Goal: Task Accomplishment & Management: Manage account settings

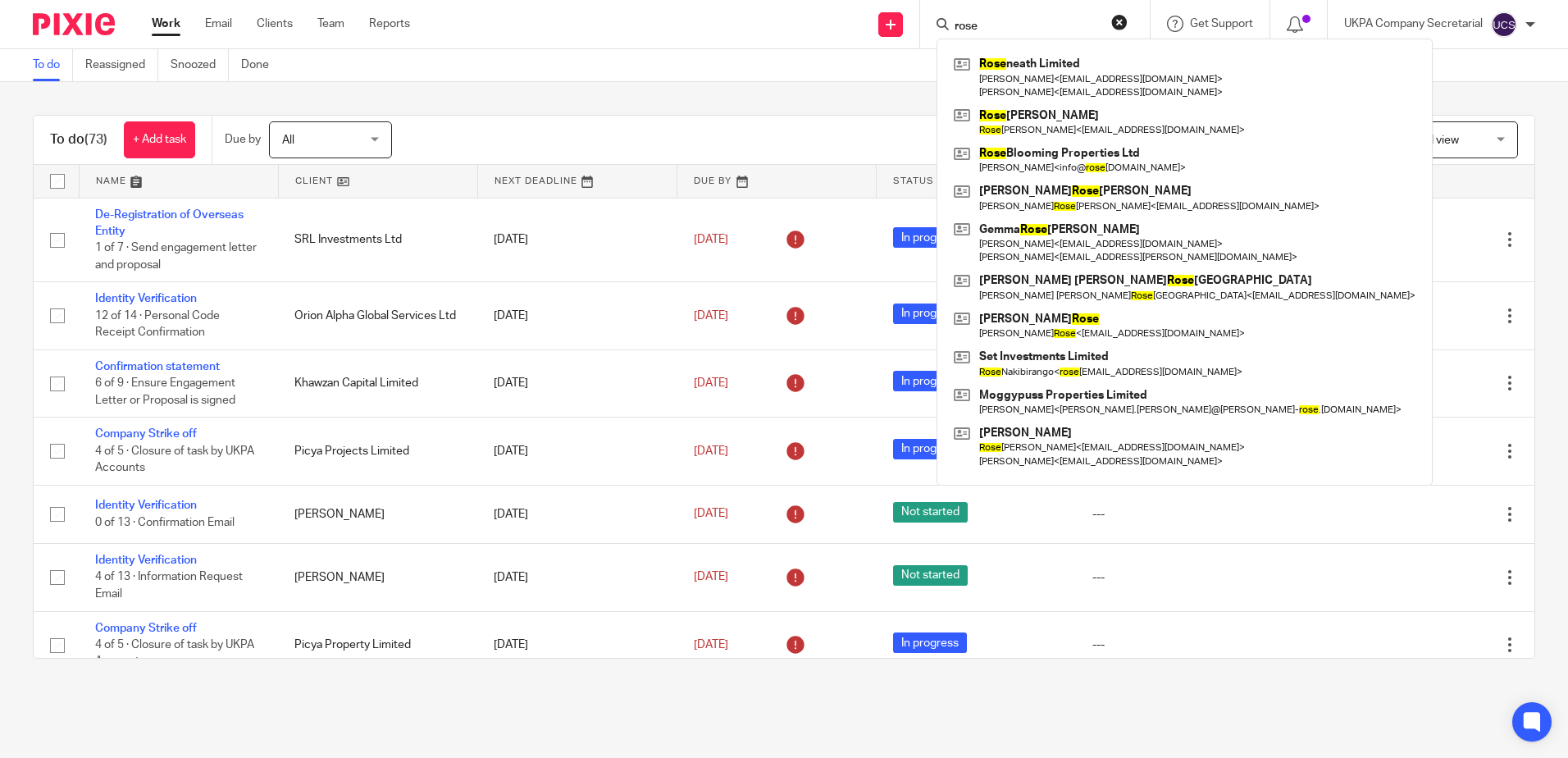
click at [941, 26] on div "rose" at bounding box center [1032, 24] width 191 height 21
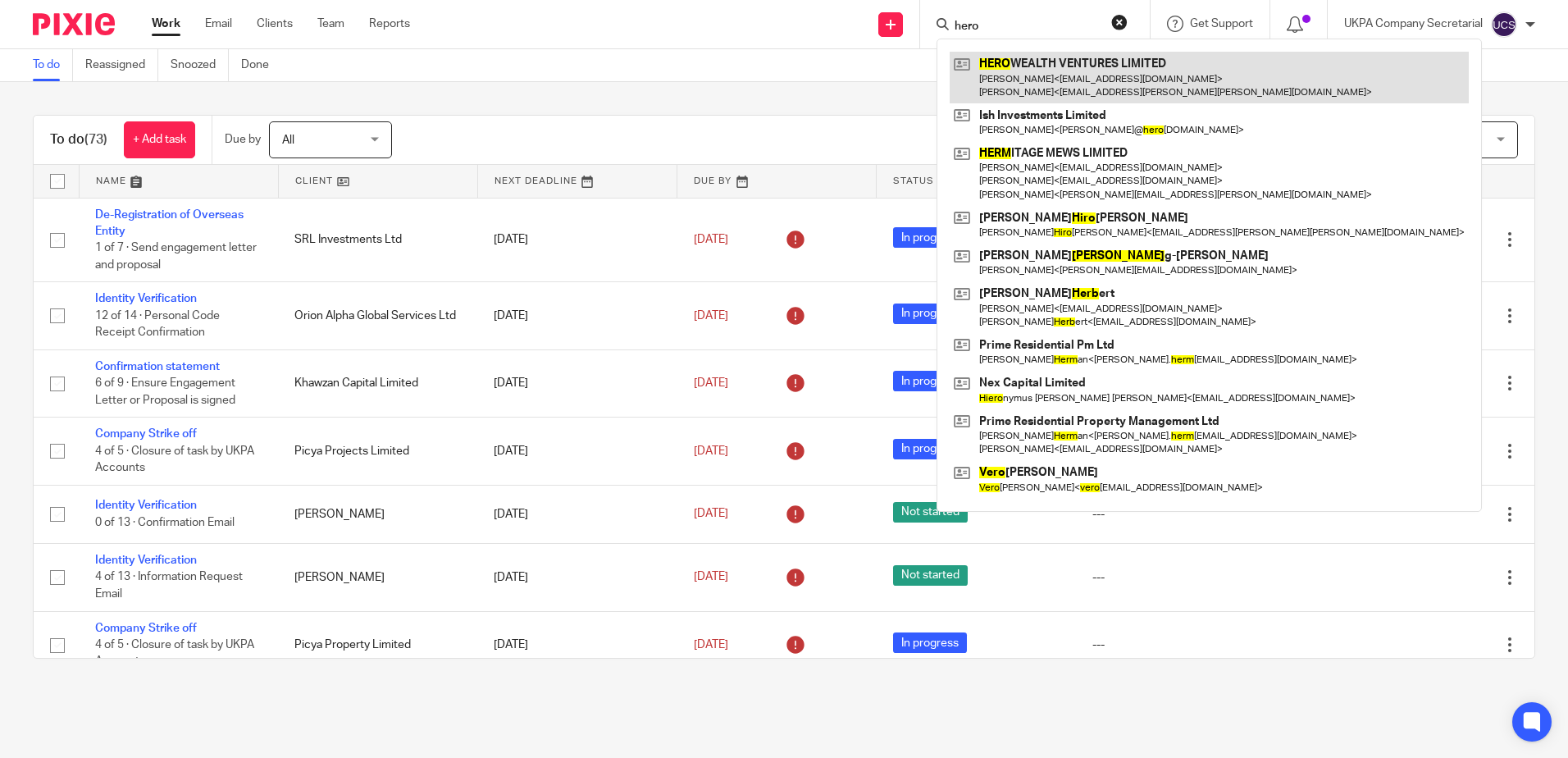
type input "hero"
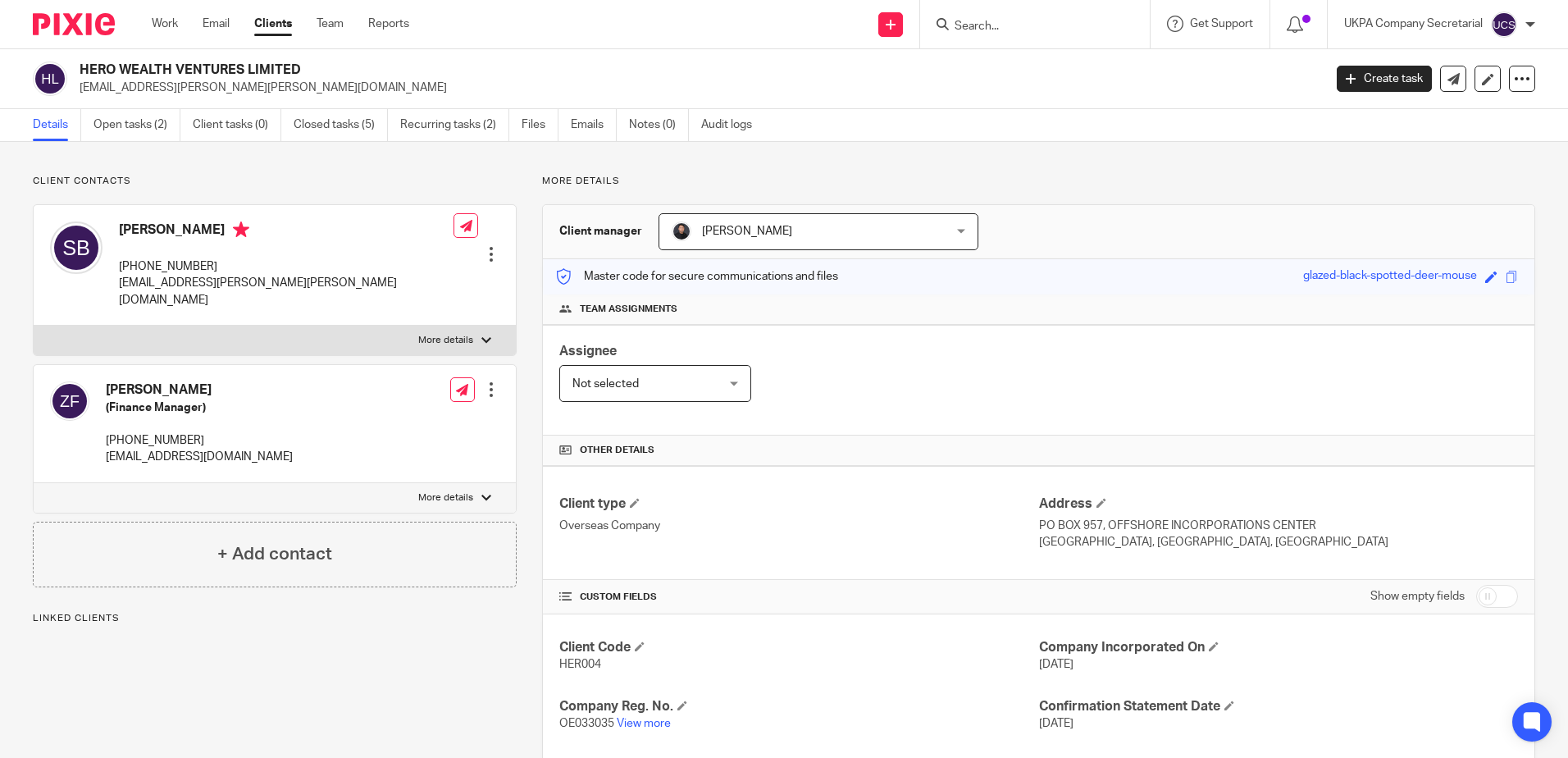
click at [1167, 171] on div "Client contacts Suhail Bachani +971-4-380-6660 sharad.bachani@merlin-me.com Edi…" at bounding box center [784, 553] width 1568 height 825
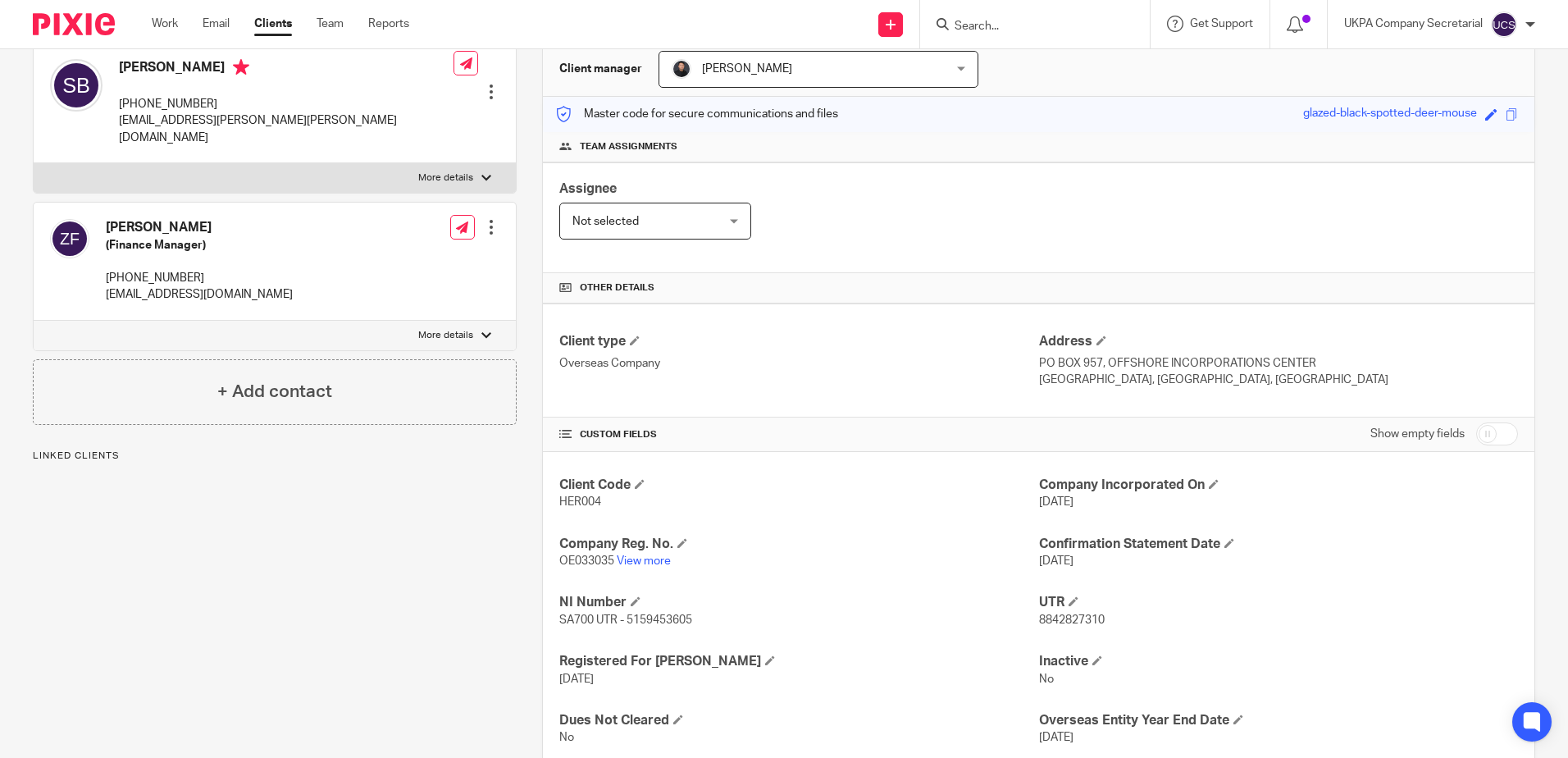
scroll to position [164, 0]
click at [628, 558] on link "View more" at bounding box center [643, 559] width 54 height 12
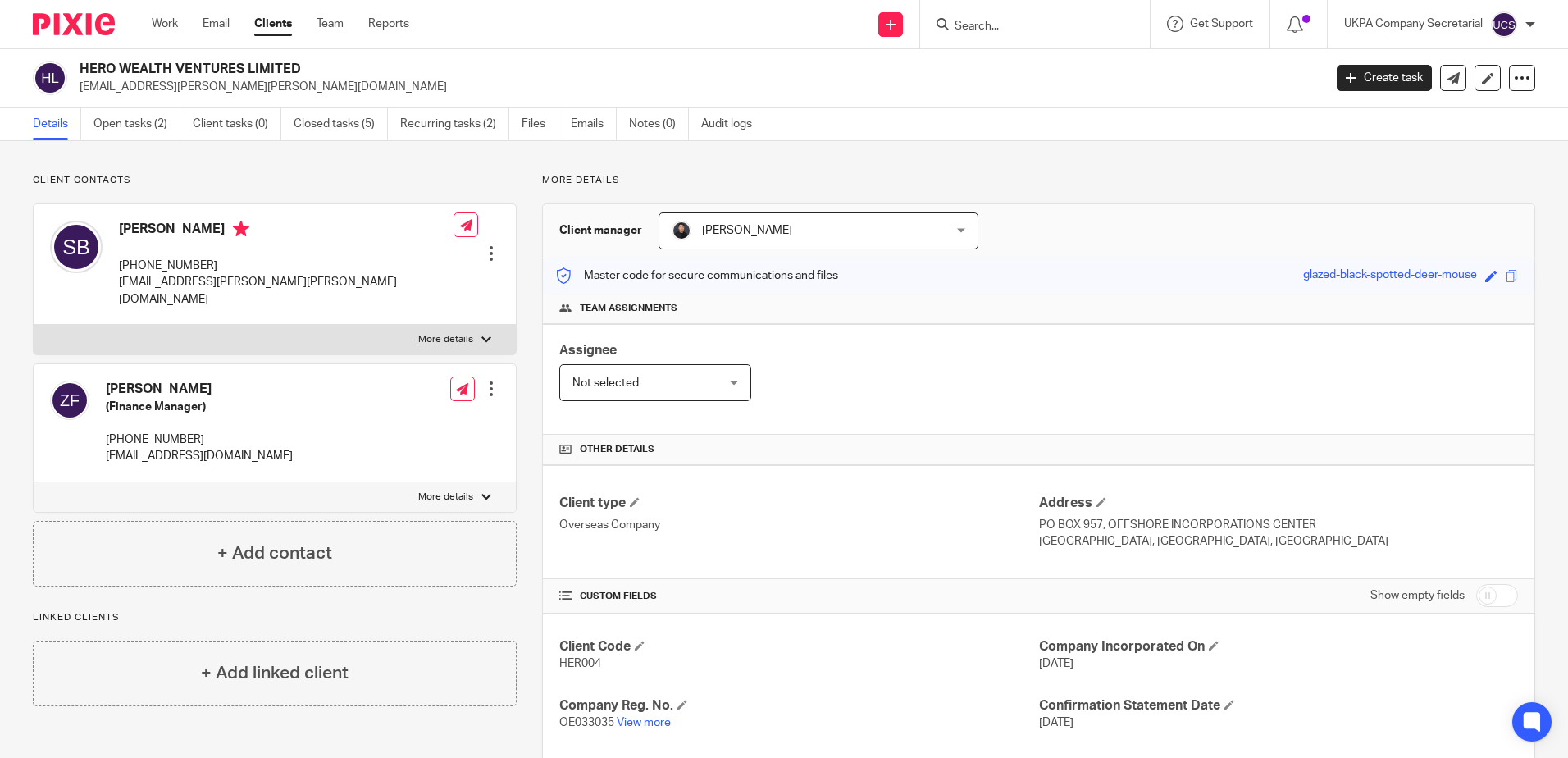
scroll to position [0, 0]
click at [127, 126] on link "Open tasks (2)" at bounding box center [136, 125] width 87 height 32
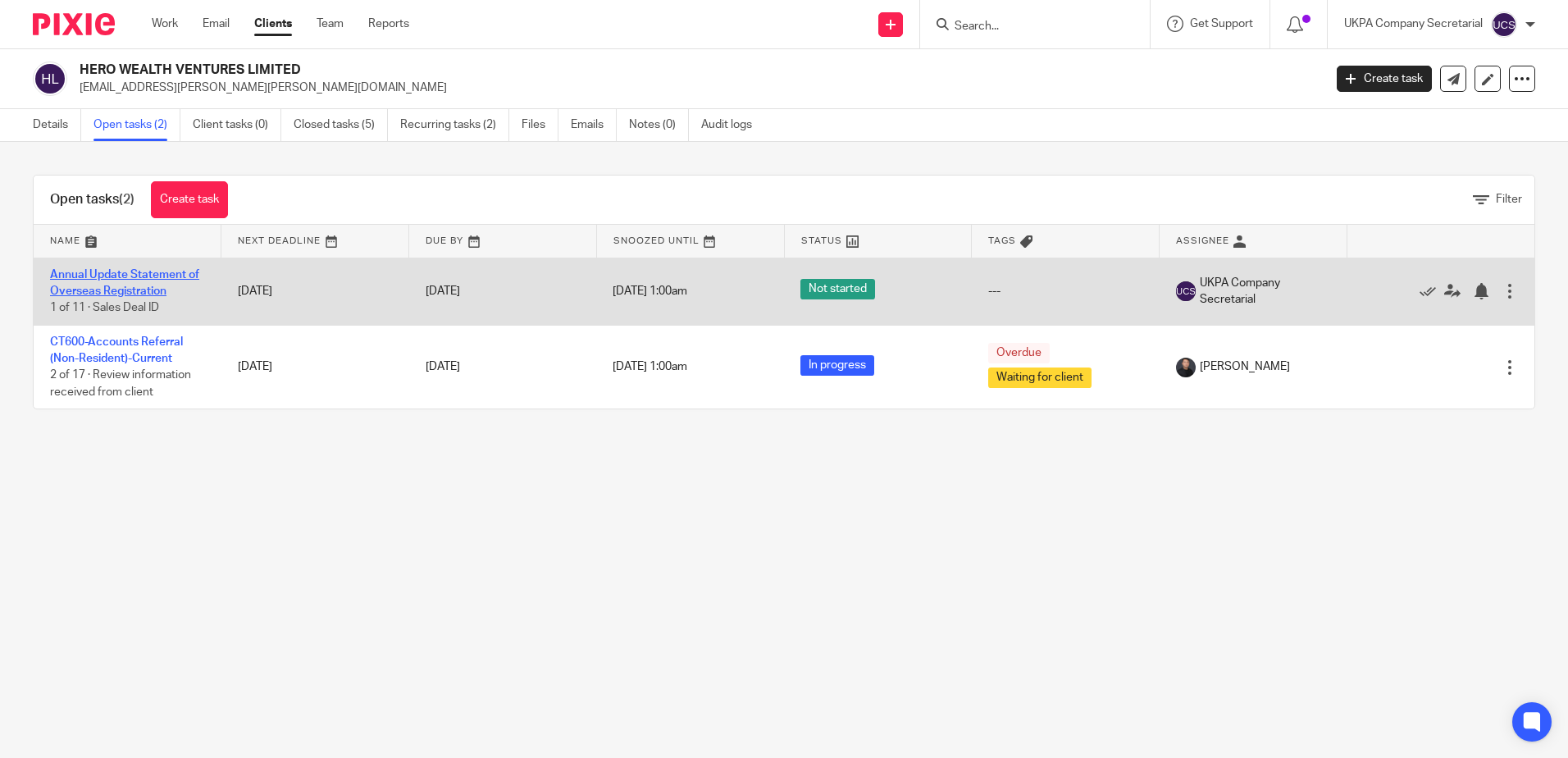
click at [115, 278] on link "Annual Update Statement of Overseas Registration" at bounding box center [124, 283] width 149 height 28
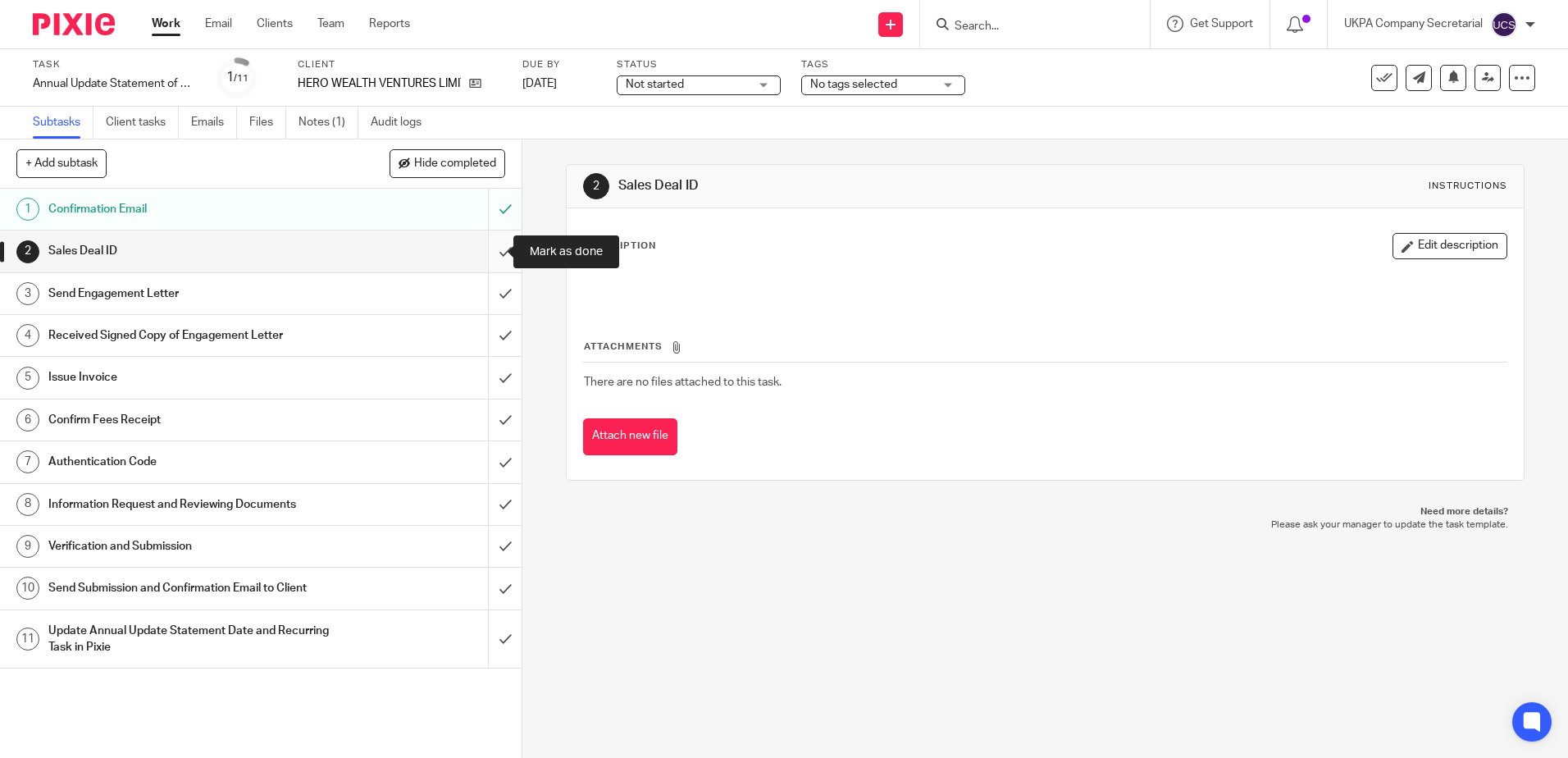
click at [485, 255] on input "submit" at bounding box center [261, 250] width 522 height 41
click at [482, 295] on input "submit" at bounding box center [261, 293] width 522 height 41
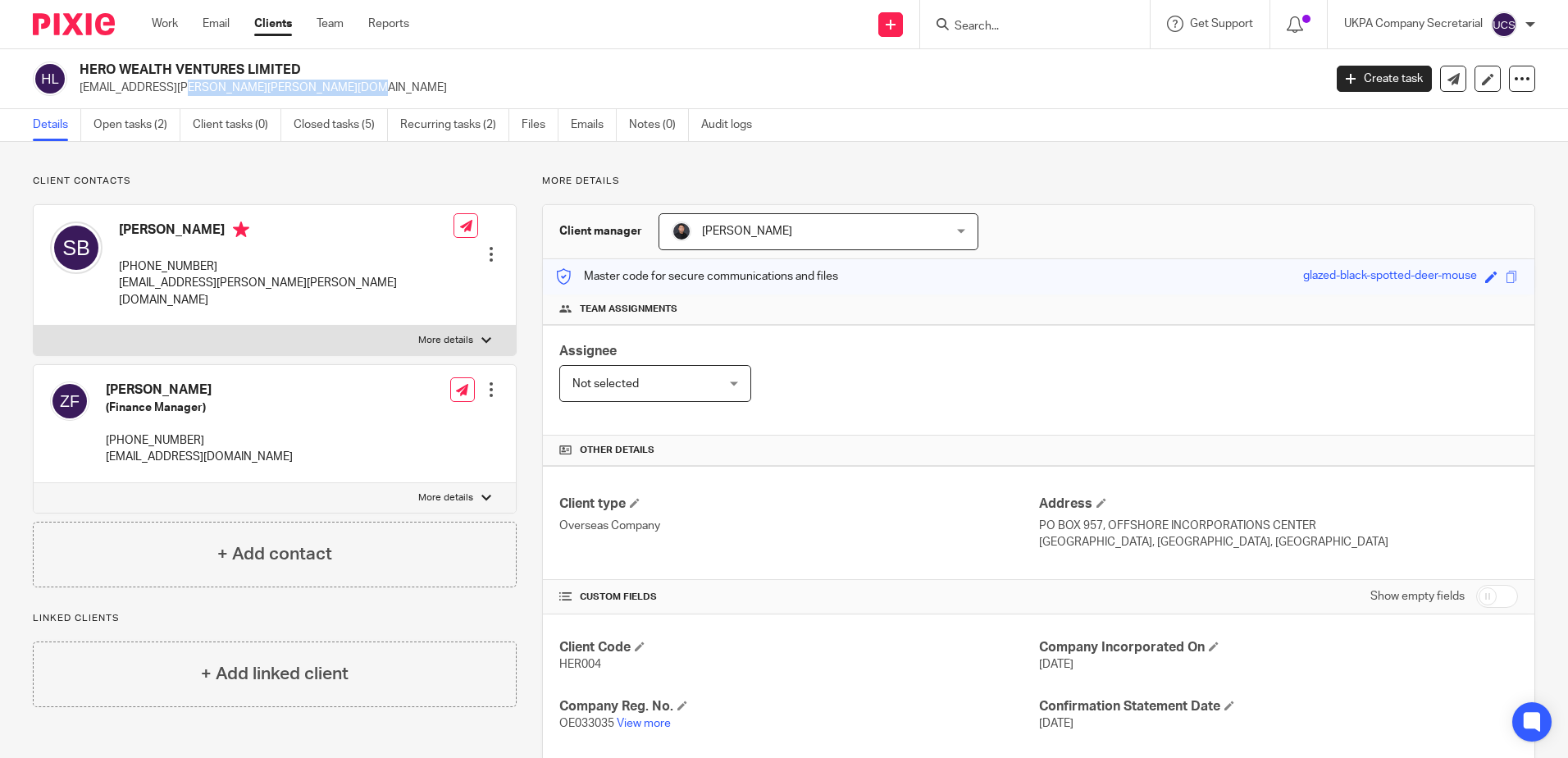
drag, startPoint x: 76, startPoint y: 89, endPoint x: 268, endPoint y: 93, distance: 192.0
click at [268, 93] on div "HERO WEALTH VENTURES LIMITED sharad.bachani@merlin-me.com" at bounding box center [672, 78] width 1279 height 34
copy p "[EMAIL_ADDRESS][PERSON_NAME][PERSON_NAME][DOMAIN_NAME]"
click at [370, 91] on p "[EMAIL_ADDRESS][PERSON_NAME][PERSON_NAME][DOMAIN_NAME]" at bounding box center [696, 88] width 1233 height 17
click at [306, 549] on h4 "+ Add contact" at bounding box center [275, 553] width 115 height 26
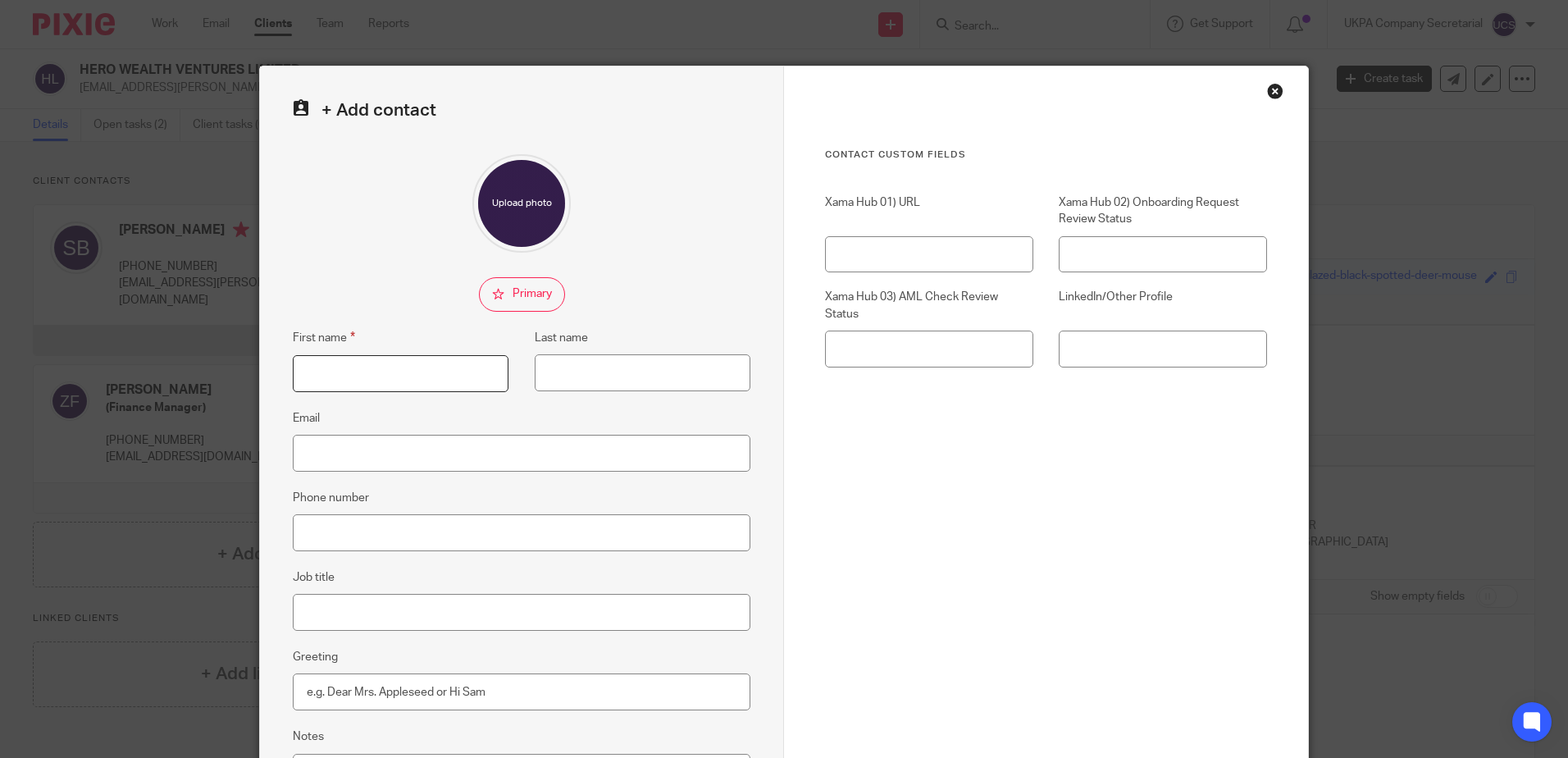
click at [419, 379] on input "First name" at bounding box center [400, 374] width 216 height 37
type input "Rohit"
click at [419, 378] on input "Rohit" at bounding box center [400, 374] width 216 height 37
type input "Bachani"
type input "rohitb@merlin-me.com"
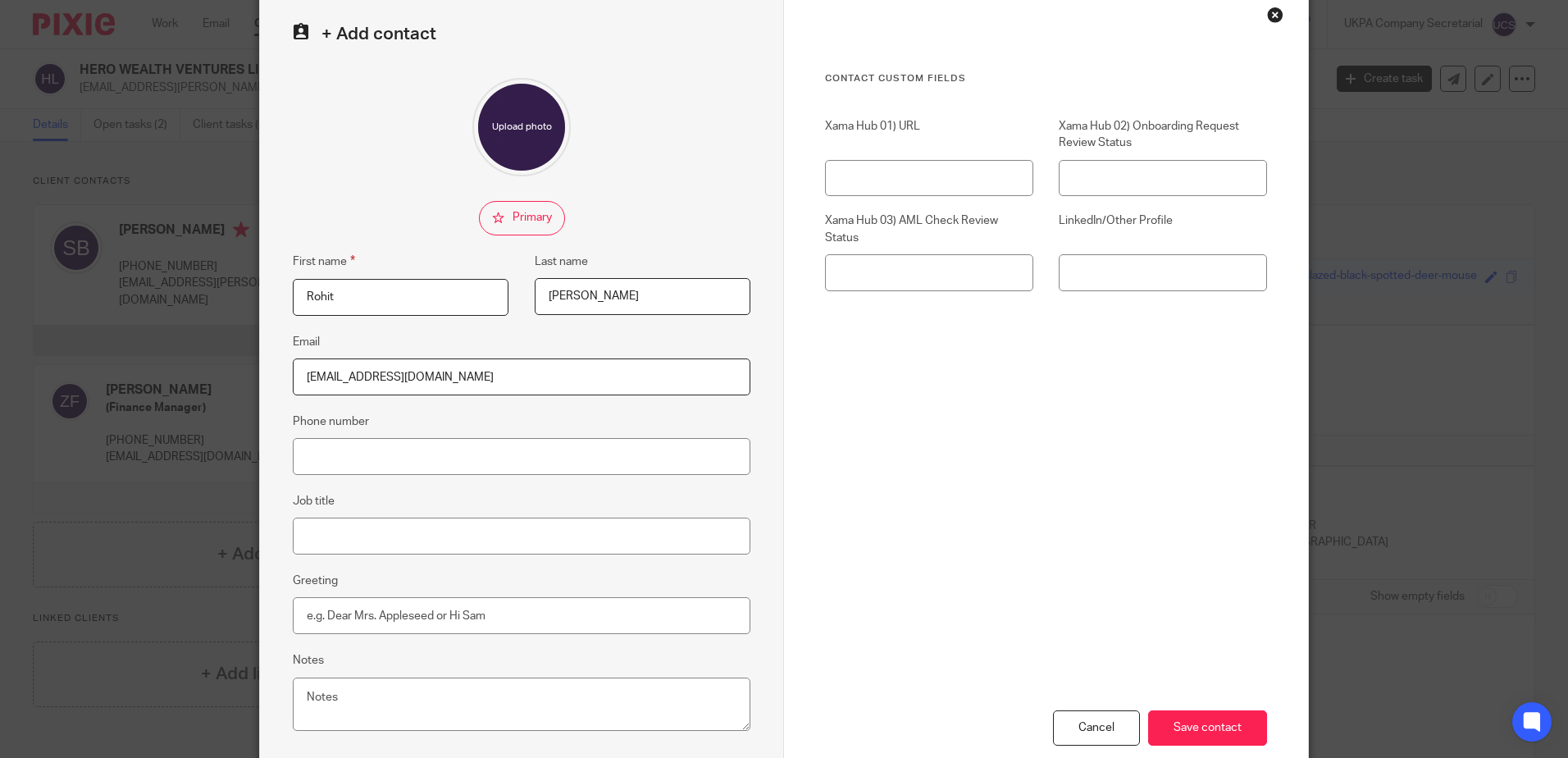
scroll to position [171, 0]
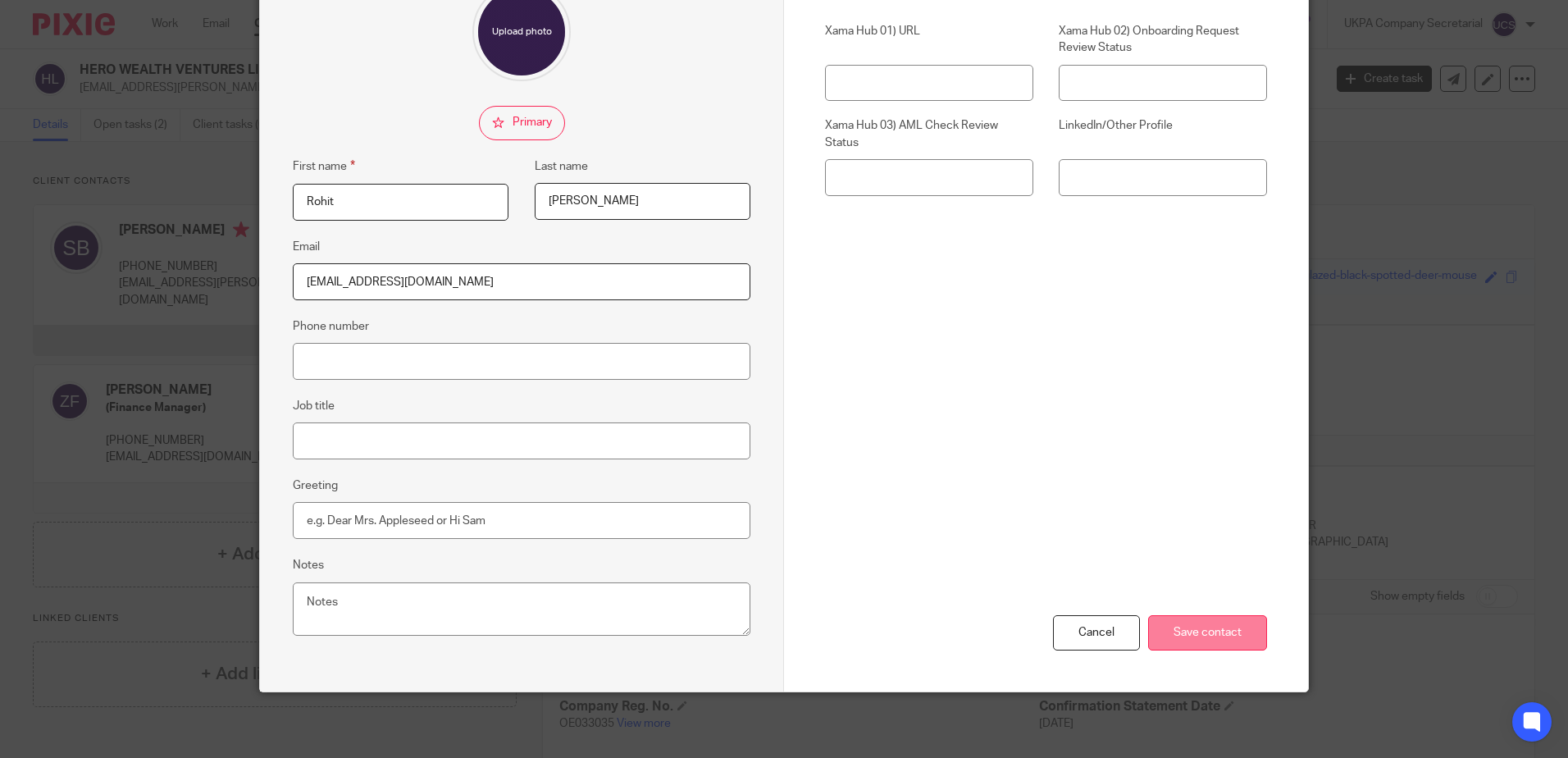
click at [1239, 648] on input "Save contact" at bounding box center [1208, 632] width 119 height 35
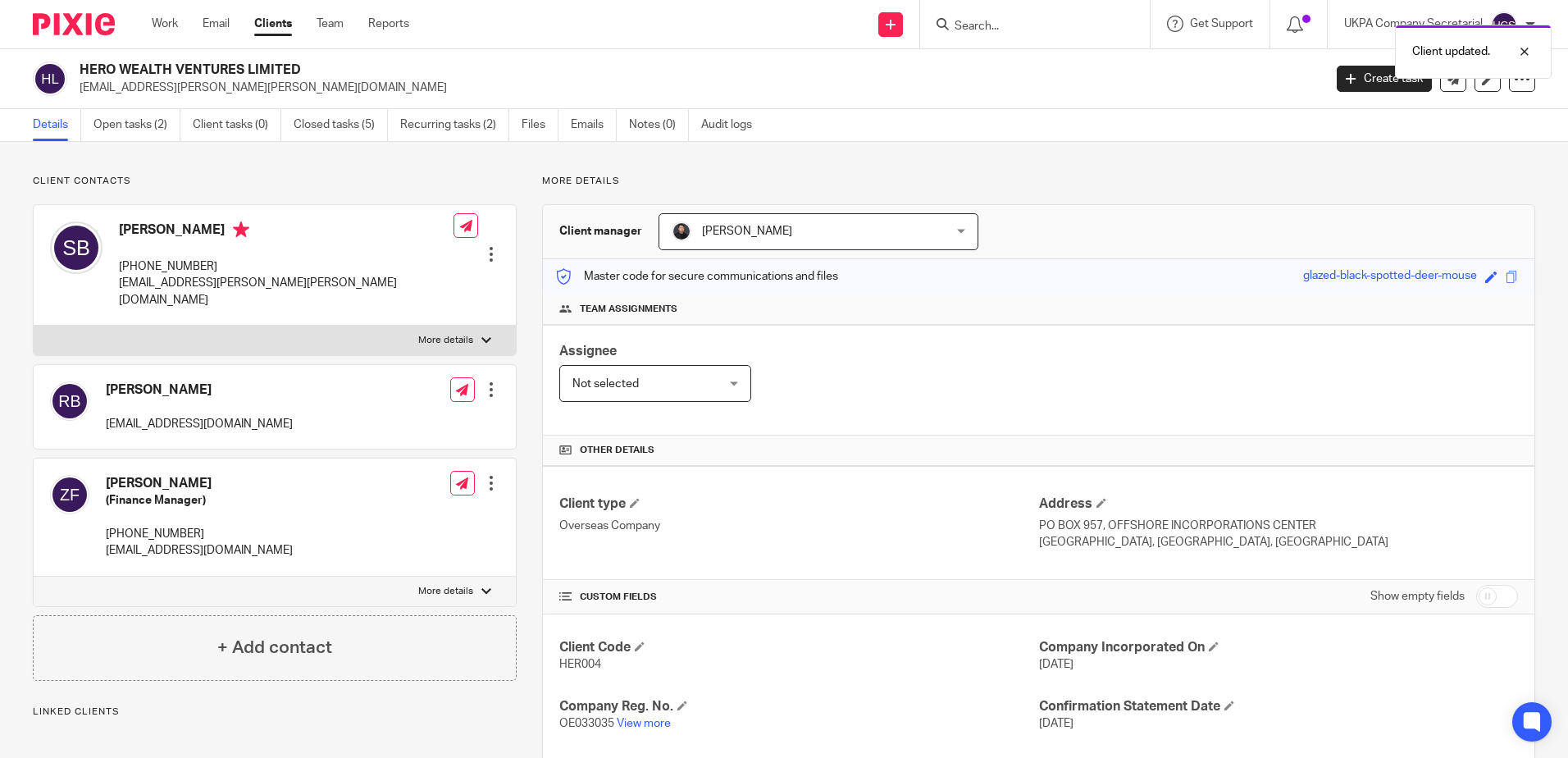
click at [275, 385] on div "[PERSON_NAME] [EMAIL_ADDRESS][DOMAIN_NAME] Edit contact Create client from cont…" at bounding box center [274, 407] width 482 height 84
drag, startPoint x: 241, startPoint y: 408, endPoint x: 104, endPoint y: 406, distance: 137.0
click at [104, 406] on div "[PERSON_NAME] [EMAIL_ADDRESS][DOMAIN_NAME] Edit contact Create client from cont…" at bounding box center [274, 407] width 482 height 84
copy p "rohitb@merlin-me.com"
click at [1095, 25] on input "Search" at bounding box center [1026, 27] width 147 height 15
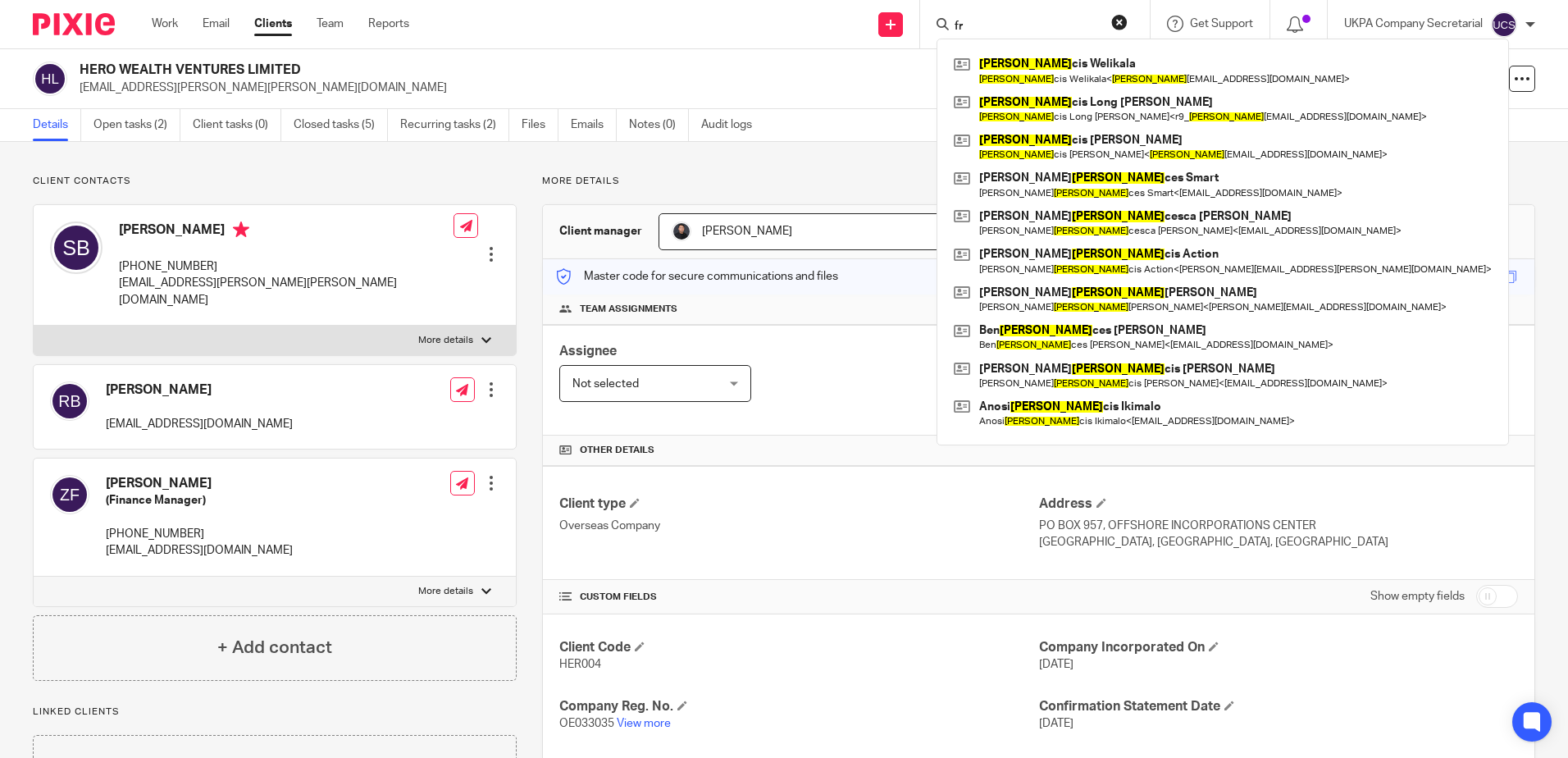
type input "f"
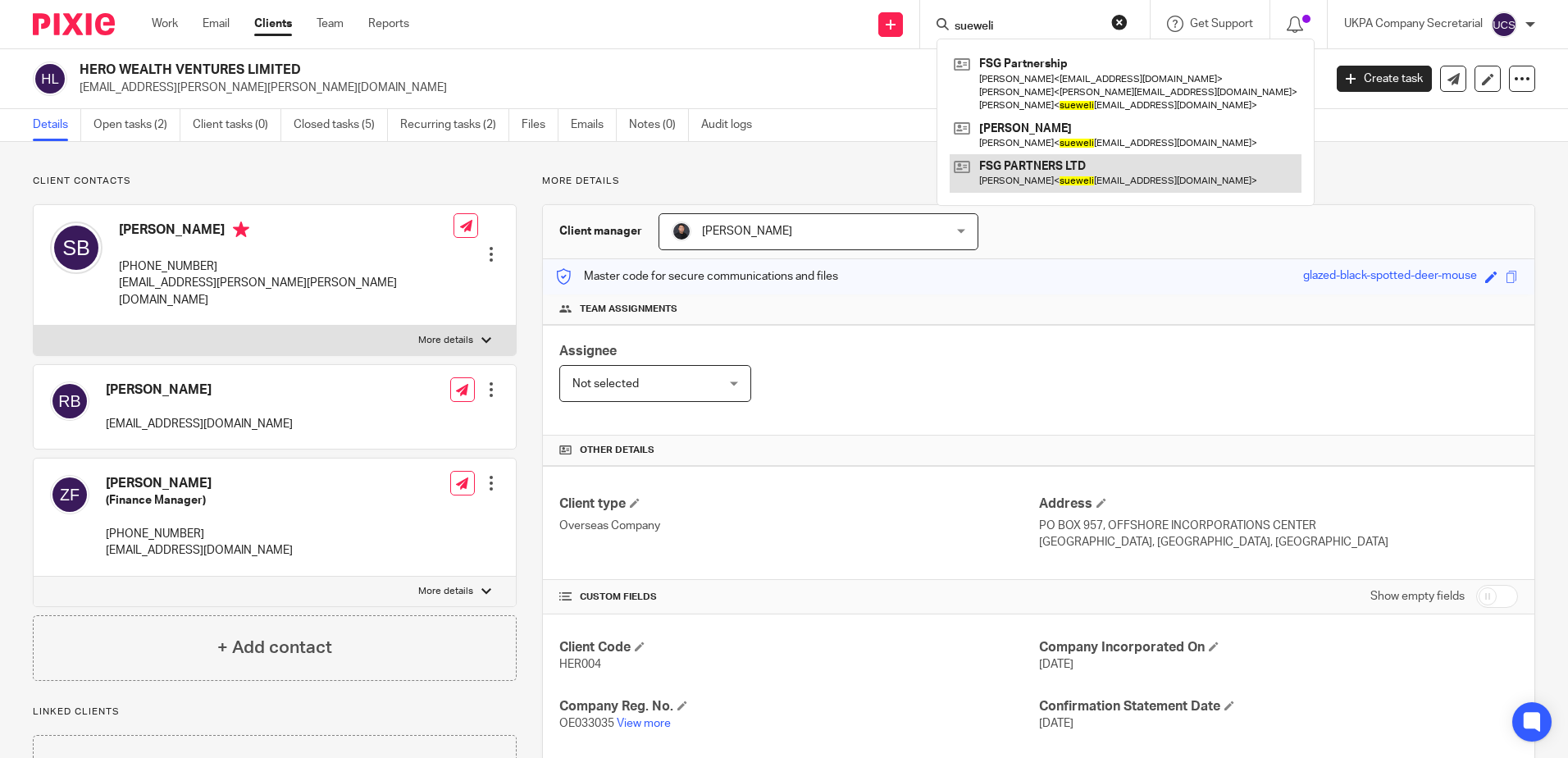
type input "sueweli"
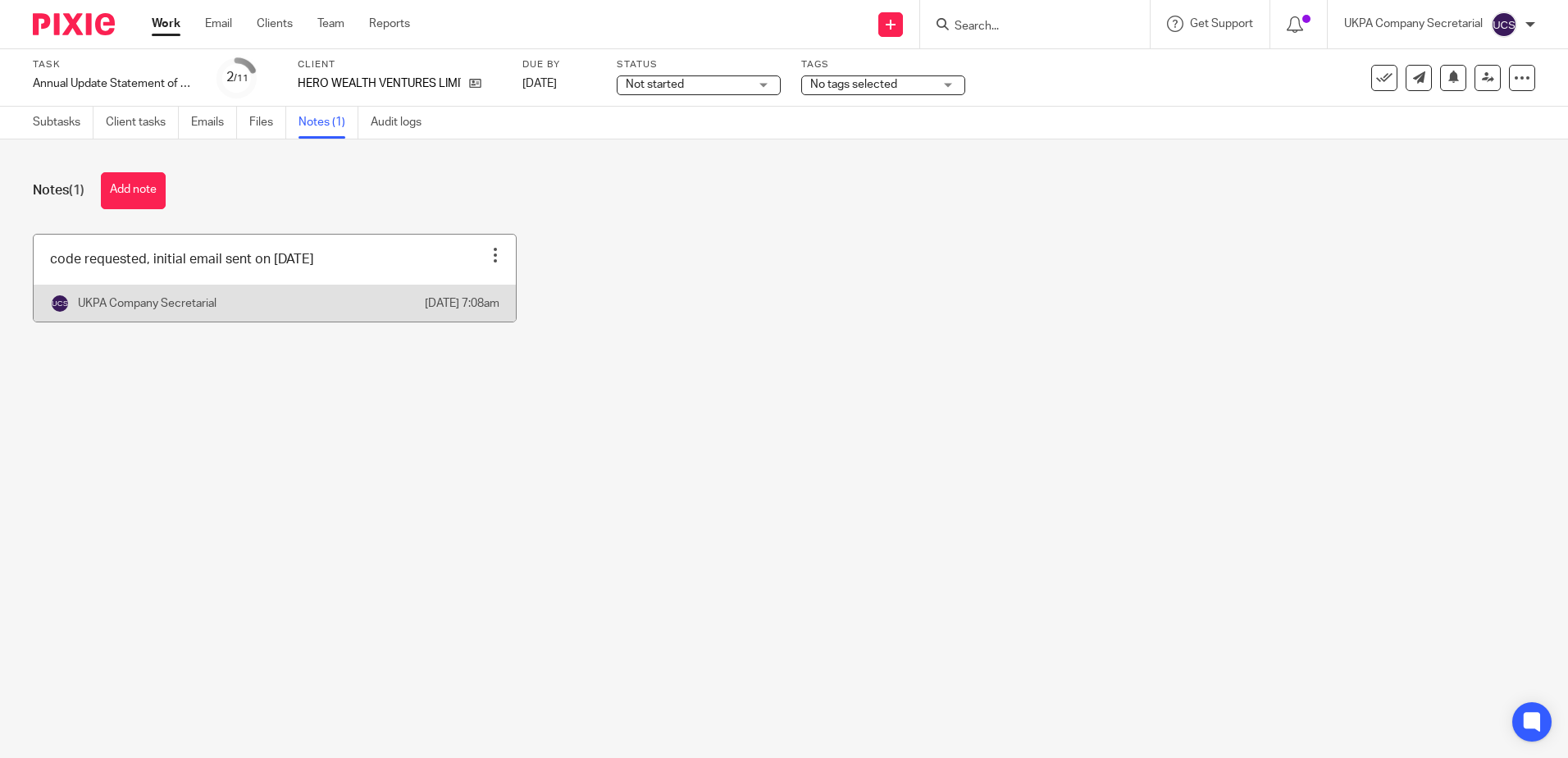
click at [430, 270] on link at bounding box center [274, 278] width 482 height 87
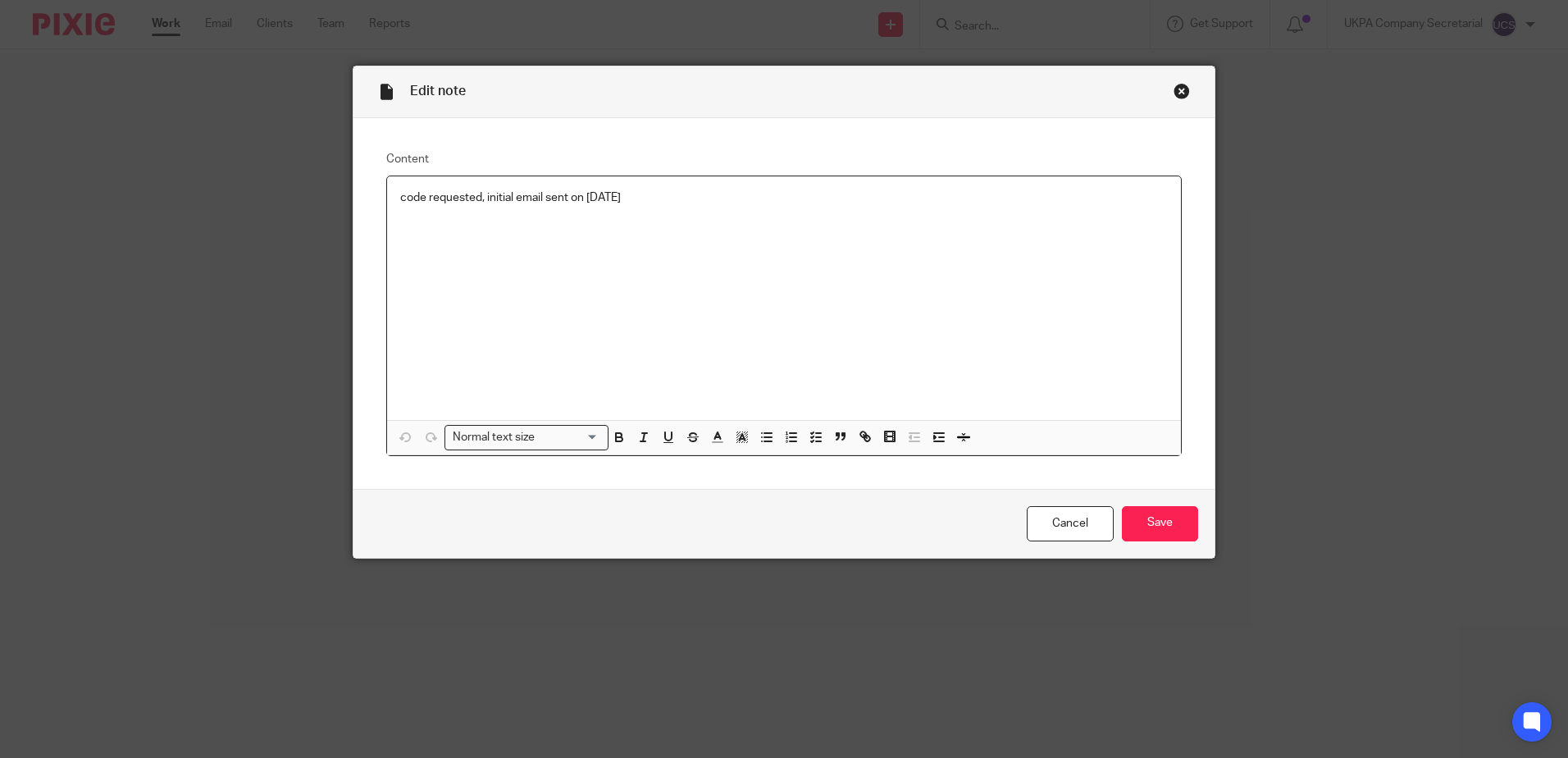
drag, startPoint x: 707, startPoint y: 191, endPoint x: 365, endPoint y: 190, distance: 342.0
click at [365, 190] on div "Content code requested, initial email sent on [DATE] Normal text size Loading..…" at bounding box center [784, 303] width 861 height 370
click at [1184, 535] on input "Save" at bounding box center [1160, 523] width 77 height 35
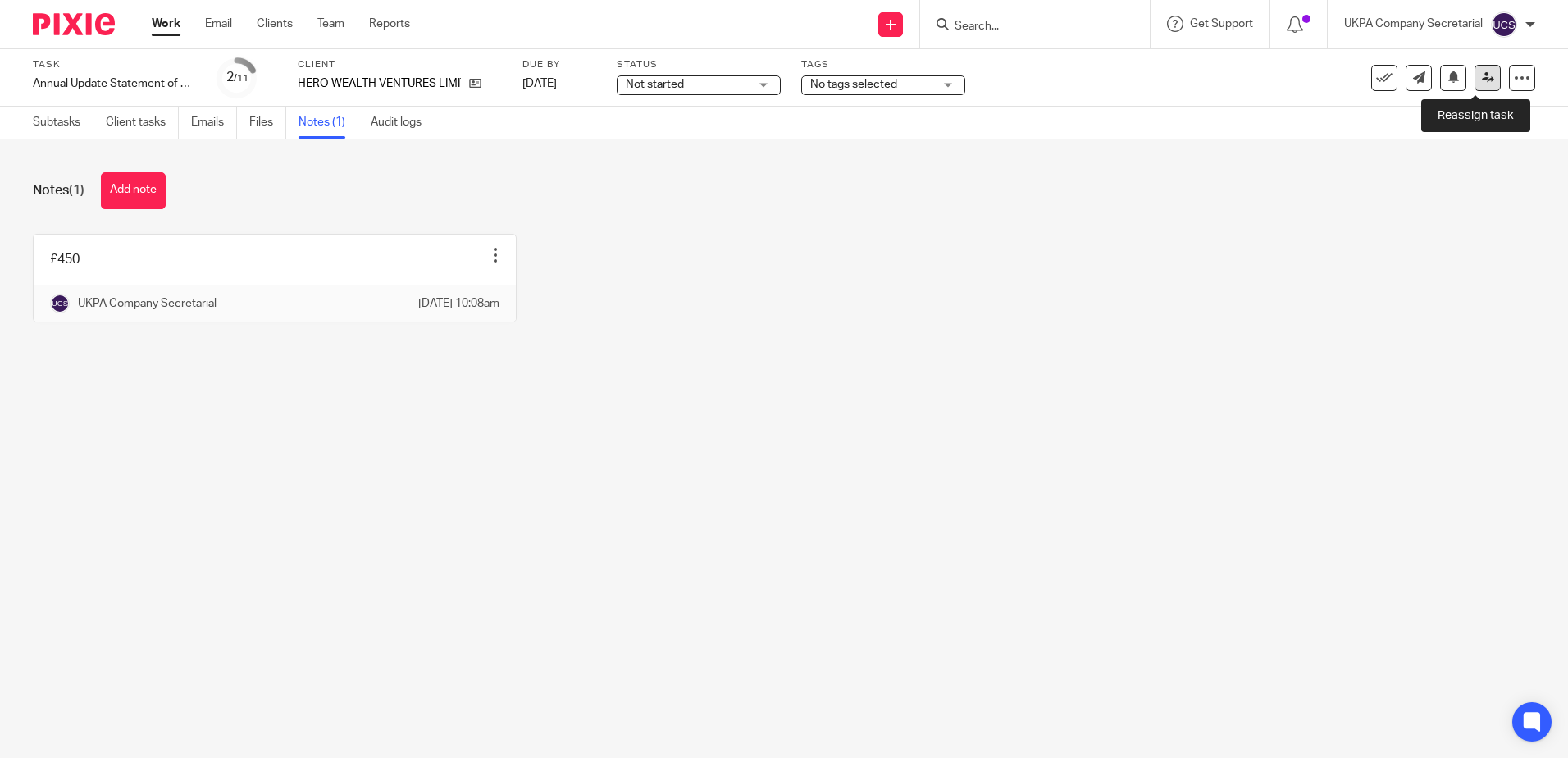
click at [1483, 77] on link at bounding box center [1488, 78] width 27 height 27
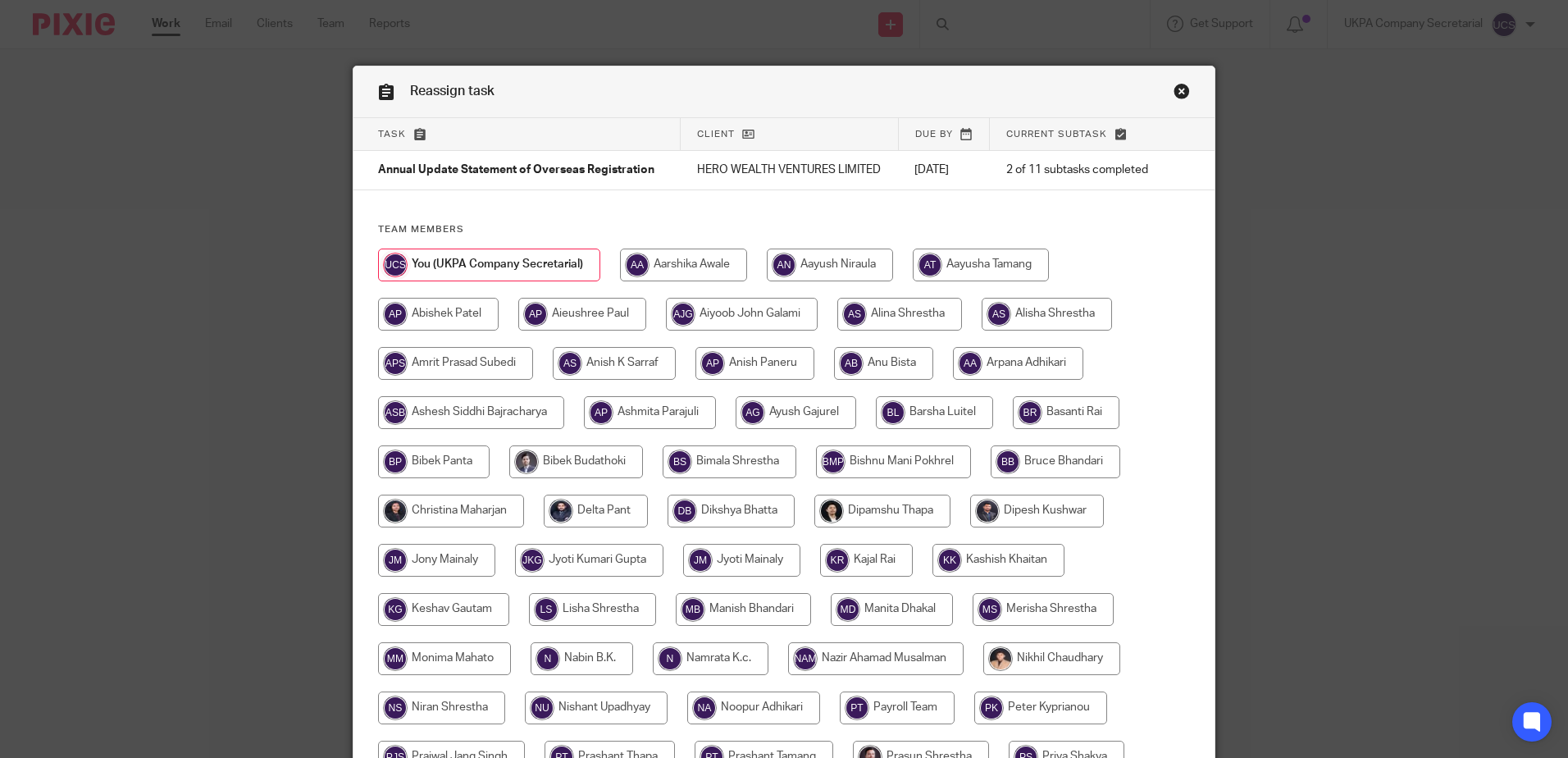
scroll to position [410, 0]
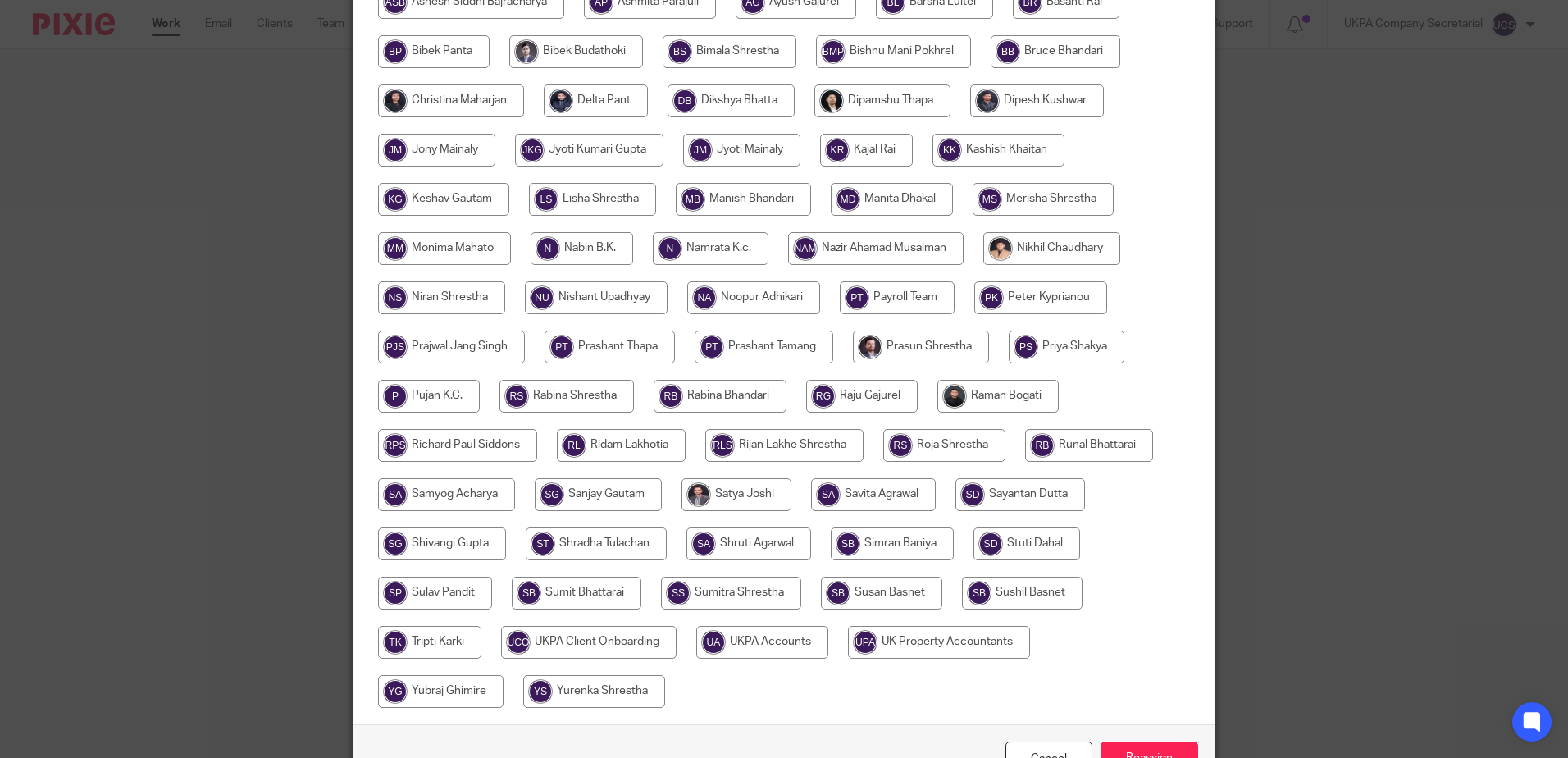
click at [803, 649] on input "radio" at bounding box center [762, 642] width 132 height 32
radio input "true"
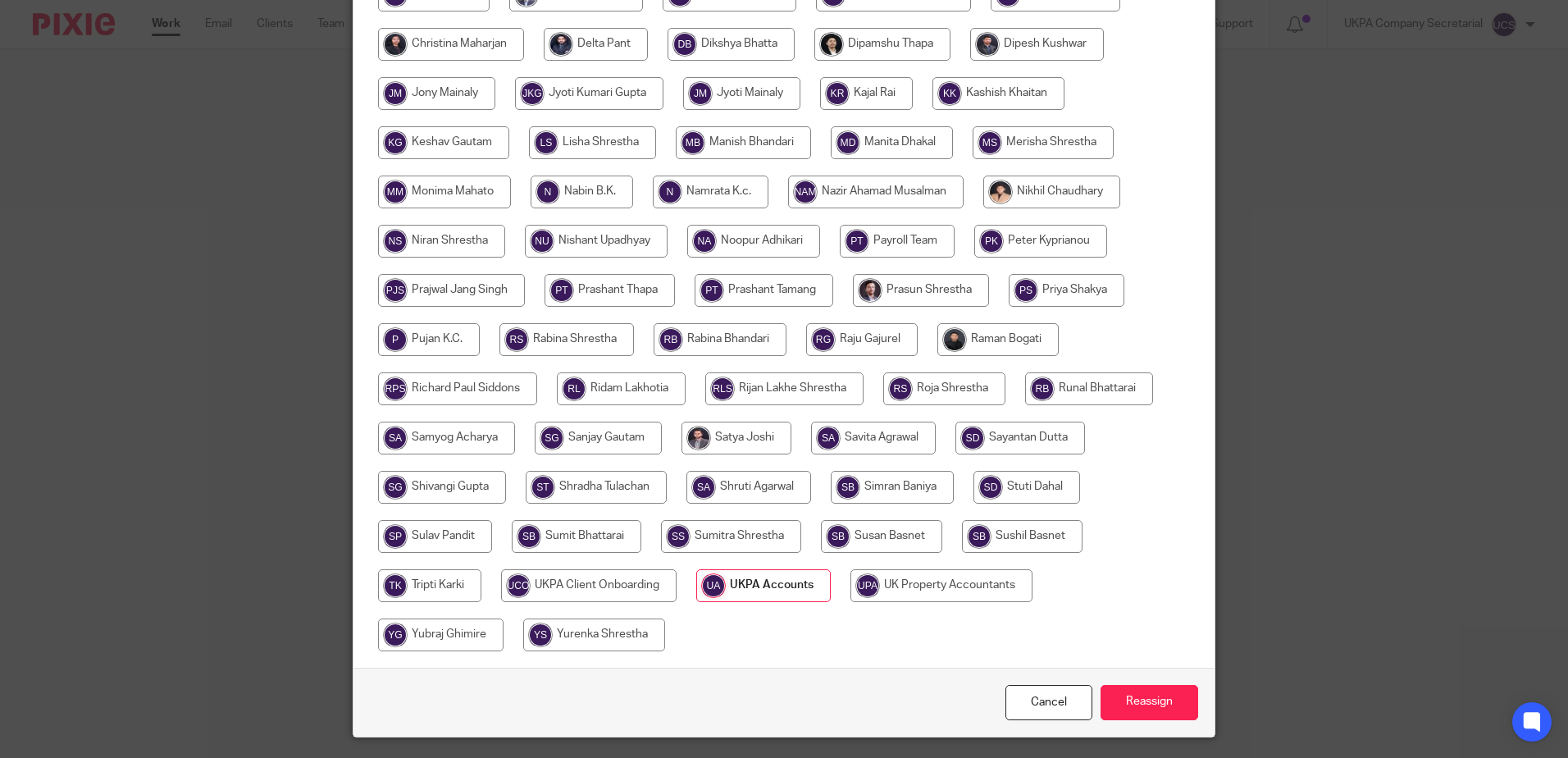
scroll to position [523, 0]
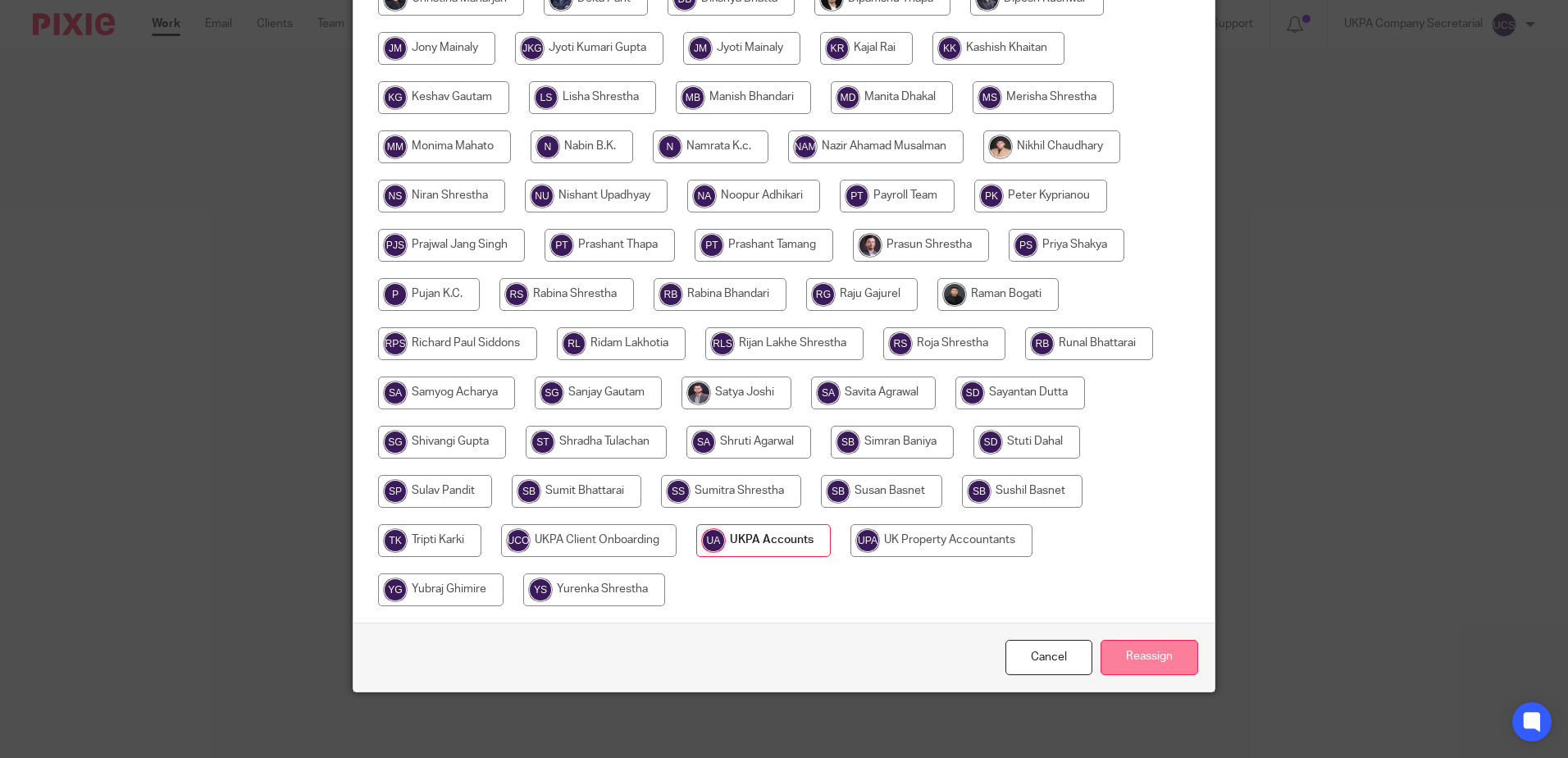
click at [1156, 656] on input "Reassign" at bounding box center [1149, 657] width 97 height 35
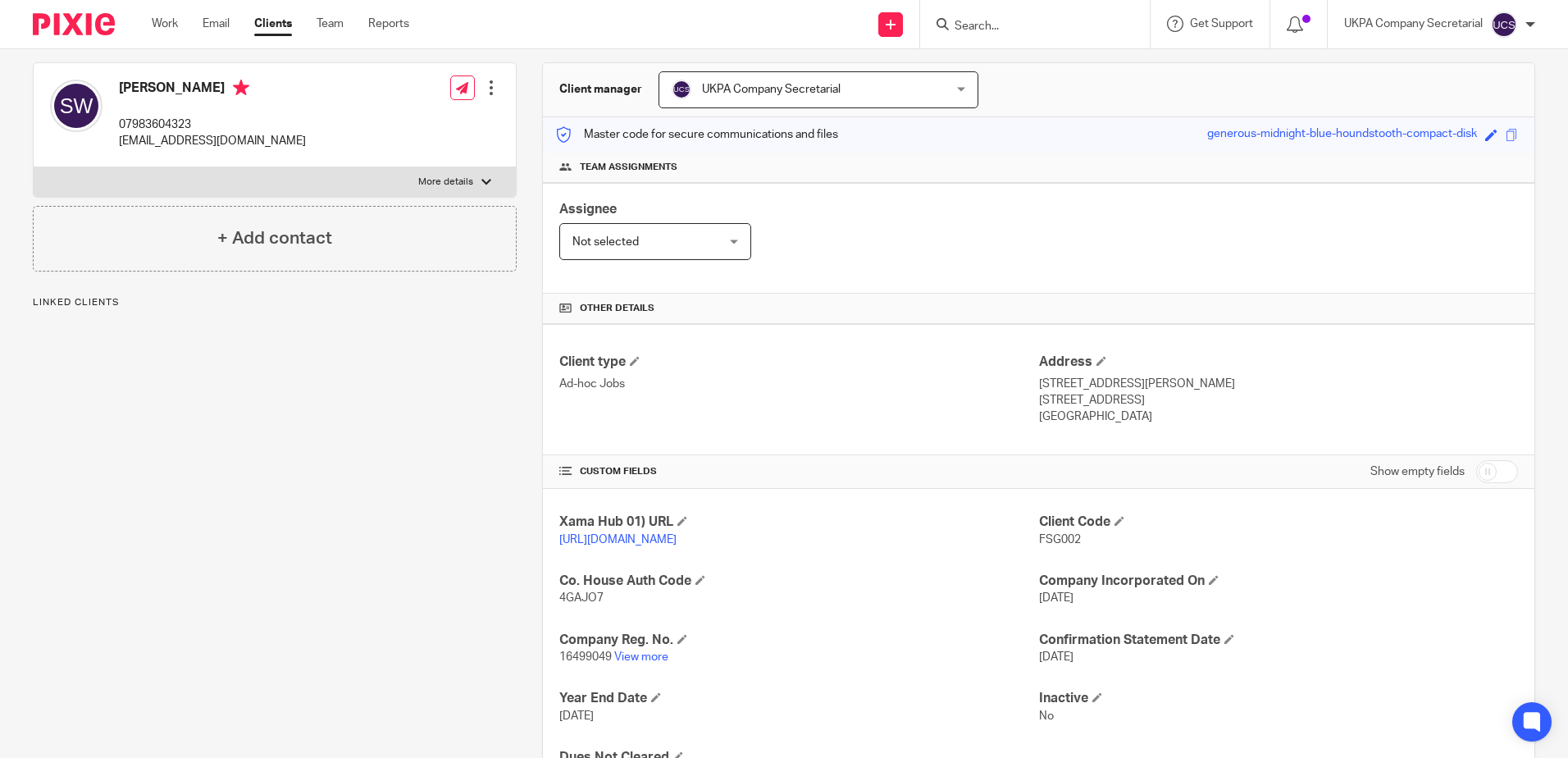
scroll to position [242, 0]
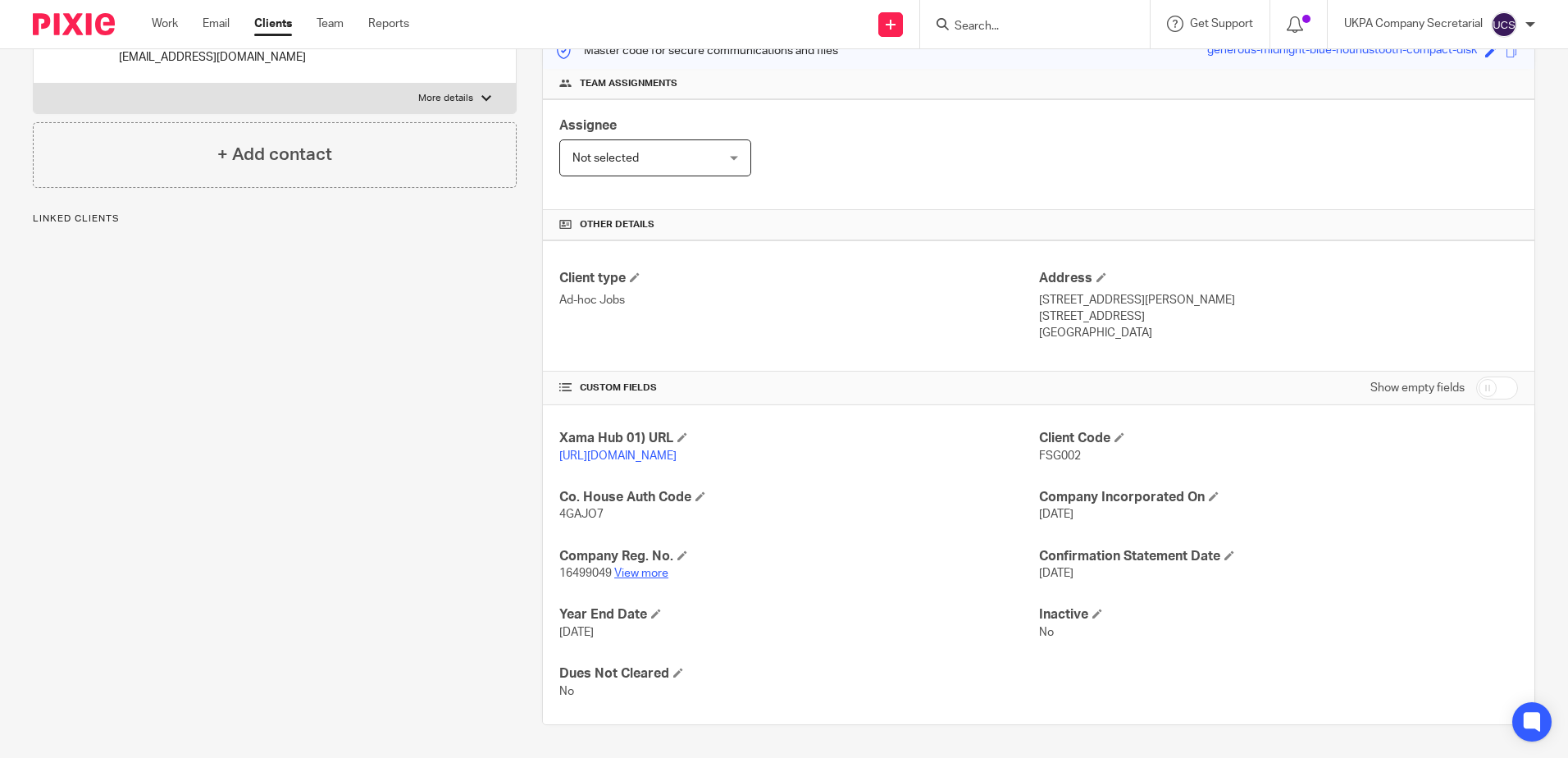
click at [658, 570] on link "View more" at bounding box center [641, 573] width 54 height 12
click at [1338, 143] on div "Assignee Not selected Not selected Not selected Aarshika Awale Aayush Niraula A…" at bounding box center [1039, 154] width 992 height 111
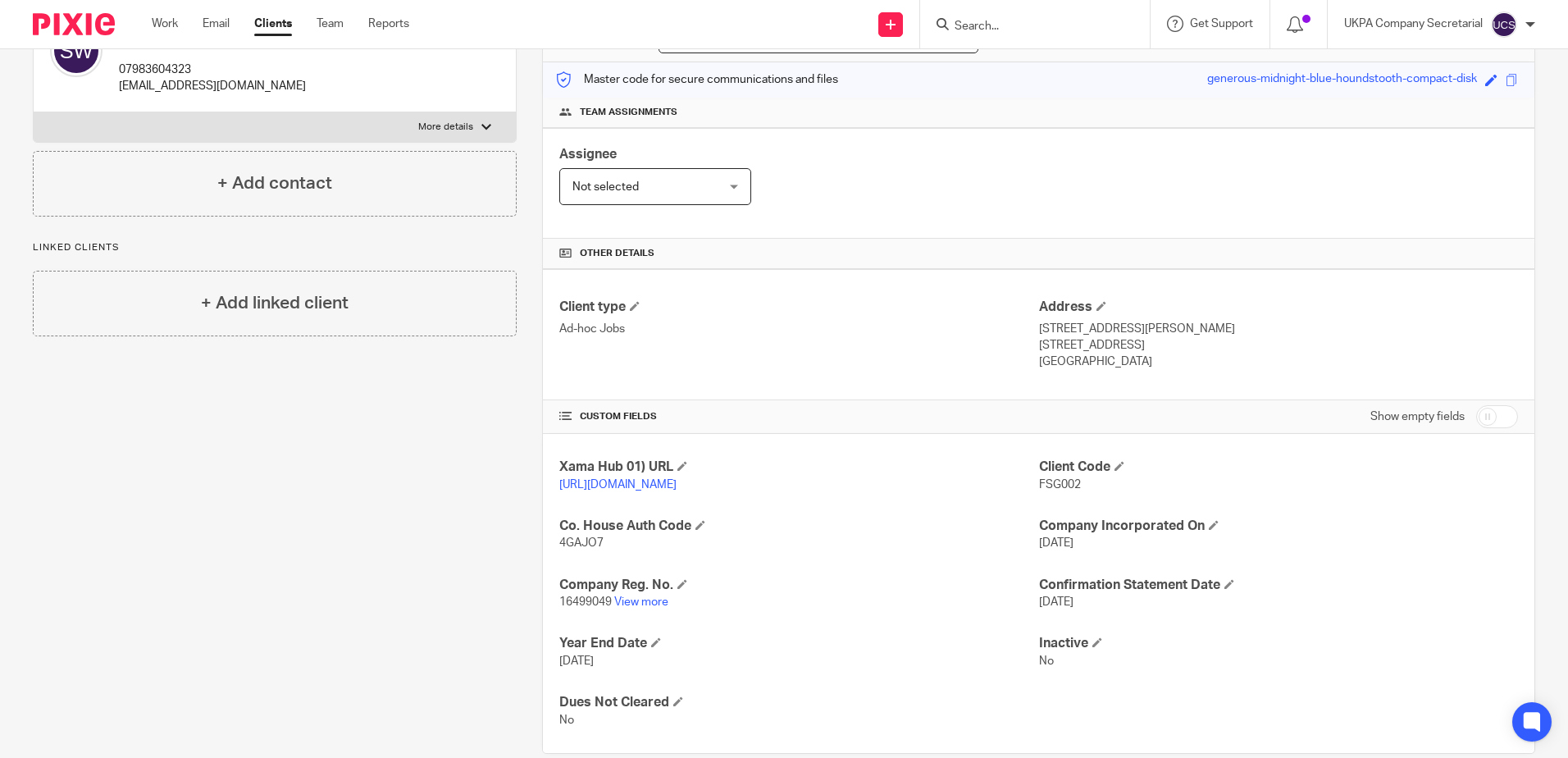
scroll to position [0, 0]
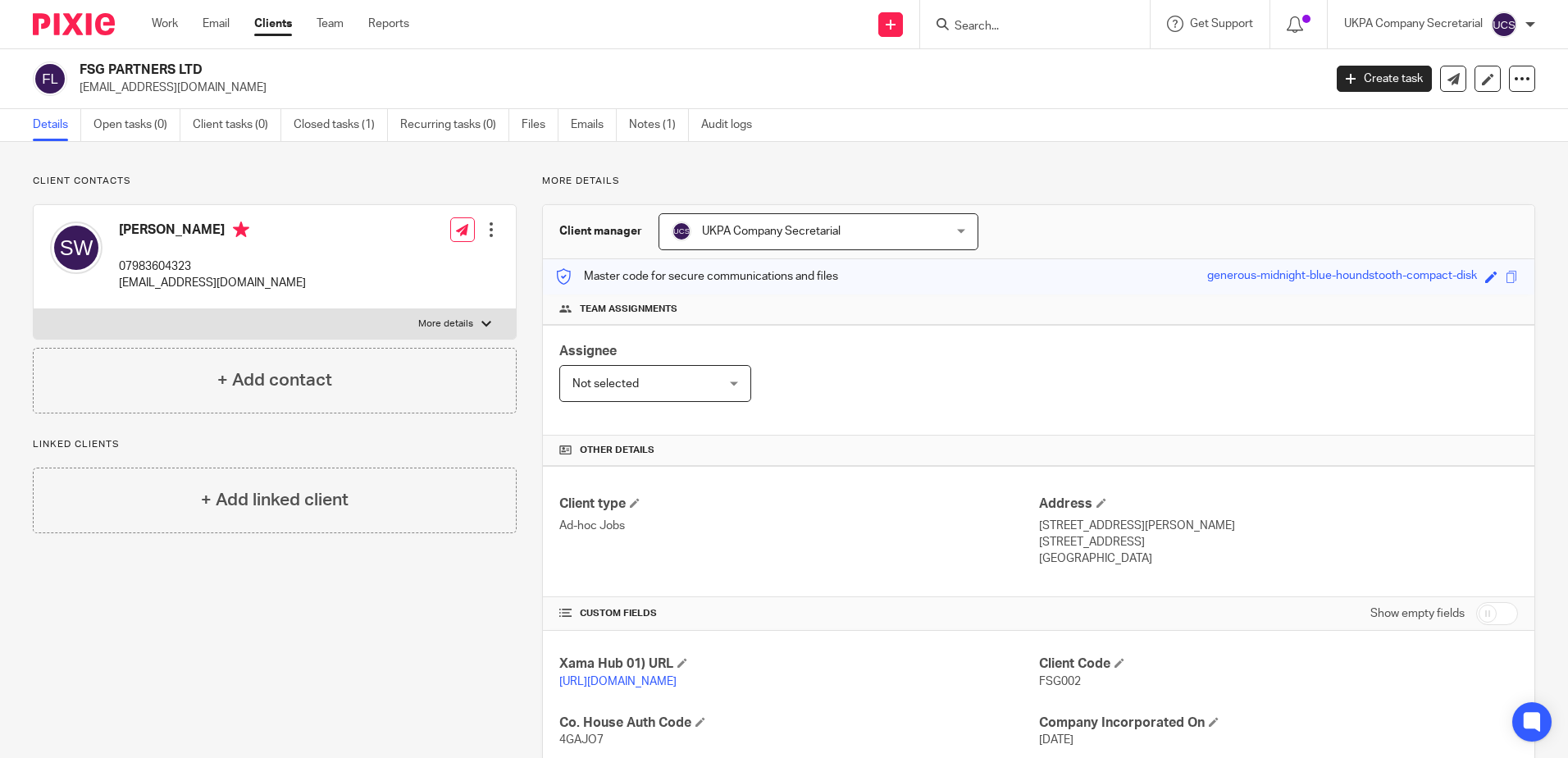
click at [78, 68] on div "FSG PARTNERS LTD suewelikala@gmail.com" at bounding box center [672, 78] width 1279 height 34
drag, startPoint x: 1247, startPoint y: 389, endPoint x: 1342, endPoint y: 419, distance: 99.6
click at [1247, 389] on div "Assignee Not selected Not selected Not selected Aarshika Awale Aayush Niraula A…" at bounding box center [1039, 379] width 992 height 111
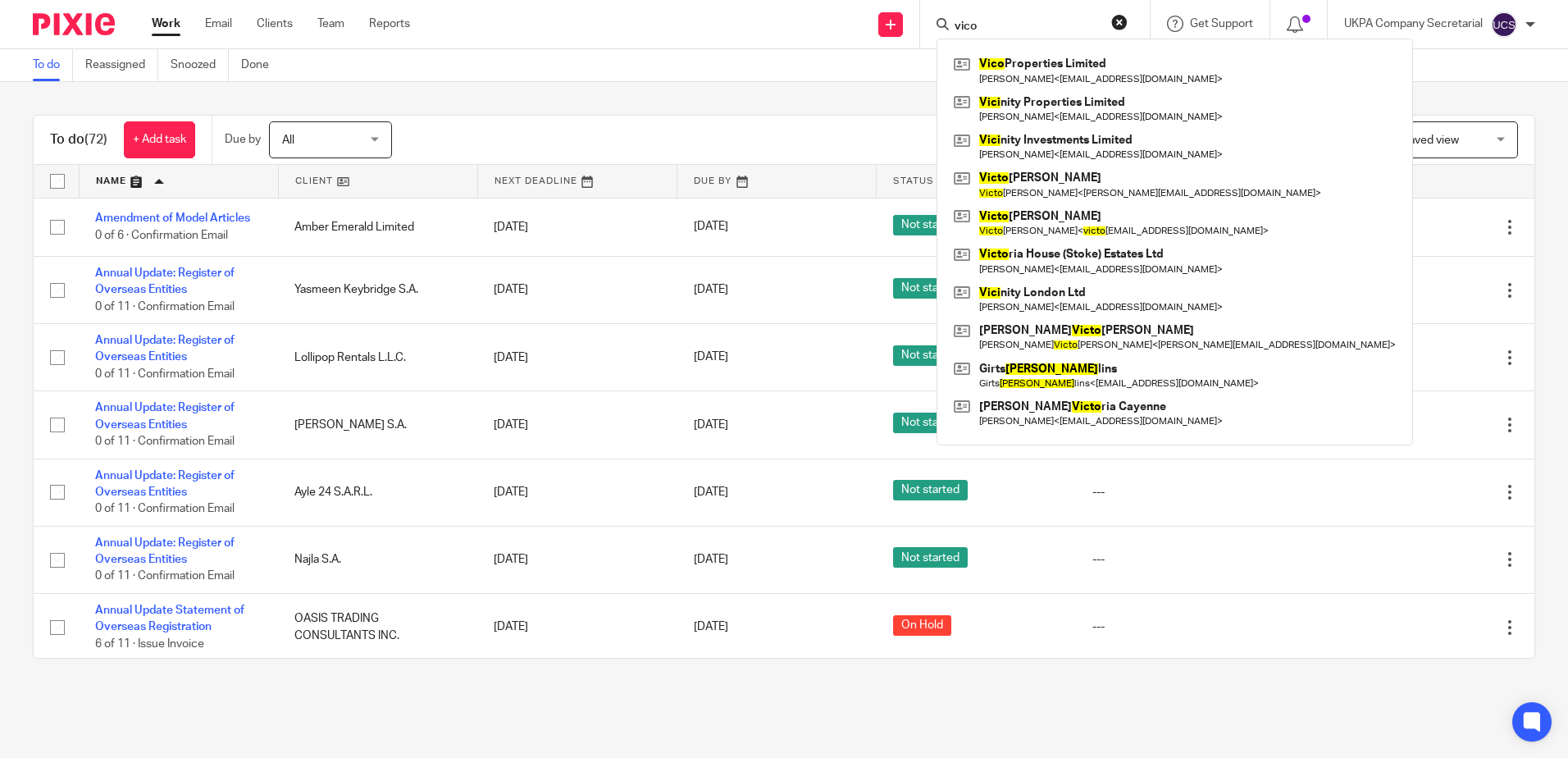
click at [725, 114] on div "To do (72) + Add task Due by All All Today Tomorrow This week Next week This mo…" at bounding box center [784, 387] width 1568 height 609
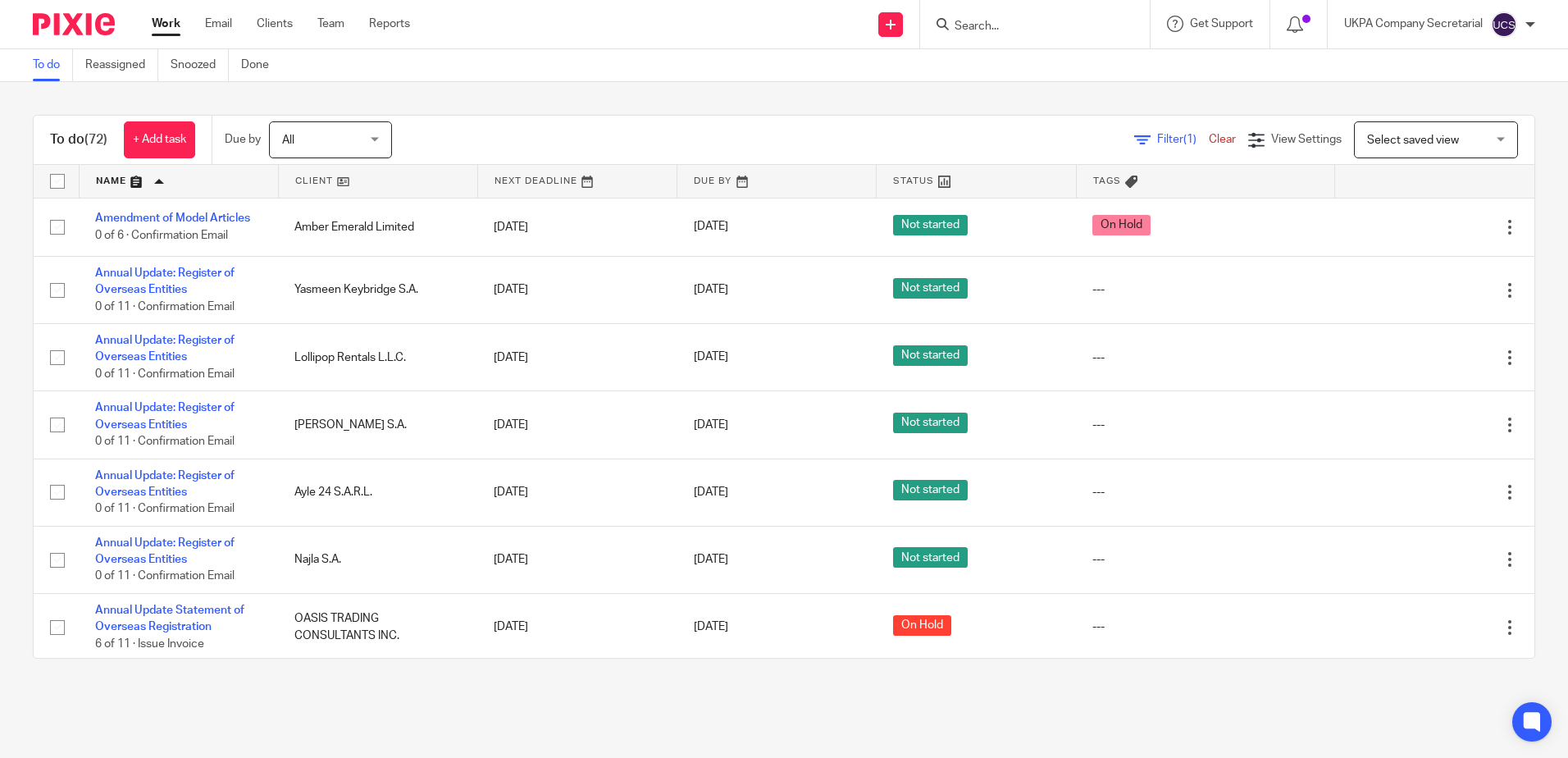
click at [1012, 30] on input "Search" at bounding box center [1026, 27] width 147 height 15
click at [1055, 27] on input "Search" at bounding box center [1026, 27] width 147 height 15
click at [868, 728] on main "To do Reassigned Snoozed Done To do (72) + Add task Due by All All Today Tomorr…" at bounding box center [784, 379] width 1568 height 758
click at [952, 706] on main "To do Reassigned Snoozed Done To do (72) + Add task Due by All All Today Tomorr…" at bounding box center [784, 379] width 1568 height 758
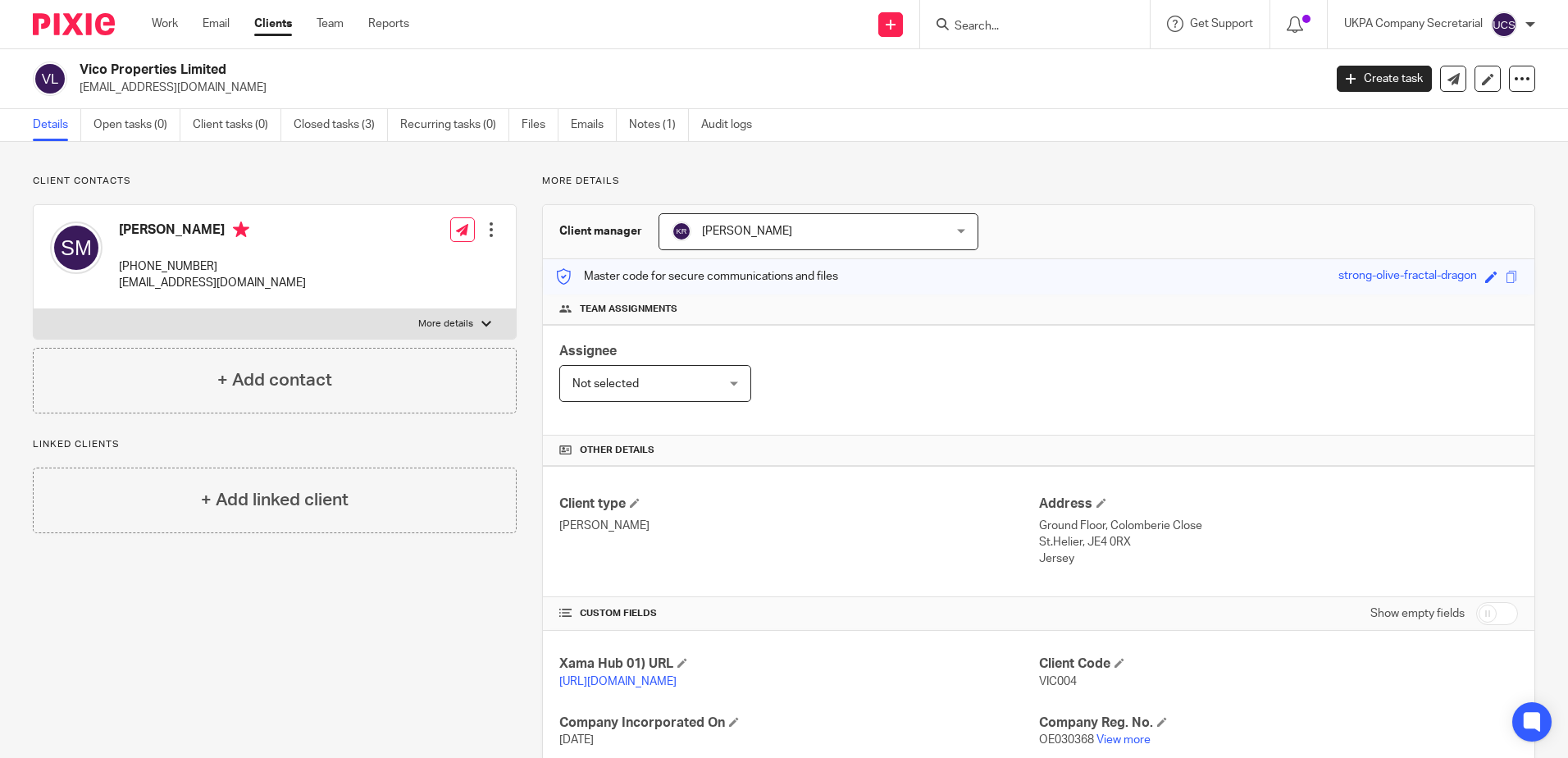
scroll to position [164, 0]
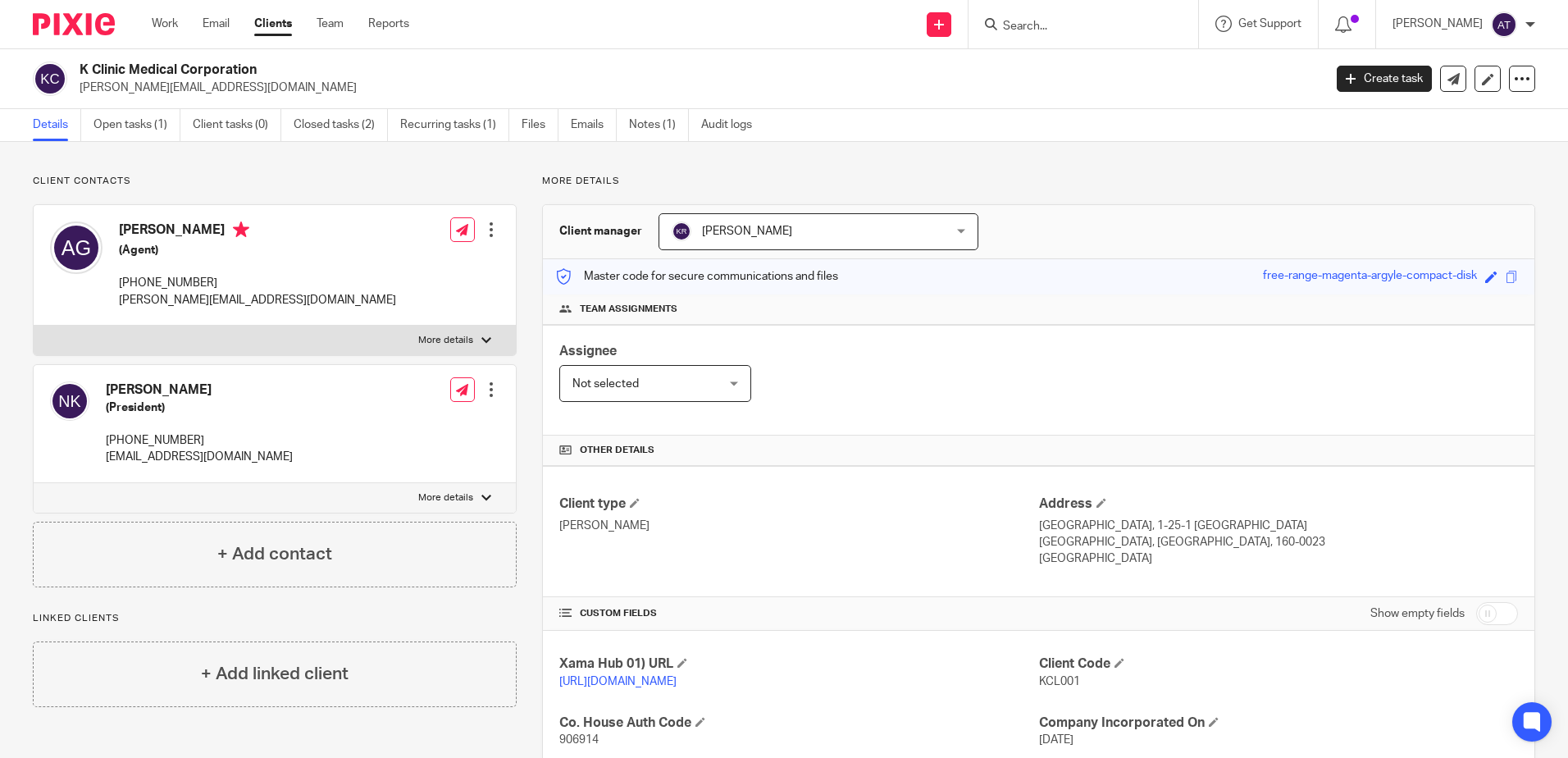
click at [1081, 23] on input "Search" at bounding box center [1074, 27] width 147 height 15
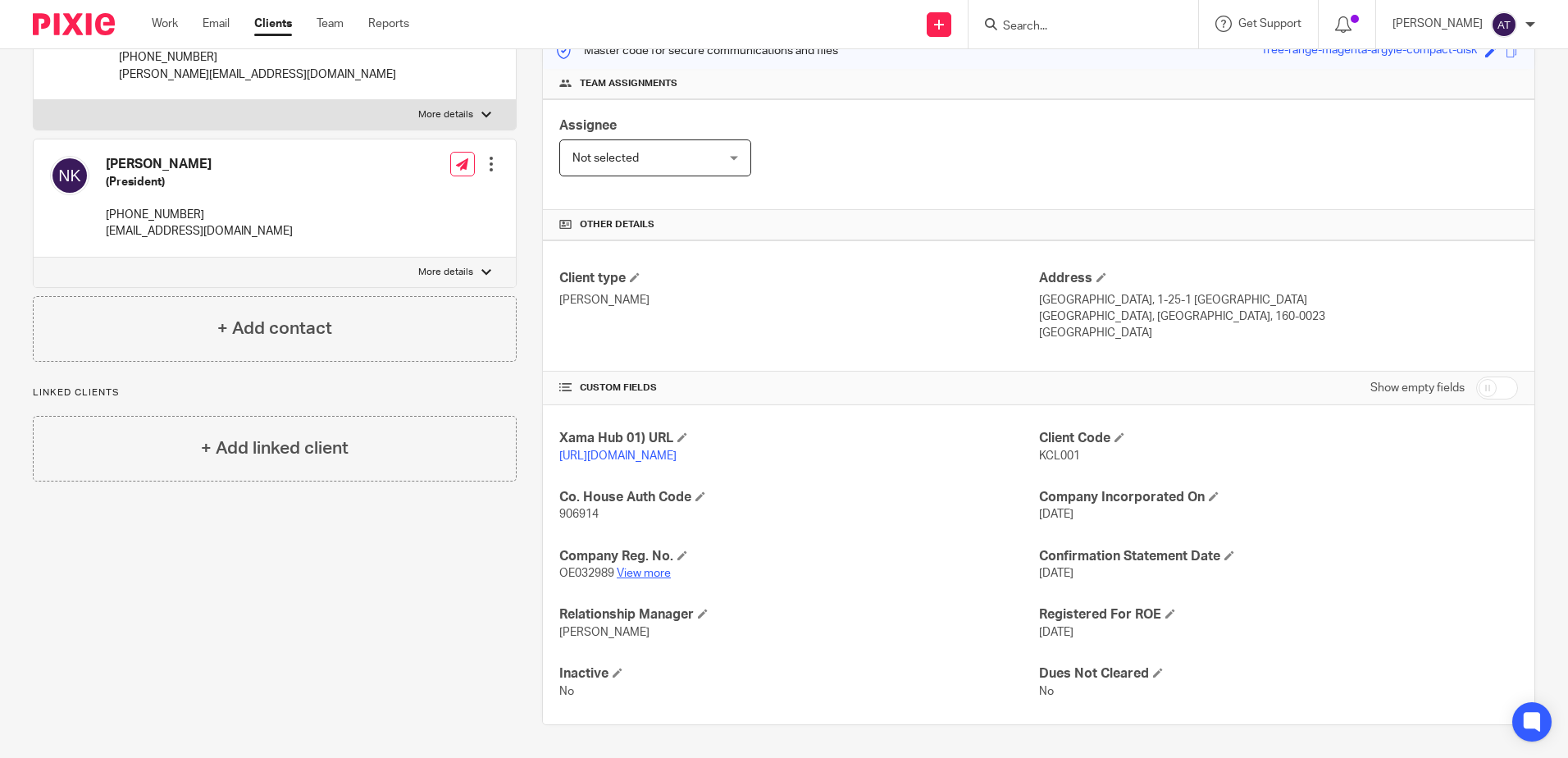
click at [641, 576] on link "View more" at bounding box center [643, 573] width 54 height 12
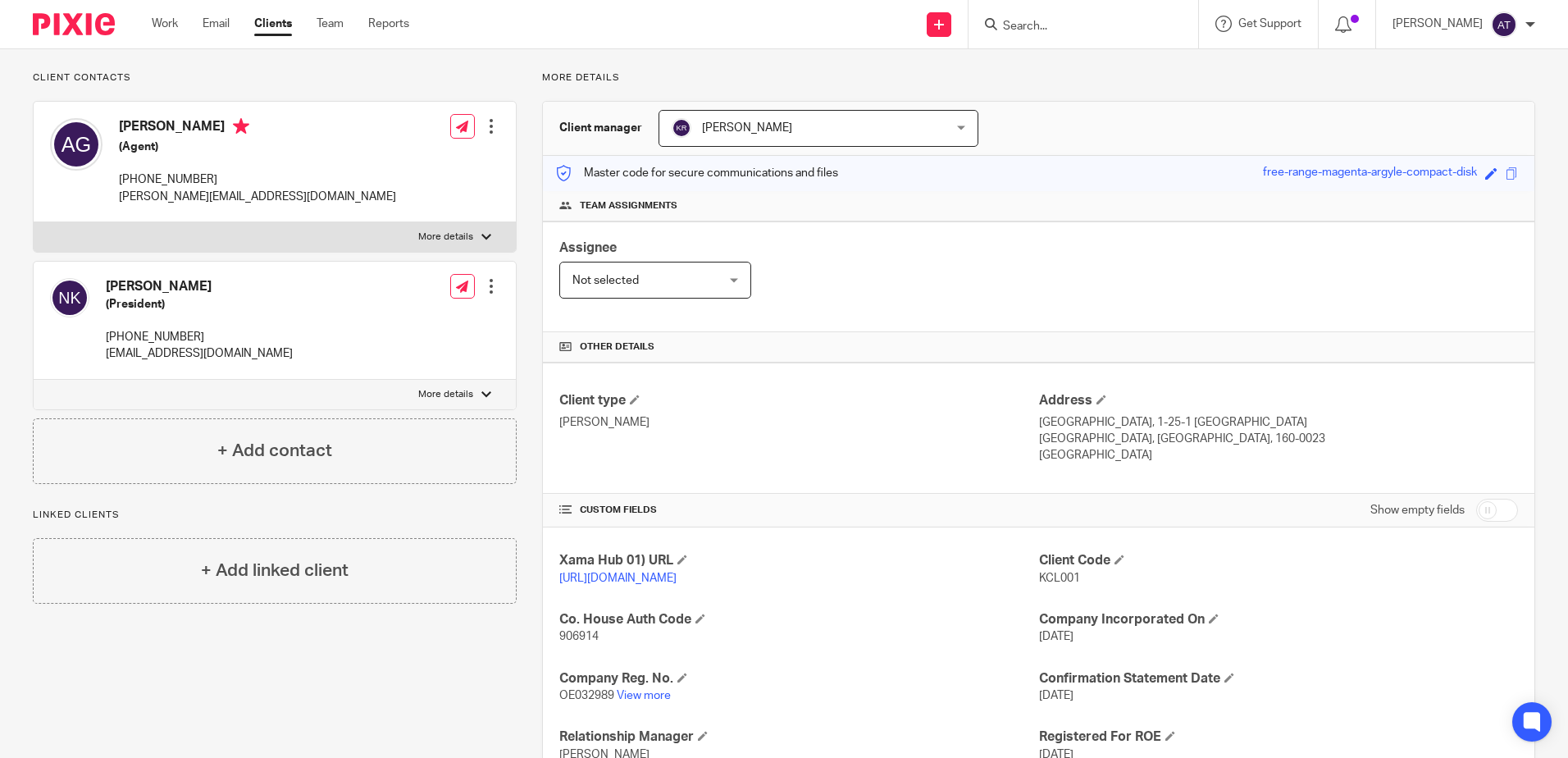
scroll to position [0, 0]
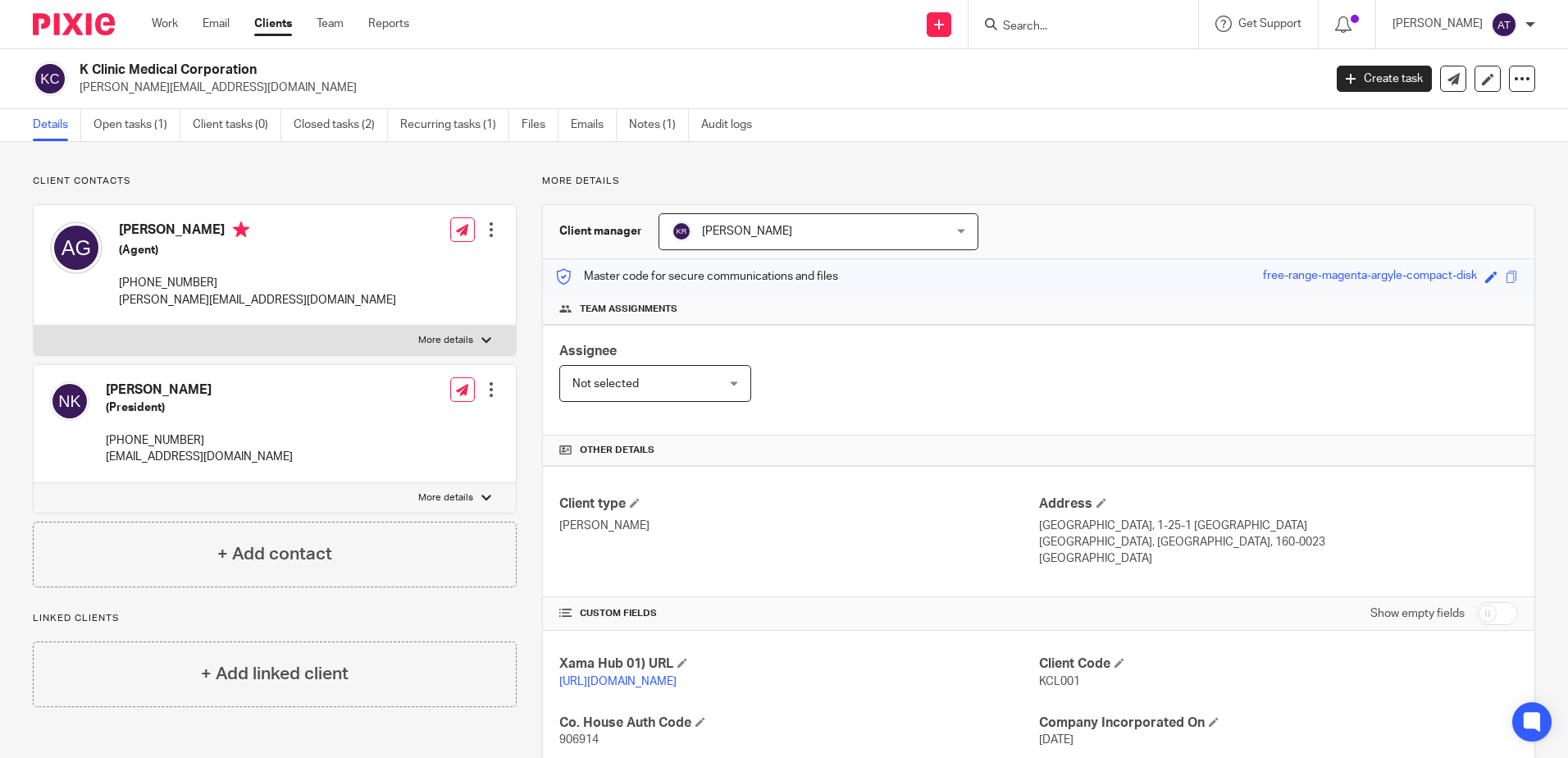
click at [1081, 36] on div at bounding box center [1084, 24] width 230 height 48
click at [1086, 32] on input "Search" at bounding box center [1074, 27] width 147 height 15
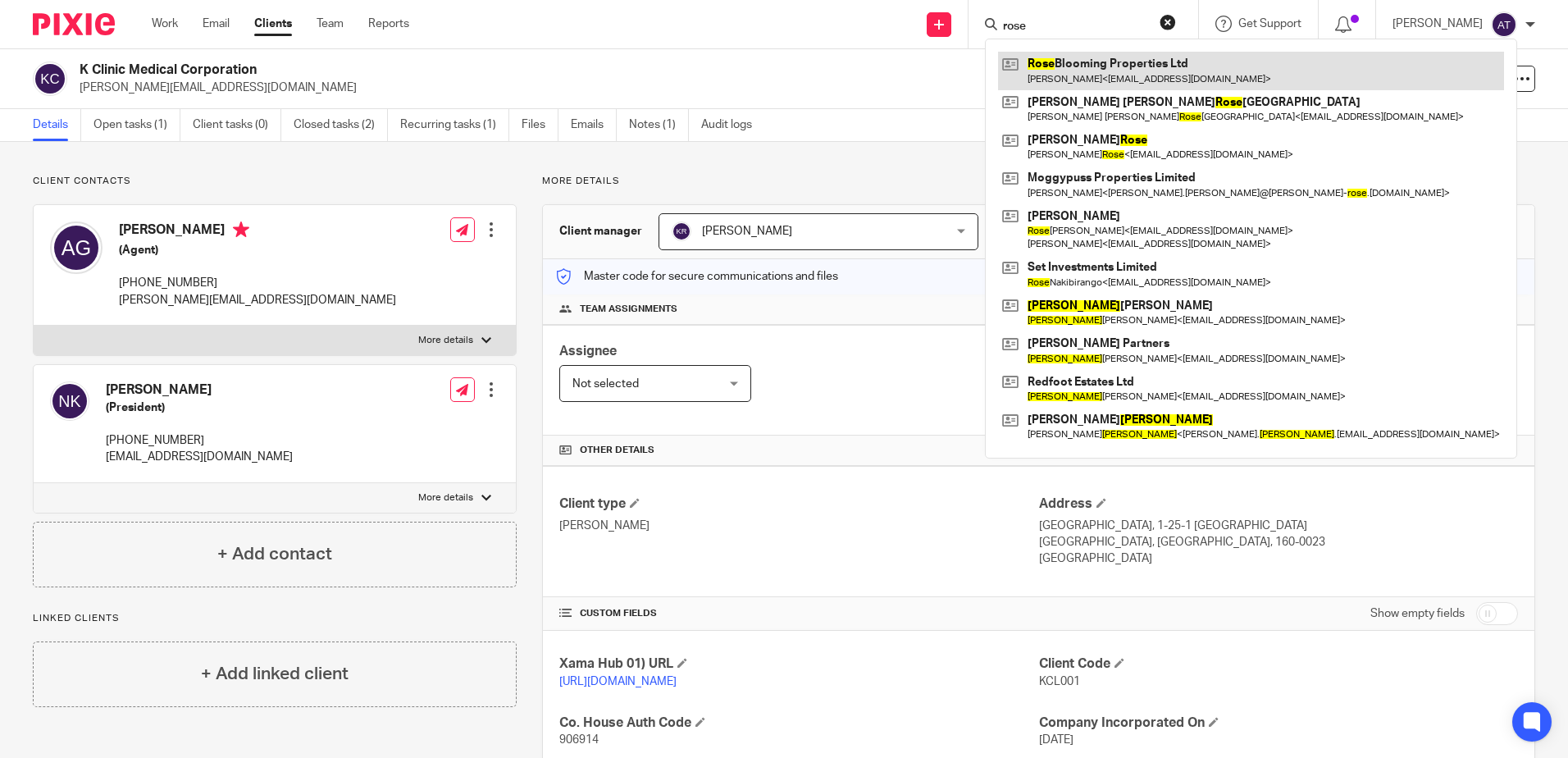
type input "rose"
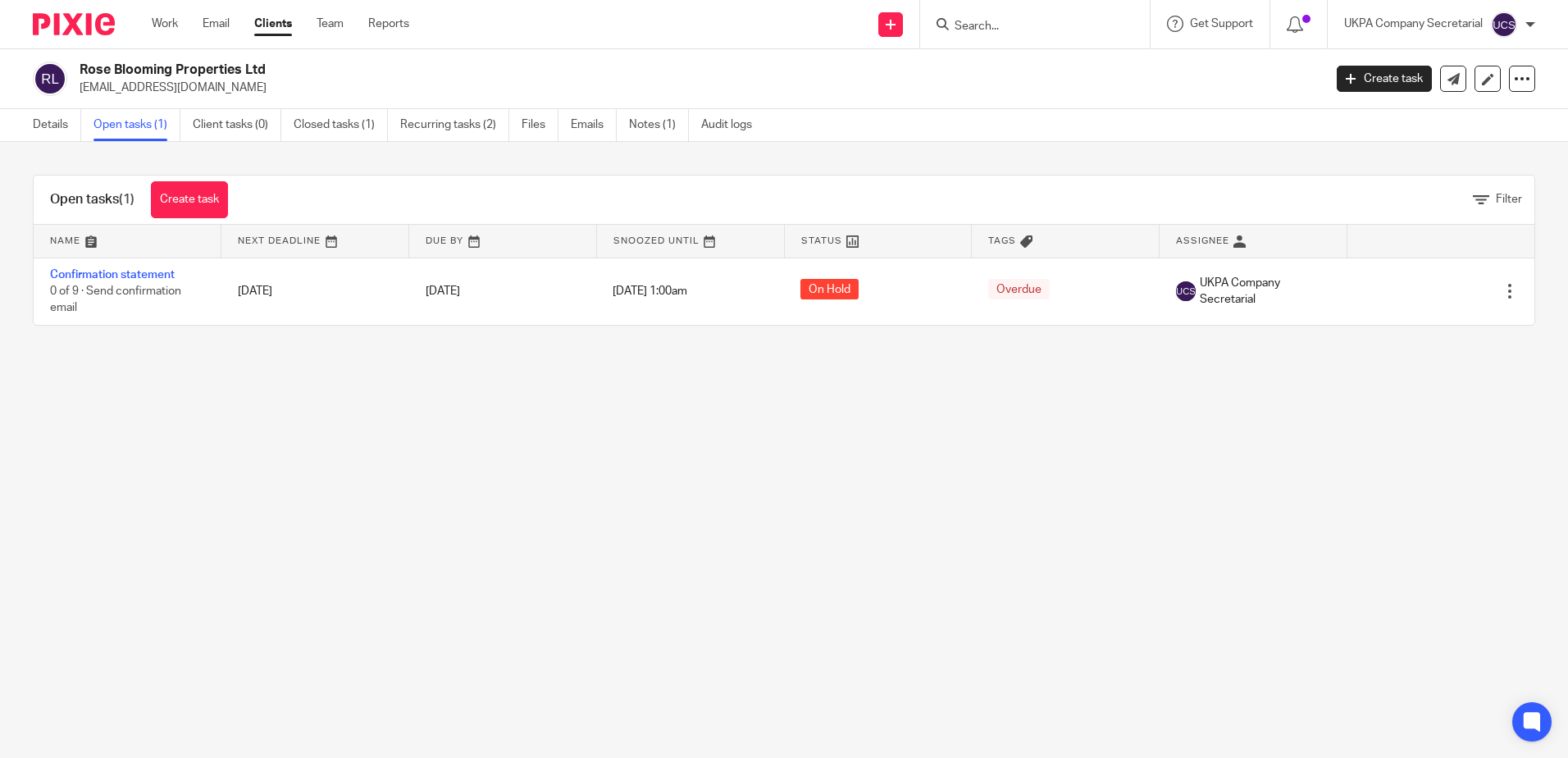
click at [59, 141] on div "Details Open tasks (1) Client tasks (0) Closed tasks (1) Recurring tasks (2) Fi…" at bounding box center [784, 125] width 1568 height 32
click at [64, 126] on link "Details" at bounding box center [57, 125] width 48 height 32
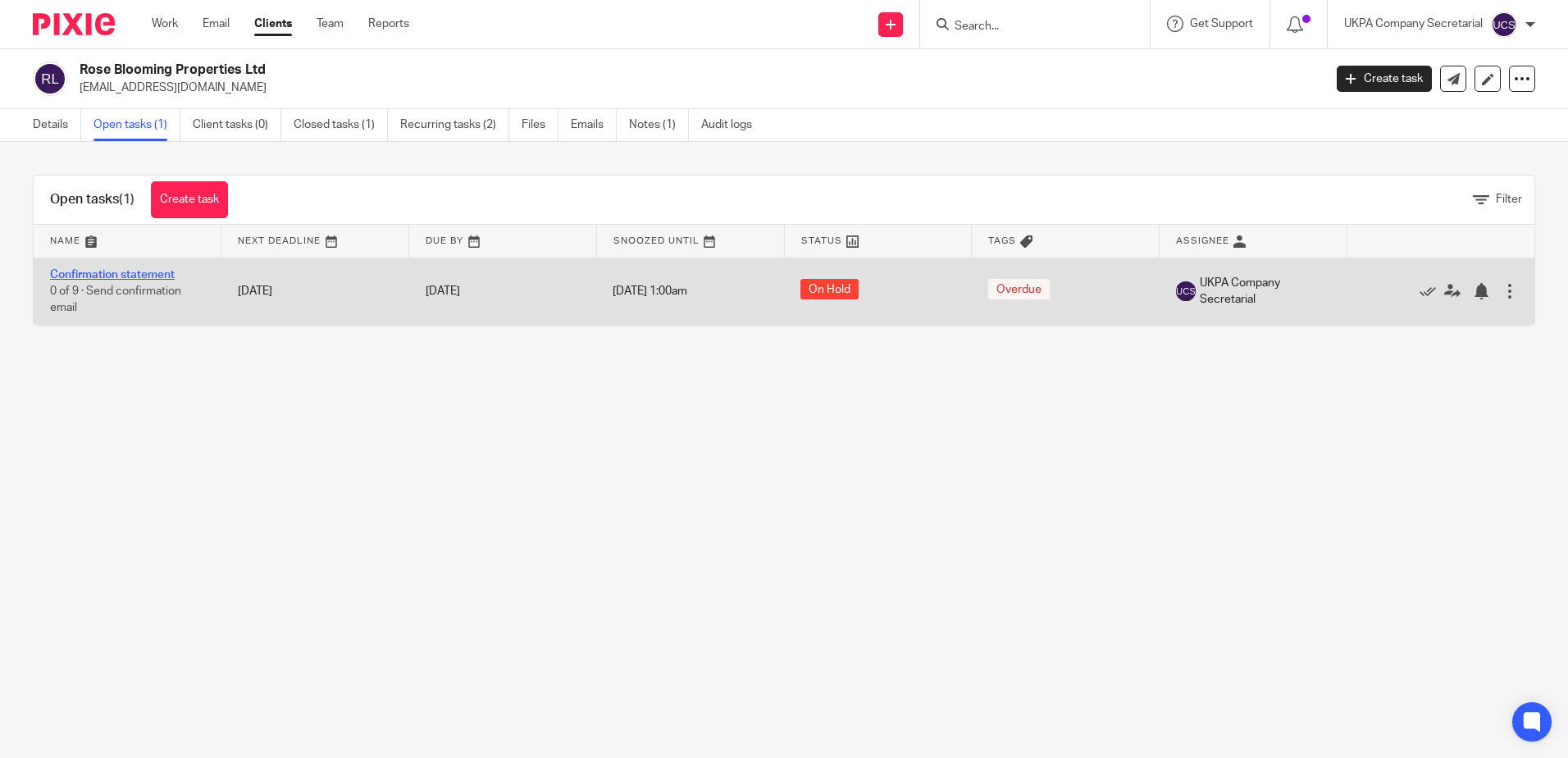
click at [120, 275] on link "Confirmation statement" at bounding box center [112, 275] width 125 height 12
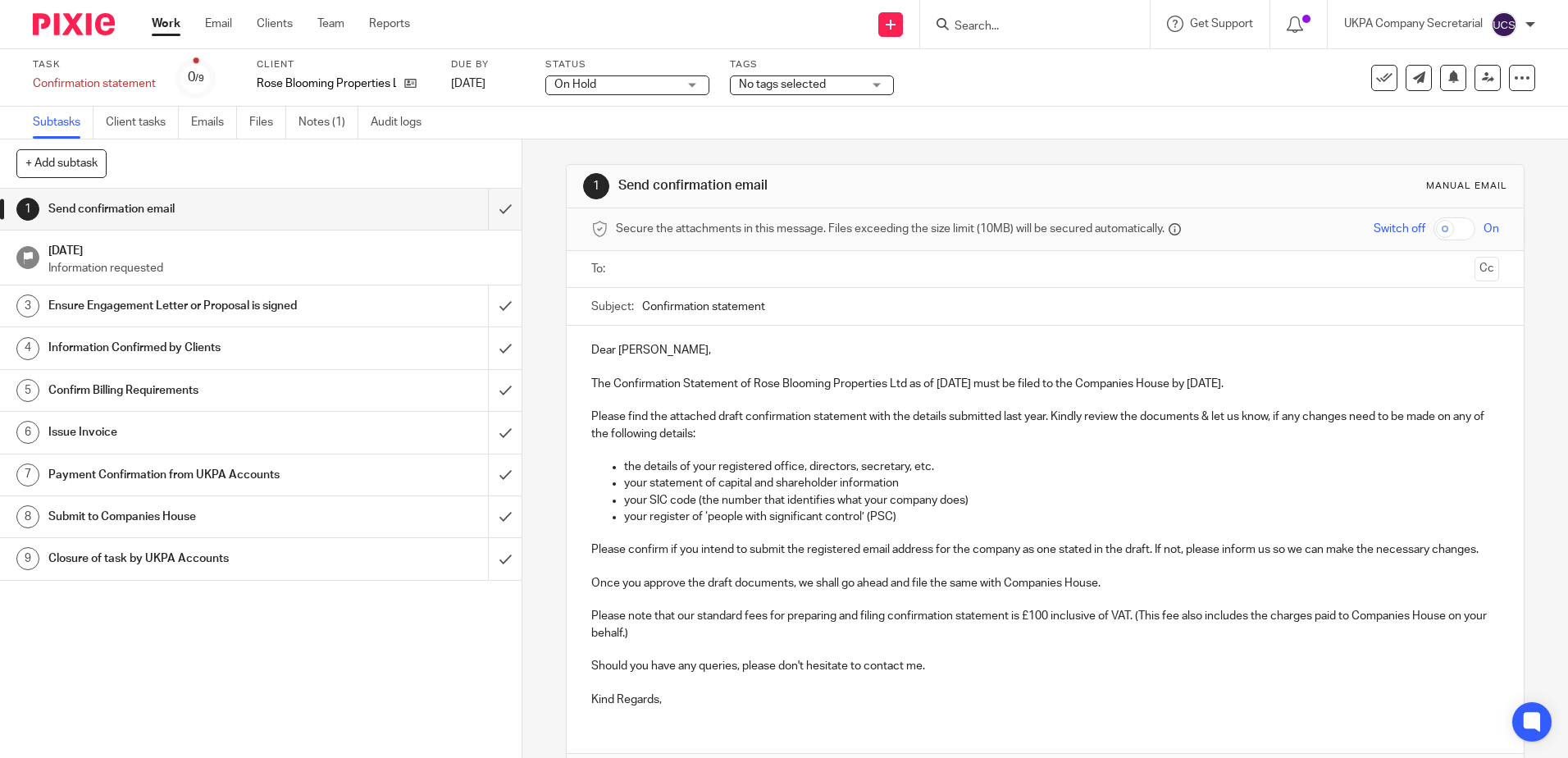
click at [708, 280] on ul at bounding box center [1045, 269] width 856 height 27
click at [824, 312] on input "Confirmation statement" at bounding box center [1070, 306] width 856 height 37
drag, startPoint x: 737, startPoint y: 384, endPoint x: 992, endPoint y: 389, distance: 255.0
click at [992, 389] on p "The Confirmation Statement of Rose Blooming Properties Ltd as of 4 Aug 2025 mus…" at bounding box center [1045, 384] width 907 height 17
copy p "of Rose Blooming Properties Ltd as of 4 Aug 2025"
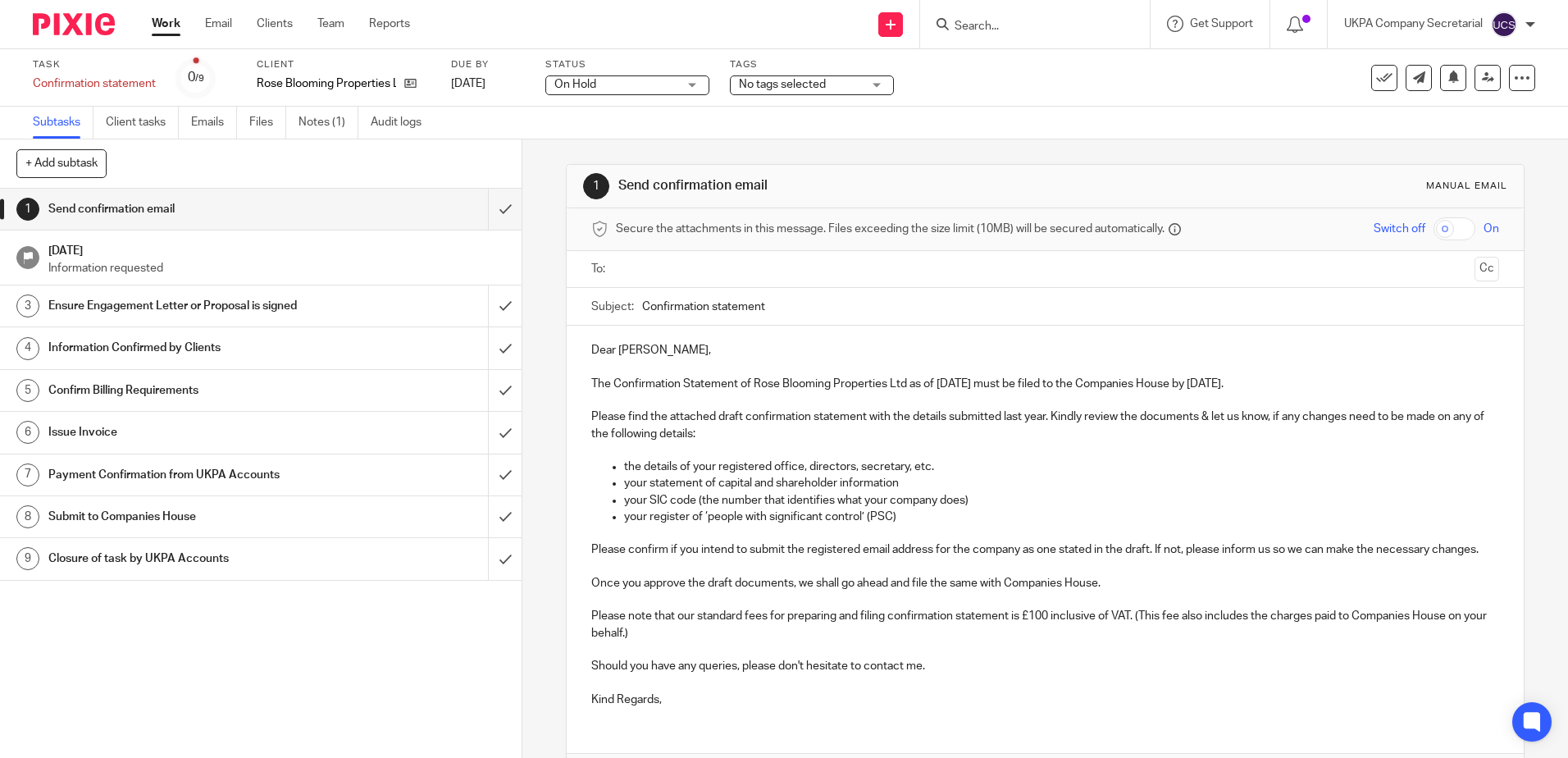
click at [852, 310] on input "Confirmation statement" at bounding box center [1070, 306] width 856 height 37
paste input "of Rose Blooming Properties Ltd as of 4 Aug 2025"
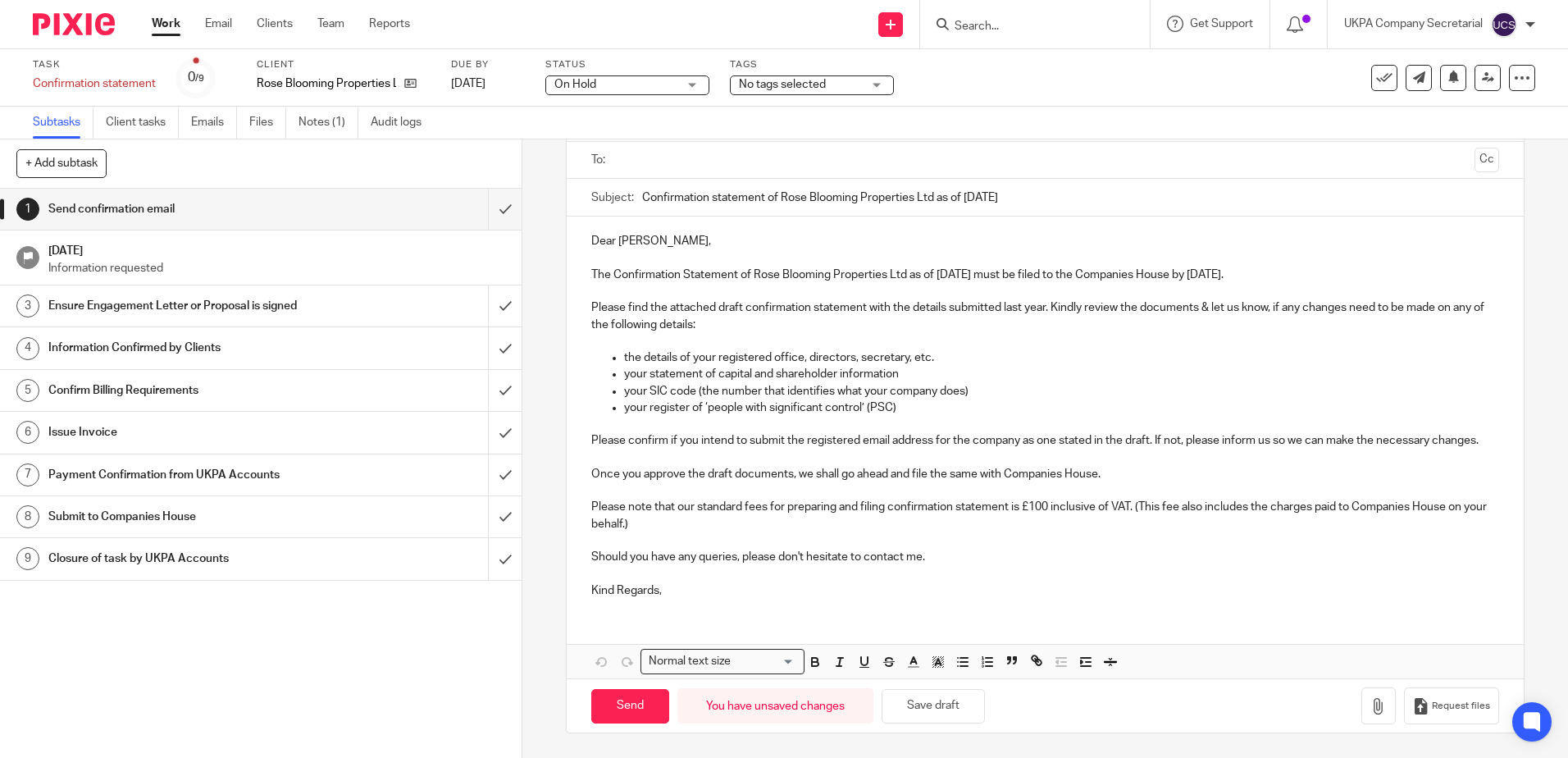
type input "Confirmation statement of Rose Blooming Properties Ltd as of 4 Aug 2025"
click at [652, 596] on p "Kind Regards," at bounding box center [1045, 591] width 907 height 17
click at [701, 595] on p "Kind Regards," at bounding box center [1045, 591] width 907 height 17
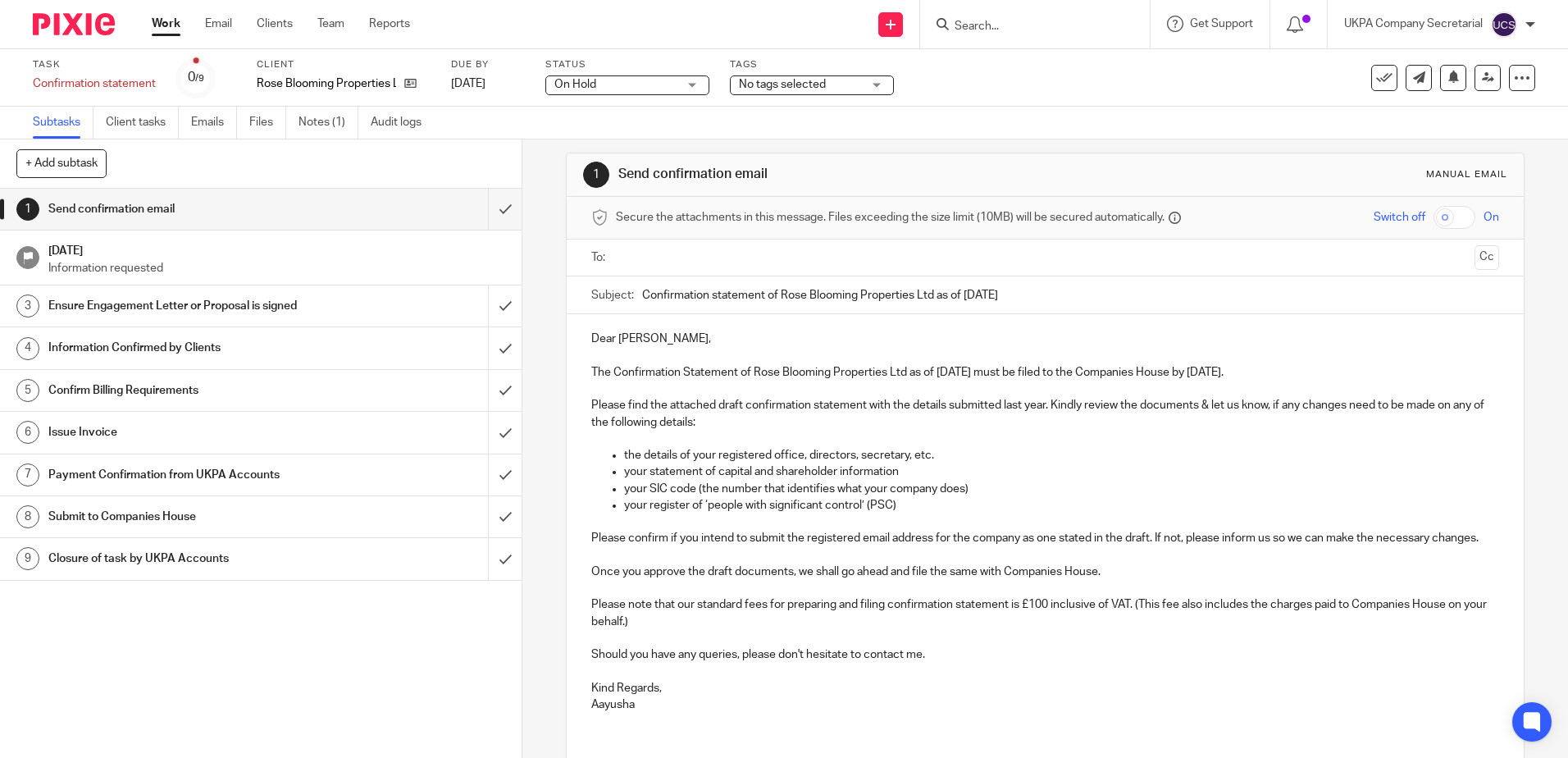
scroll to position [0, 0]
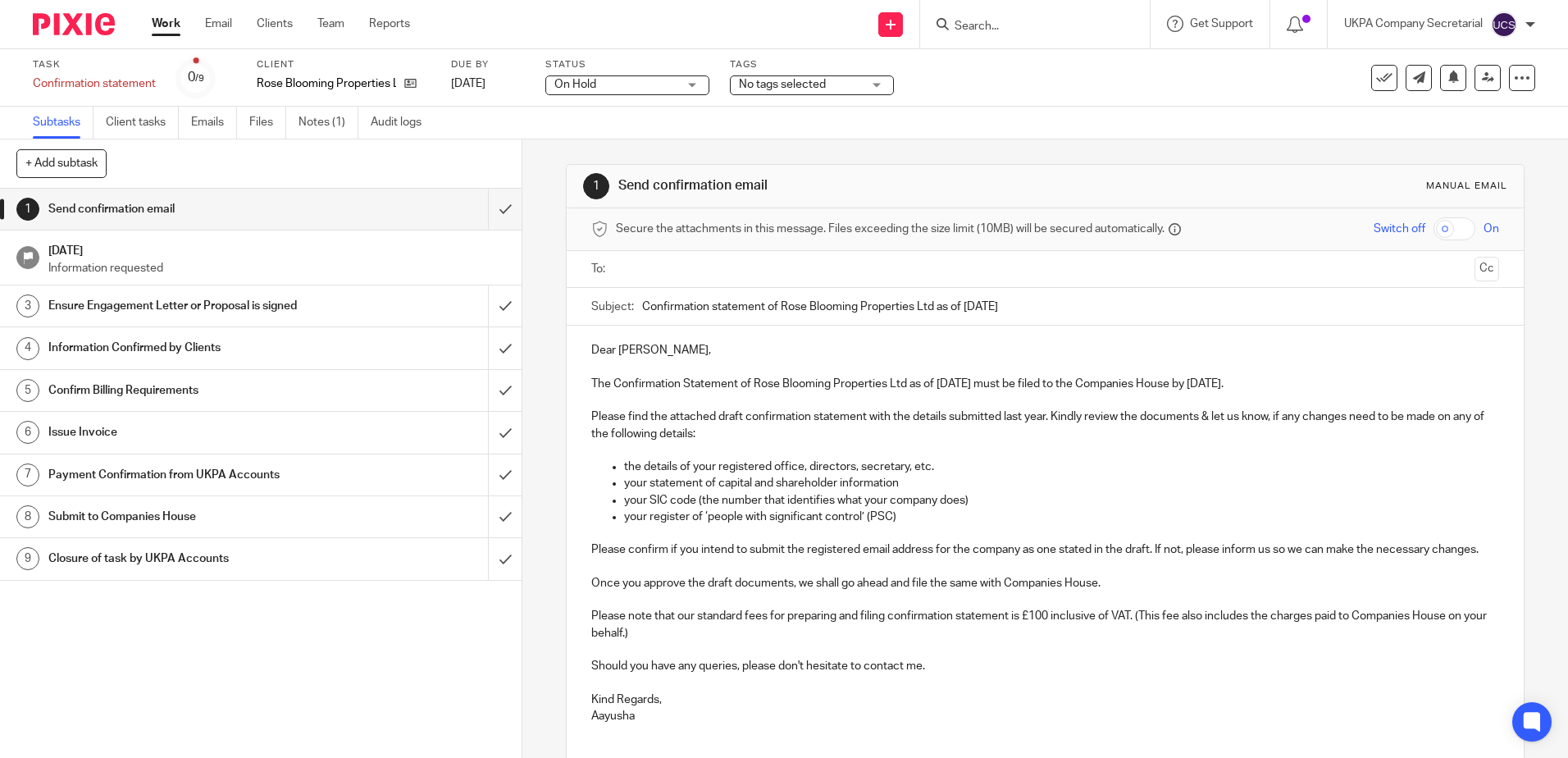
click at [726, 264] on input "text" at bounding box center [1045, 269] width 846 height 19
click at [488, 205] on input "submit" at bounding box center [261, 209] width 522 height 41
drag, startPoint x: 415, startPoint y: 82, endPoint x: 440, endPoint y: 75, distance: 26.0
click at [415, 82] on icon at bounding box center [410, 83] width 12 height 12
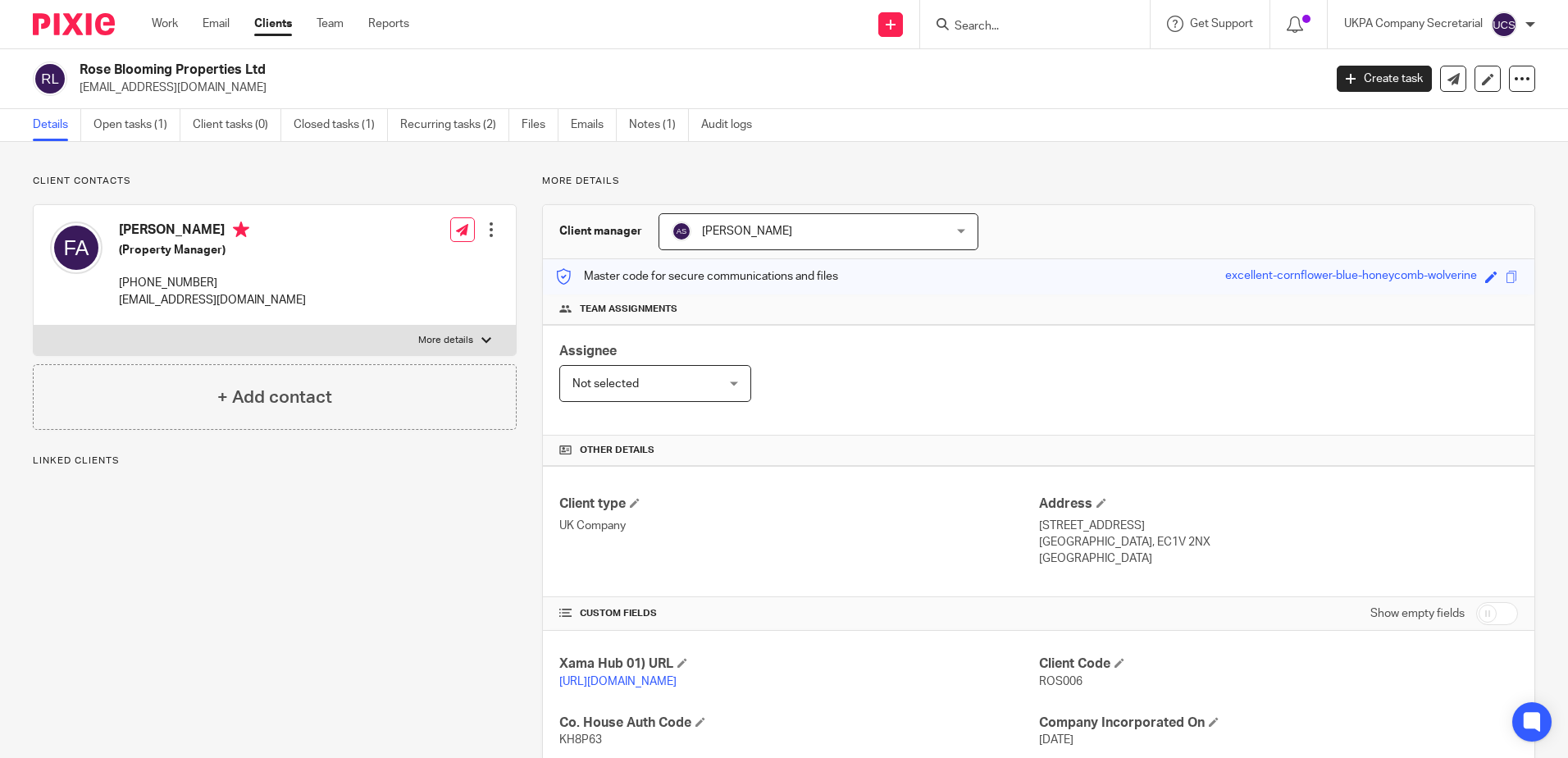
scroll to position [301, 0]
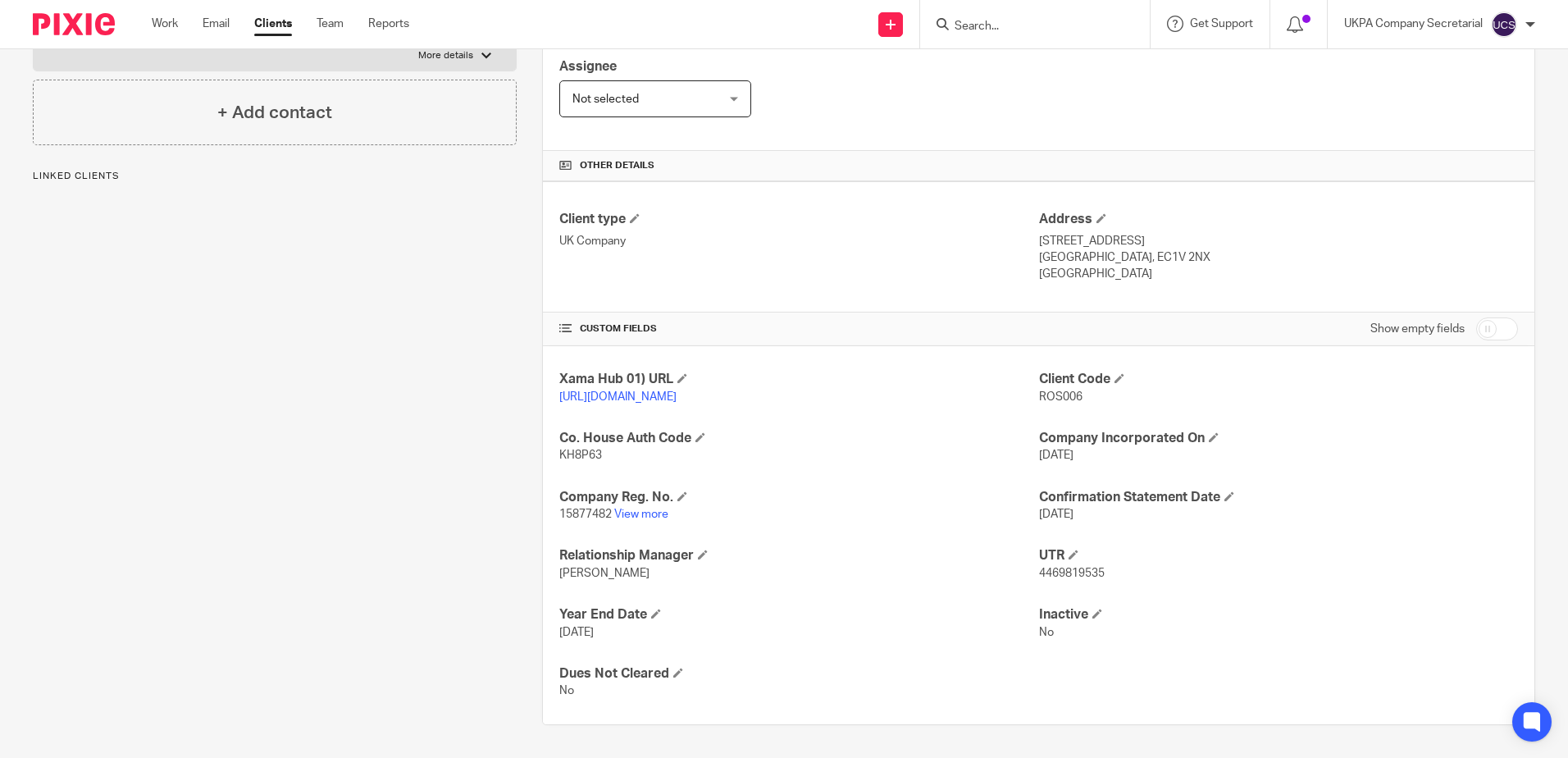
click at [584, 458] on span "KH8P63" at bounding box center [580, 455] width 42 height 12
drag, startPoint x: 584, startPoint y: 458, endPoint x: 575, endPoint y: 513, distance: 55.7
click at [575, 513] on span "15877482" at bounding box center [585, 514] width 52 height 12
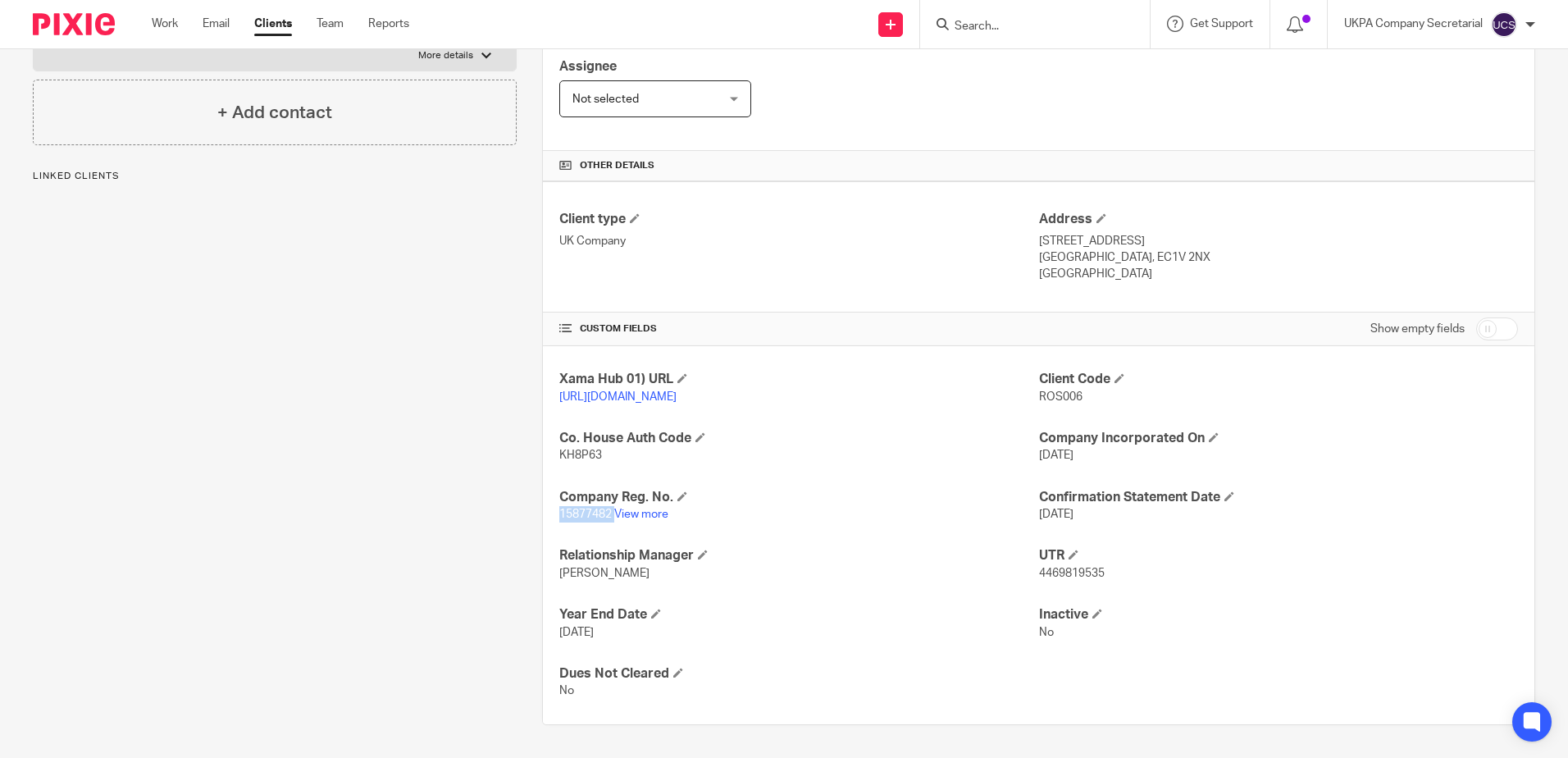
copy p "15877482"
click at [593, 448] on p "KH8P63" at bounding box center [799, 455] width 479 height 17
copy span "KH8P63"
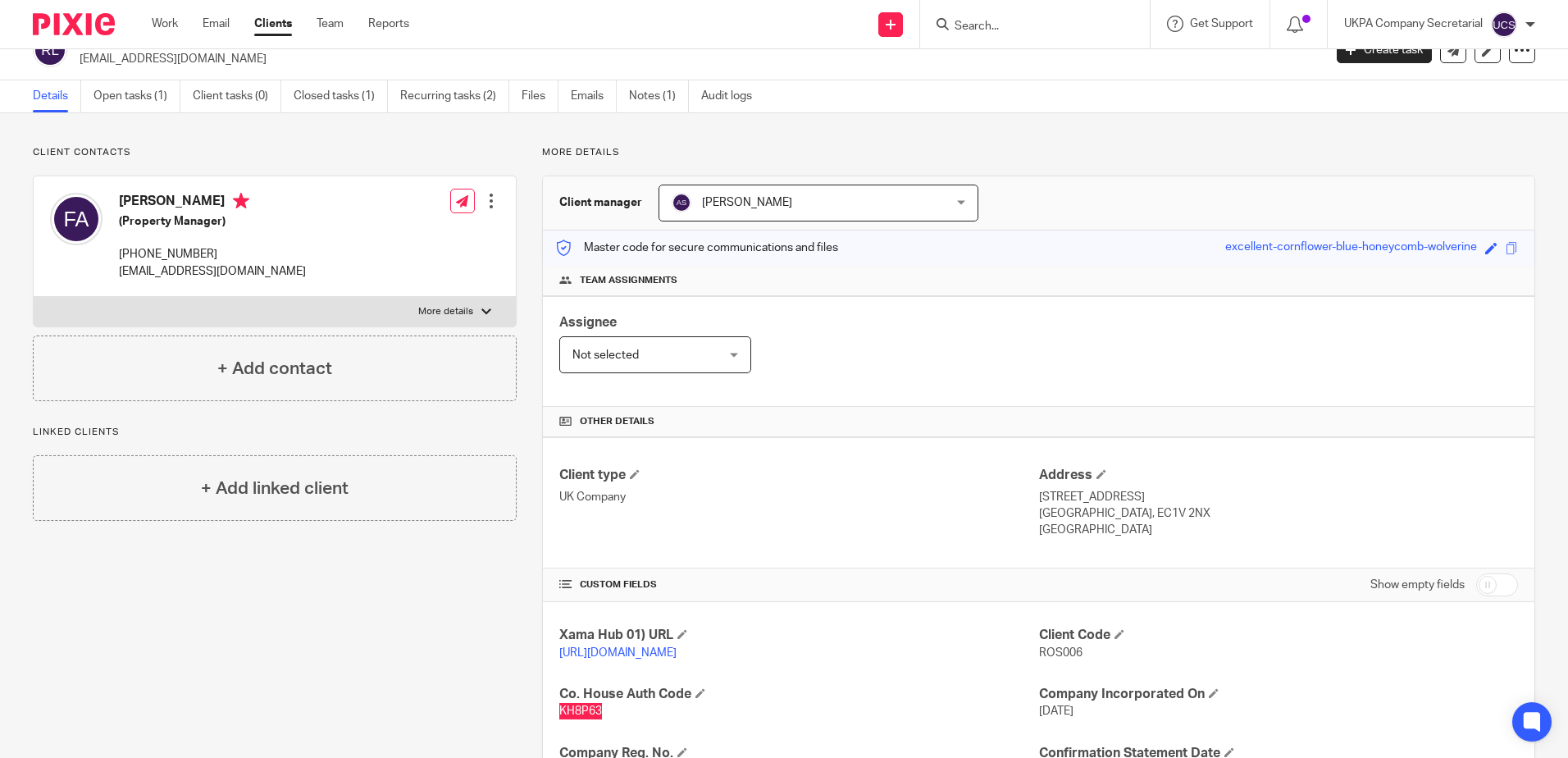
scroll to position [0, 0]
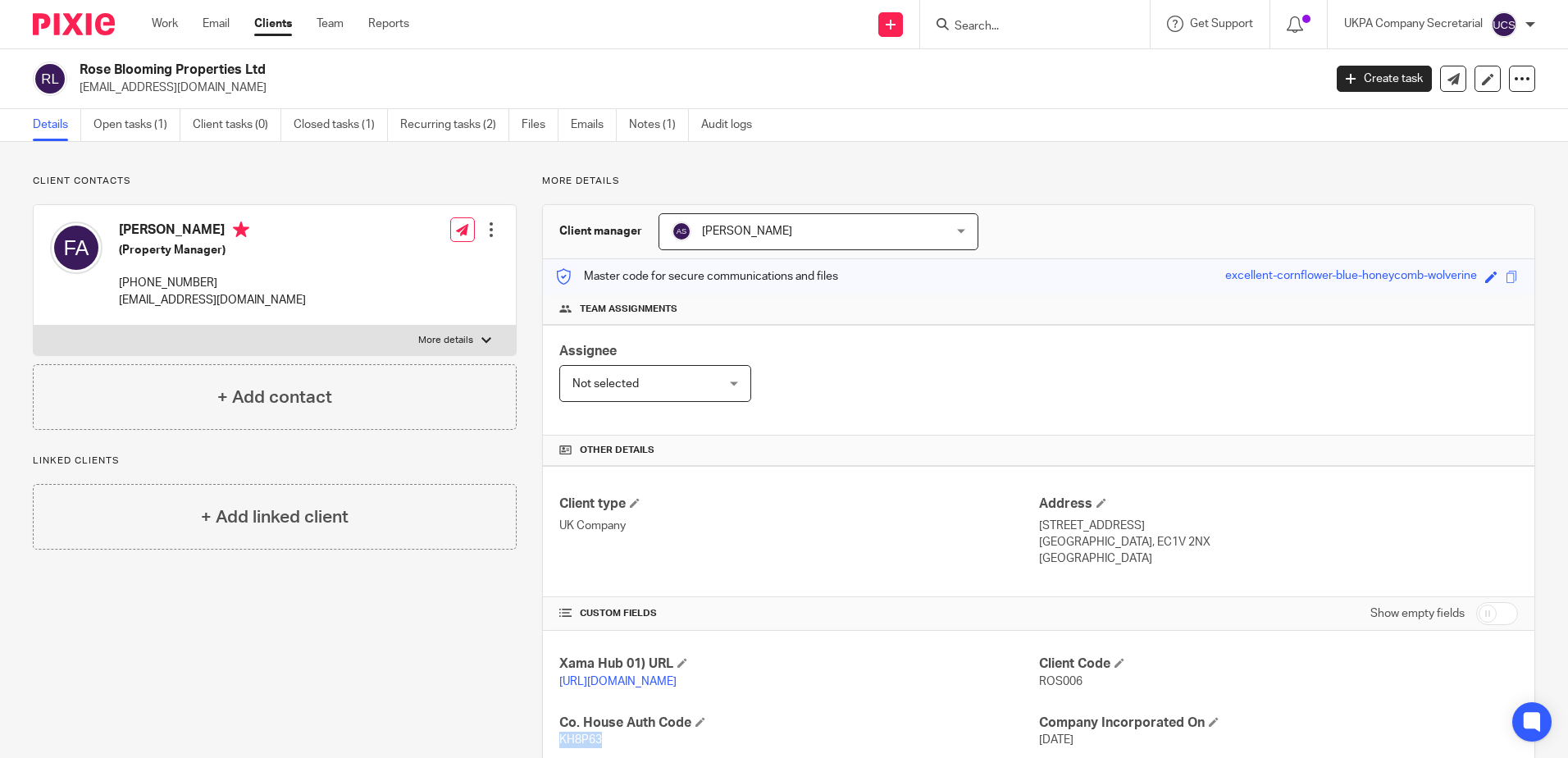
drag, startPoint x: 77, startPoint y: 67, endPoint x: 330, endPoint y: 71, distance: 253.0
click at [330, 71] on div "Rose Blooming Properties Ltd info@rosebloomingproperties.co.uk" at bounding box center [672, 78] width 1279 height 34
copy h2 "Rose Blooming Properties Ltd"
click at [74, 86] on div "Rose Blooming Properties Ltd info@rosebloomingproperties.co.uk" at bounding box center [672, 78] width 1279 height 34
drag, startPoint x: 74, startPoint y: 86, endPoint x: 296, endPoint y: 95, distance: 222.2
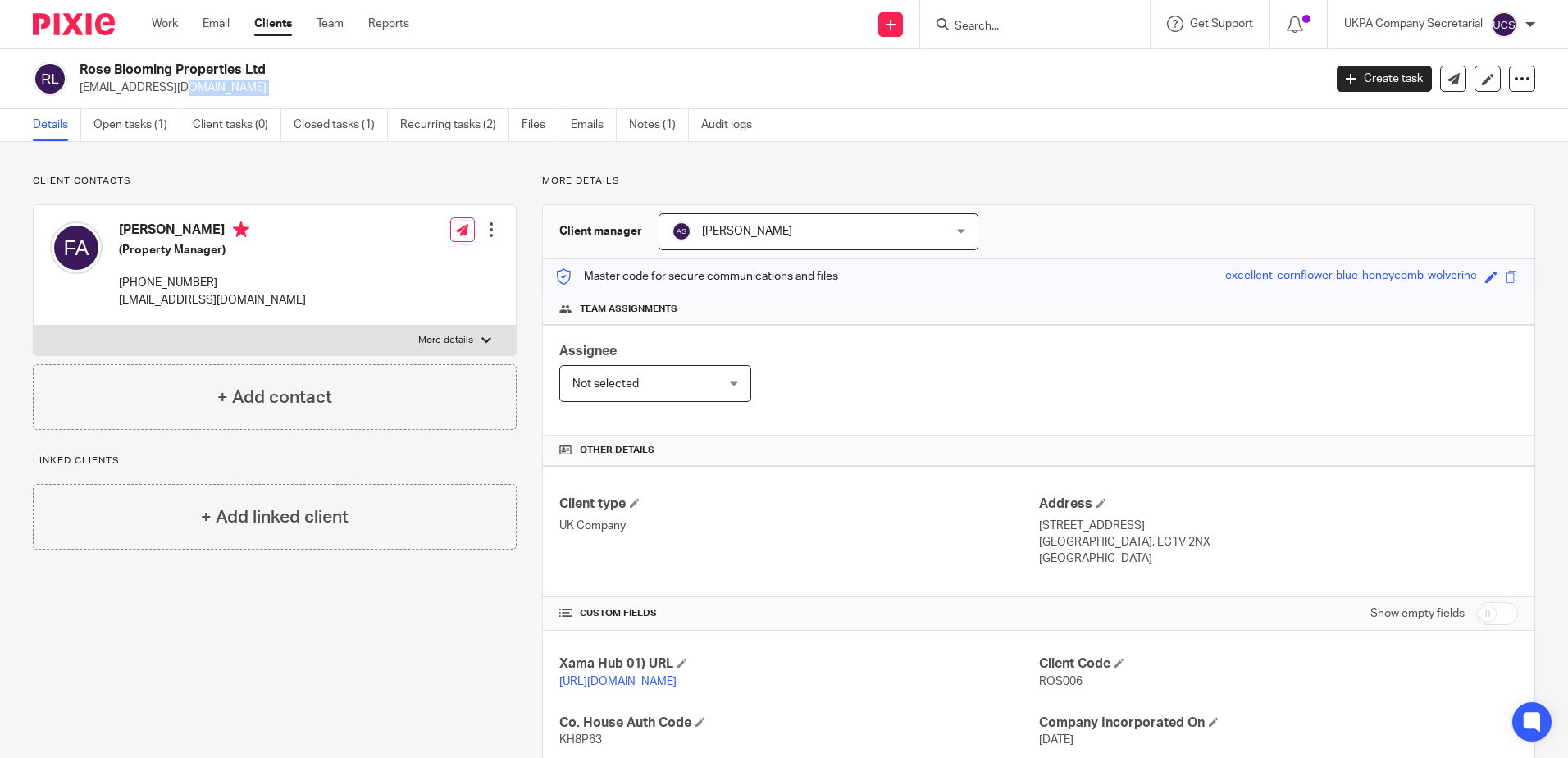
click at [296, 95] on div "Rose Blooming Properties Ltd info@rosebloomingproperties.co.uk" at bounding box center [672, 78] width 1279 height 34
copy main "info@rosebloomingproperties.co.uk Create task Update from Companies House Expor…"
drag, startPoint x: 308, startPoint y: 302, endPoint x: 117, endPoint y: 296, distance: 191.1
click at [117, 296] on div "Fathiya Awadh (Property Manager) +44 755 774 9495 info@rosebloomingproperties.c…" at bounding box center [274, 265] width 482 height 121
copy p "info@rosebloomingproperties.co.uk"
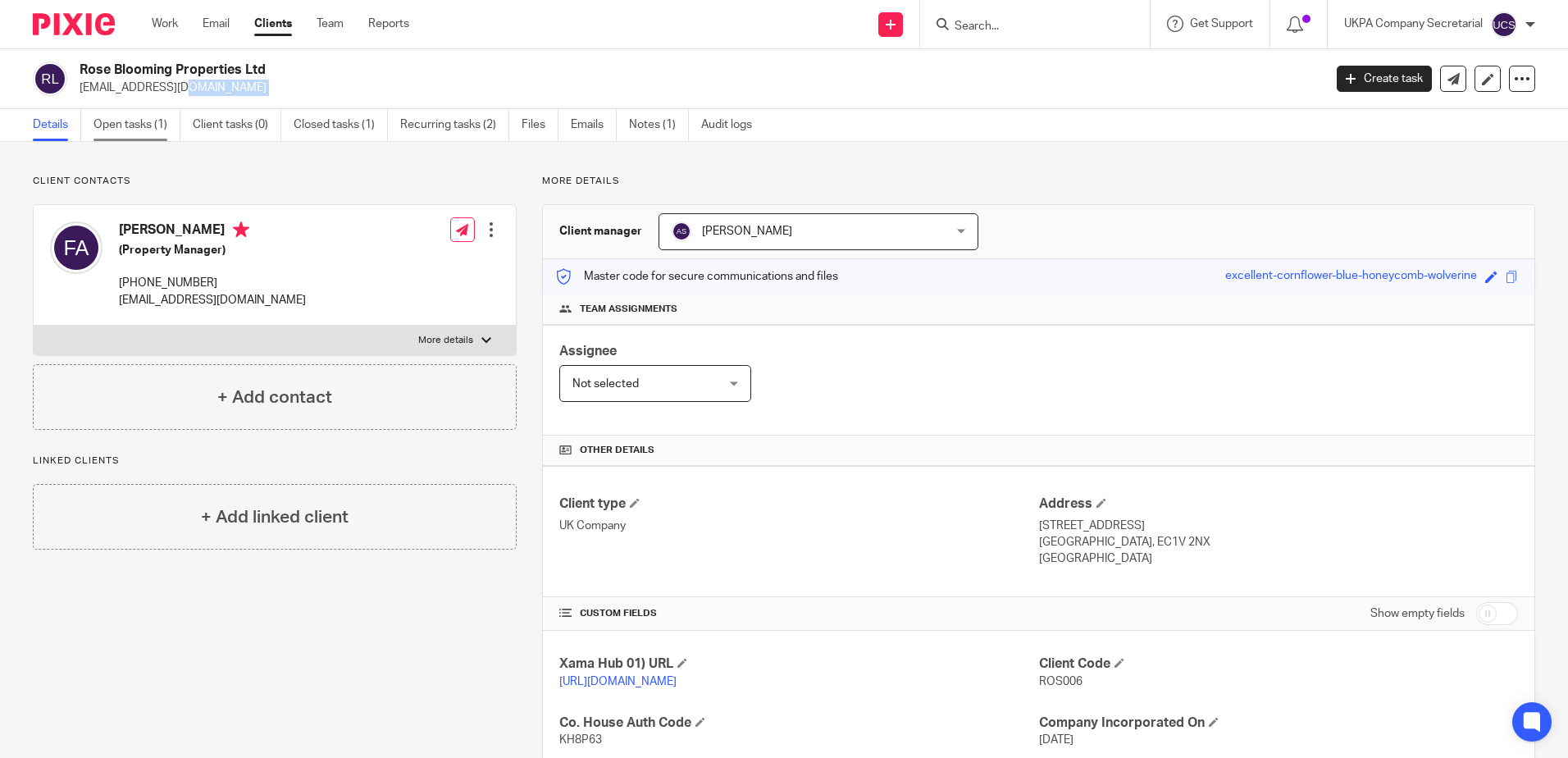
click at [110, 129] on link "Open tasks (1)" at bounding box center [136, 125] width 87 height 32
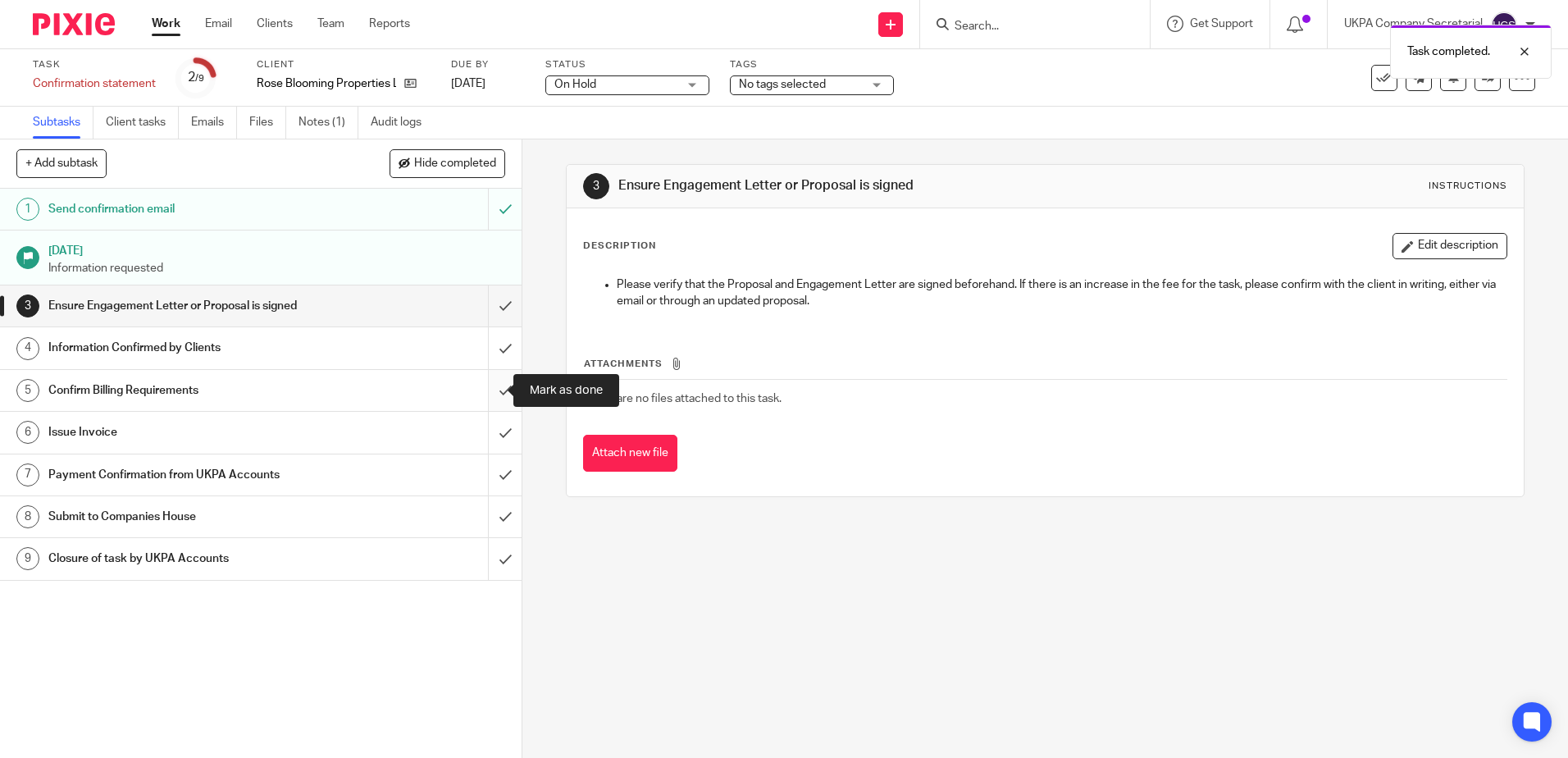
click at [489, 384] on input "submit" at bounding box center [261, 389] width 522 height 41
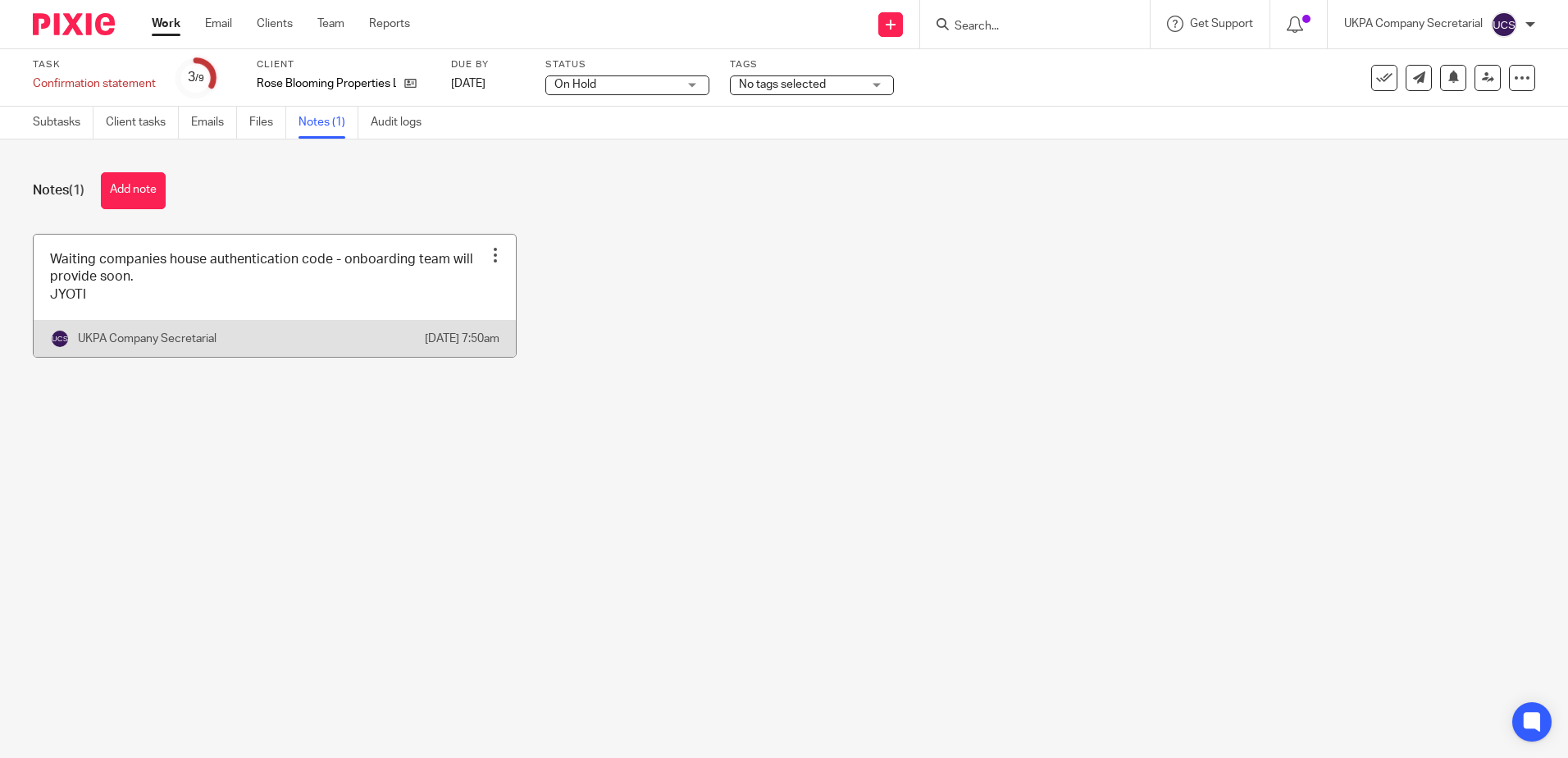
click at [377, 315] on link at bounding box center [274, 295] width 482 height 122
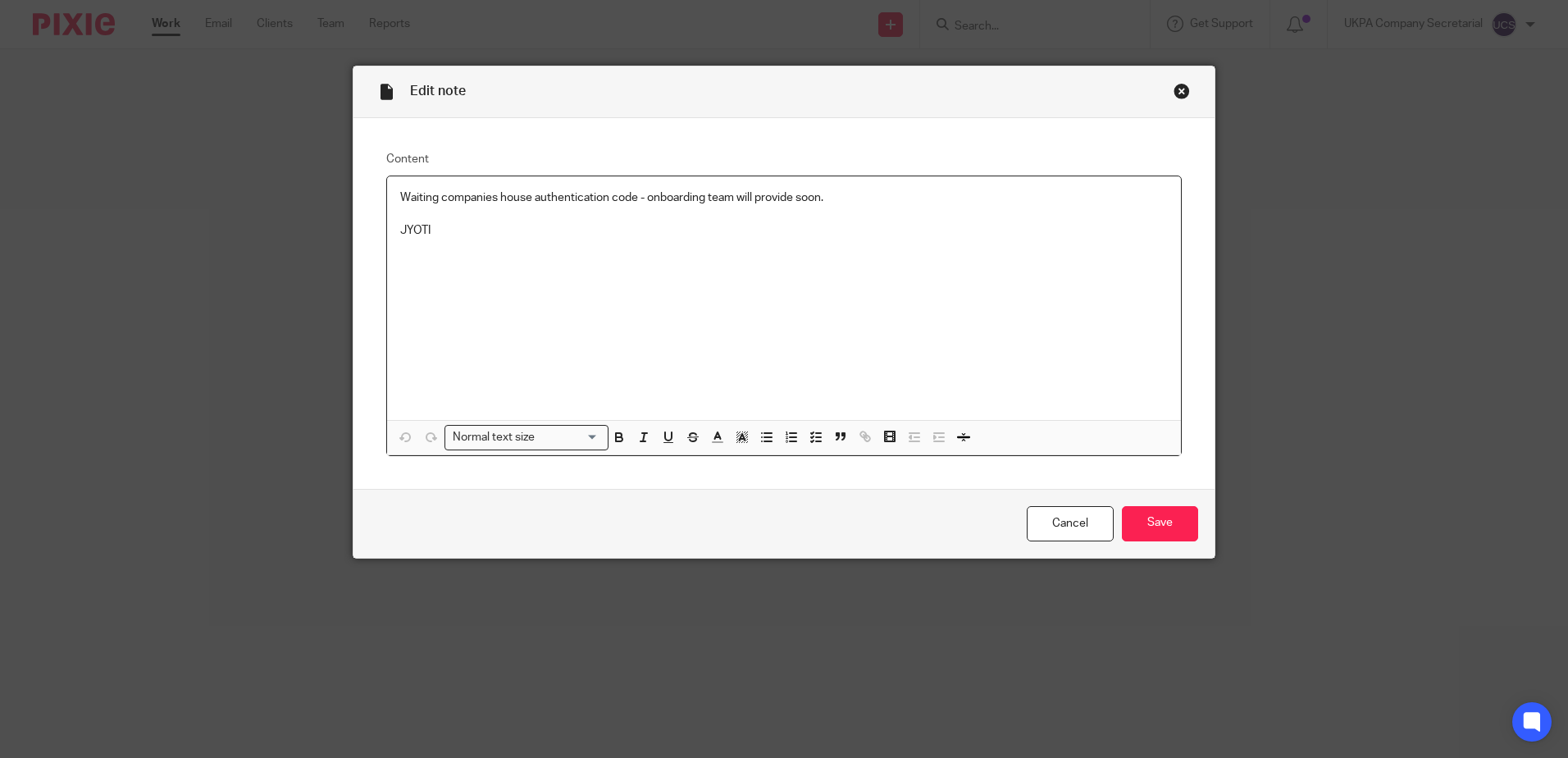
click at [400, 214] on p at bounding box center [784, 214] width 767 height 17
click at [444, 215] on p "Proposal sent on [DATE]" at bounding box center [784, 214] width 767 height 17
click at [652, 217] on p "Proposal and draft sent on [DATE]" at bounding box center [784, 214] width 767 height 17
click at [393, 212] on div "Waiting companies house authentication code - onboarding team will provide soon…" at bounding box center [784, 298] width 794 height 244
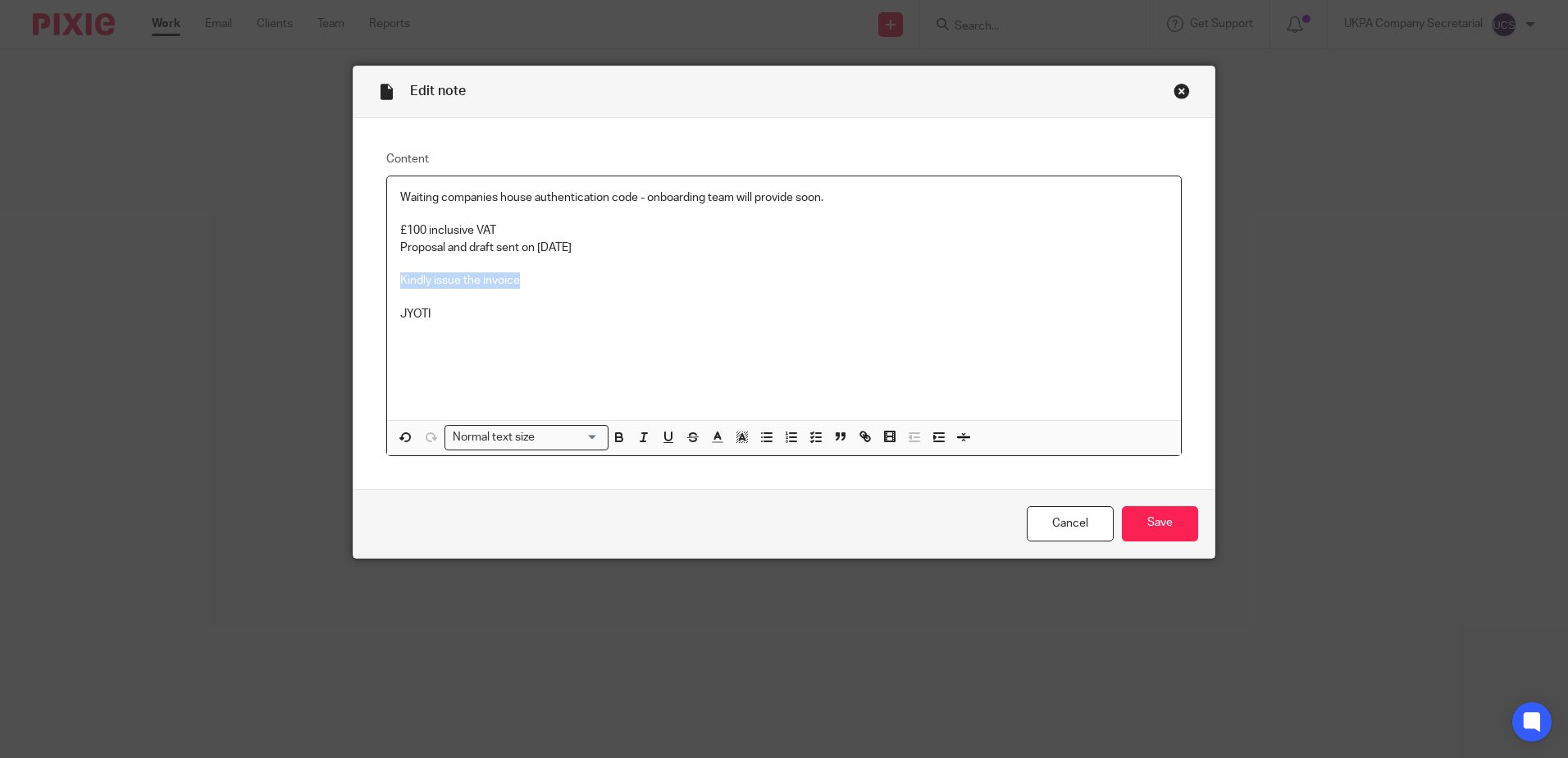
drag, startPoint x: 540, startPoint y: 284, endPoint x: 380, endPoint y: 286, distance: 160.0
click at [386, 286] on div "Waiting companies house authentication code - onboarding team will provide soon…" at bounding box center [784, 315] width 796 height 280
click at [557, 229] on p "£100 inclusive VAT" at bounding box center [784, 230] width 767 height 17
click at [592, 326] on div "Waiting companies house authentication code - onboarding team will provide soon…" at bounding box center [784, 298] width 794 height 244
click at [1163, 515] on input "Save" at bounding box center [1160, 523] width 77 height 35
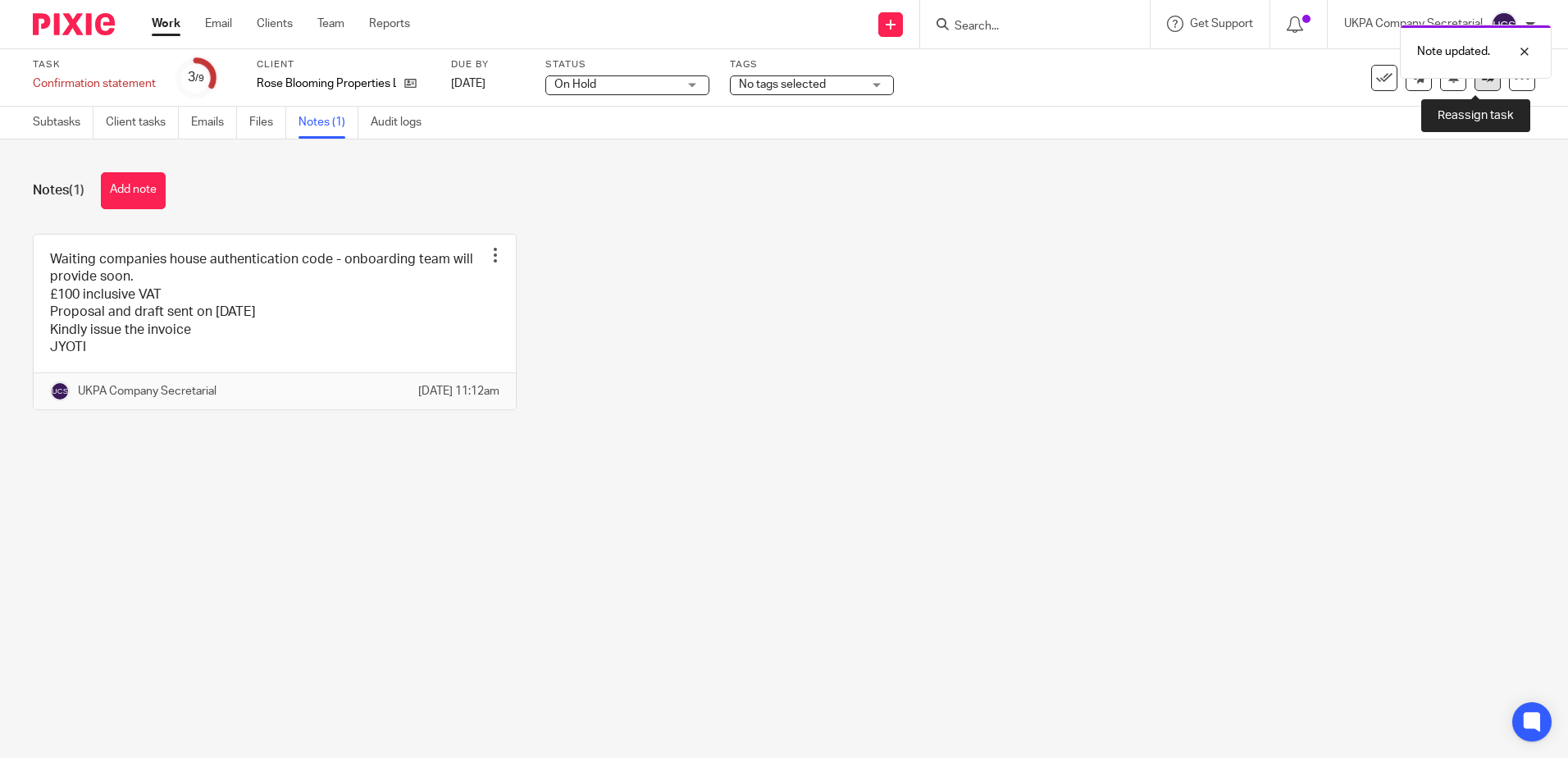
click at [1481, 88] on link at bounding box center [1488, 78] width 27 height 27
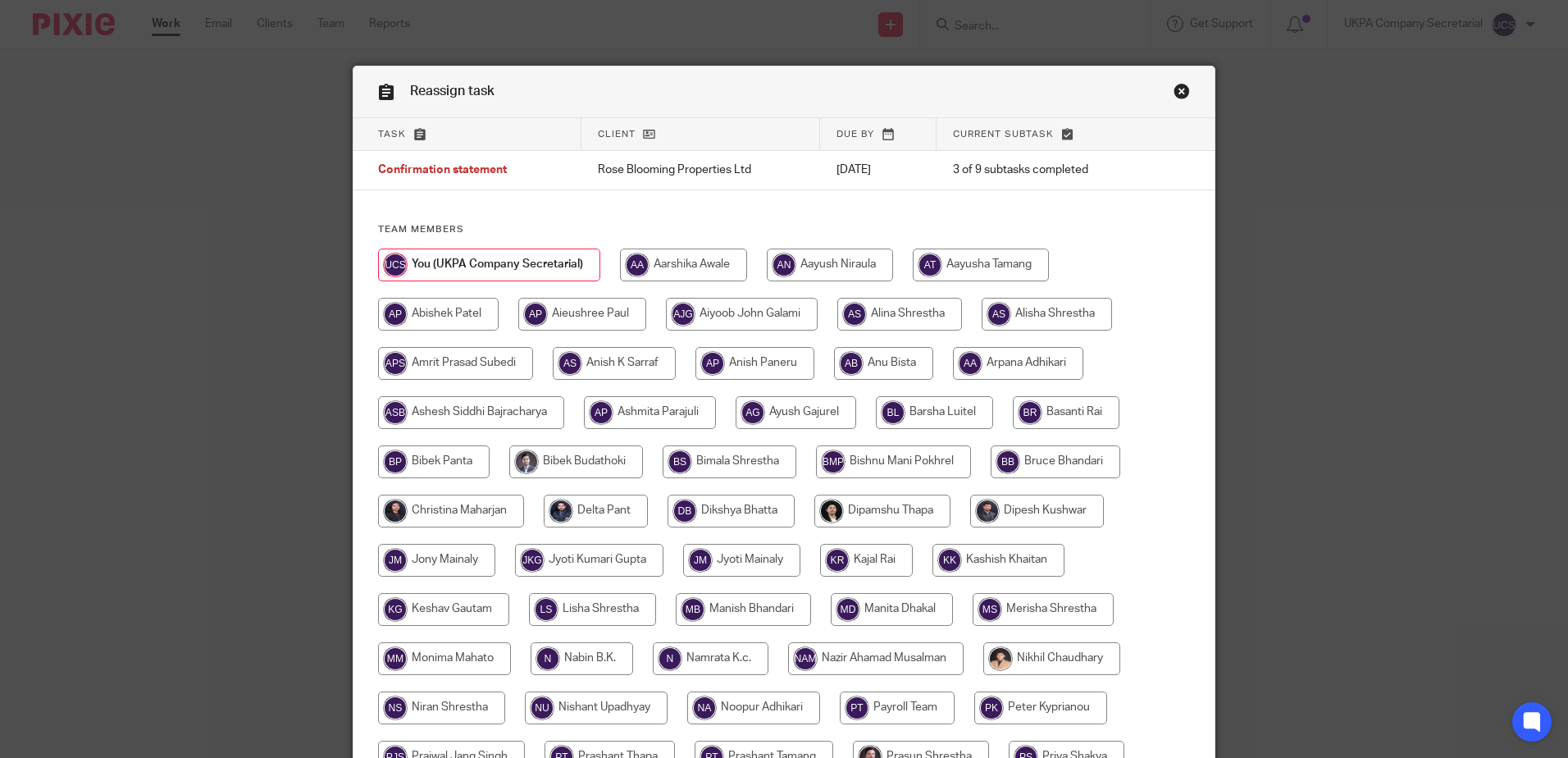
click at [1179, 91] on link "Close this dialog window" at bounding box center [1182, 94] width 17 height 22
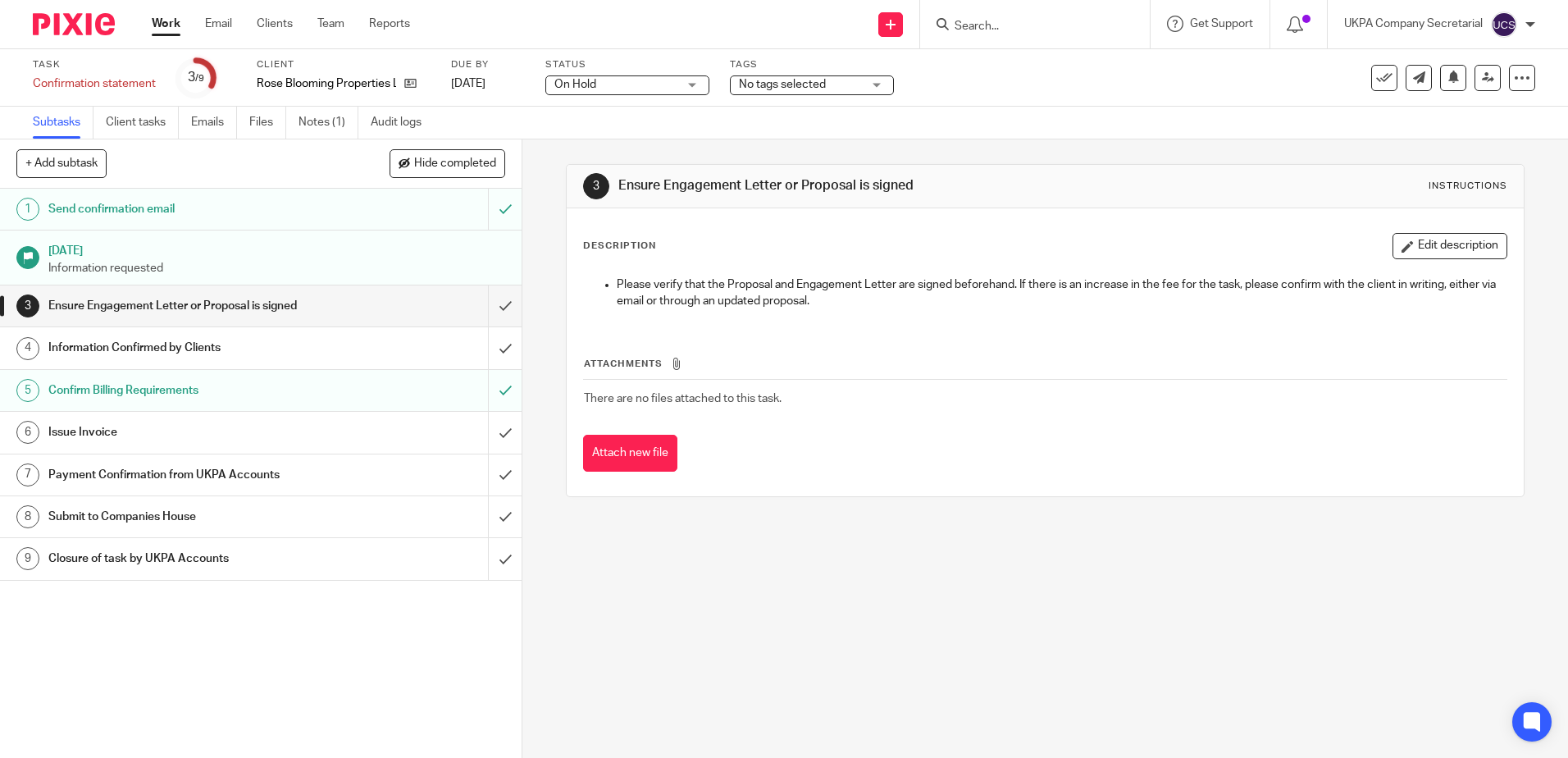
click at [787, 85] on span "No tags selected" at bounding box center [782, 85] width 87 height 12
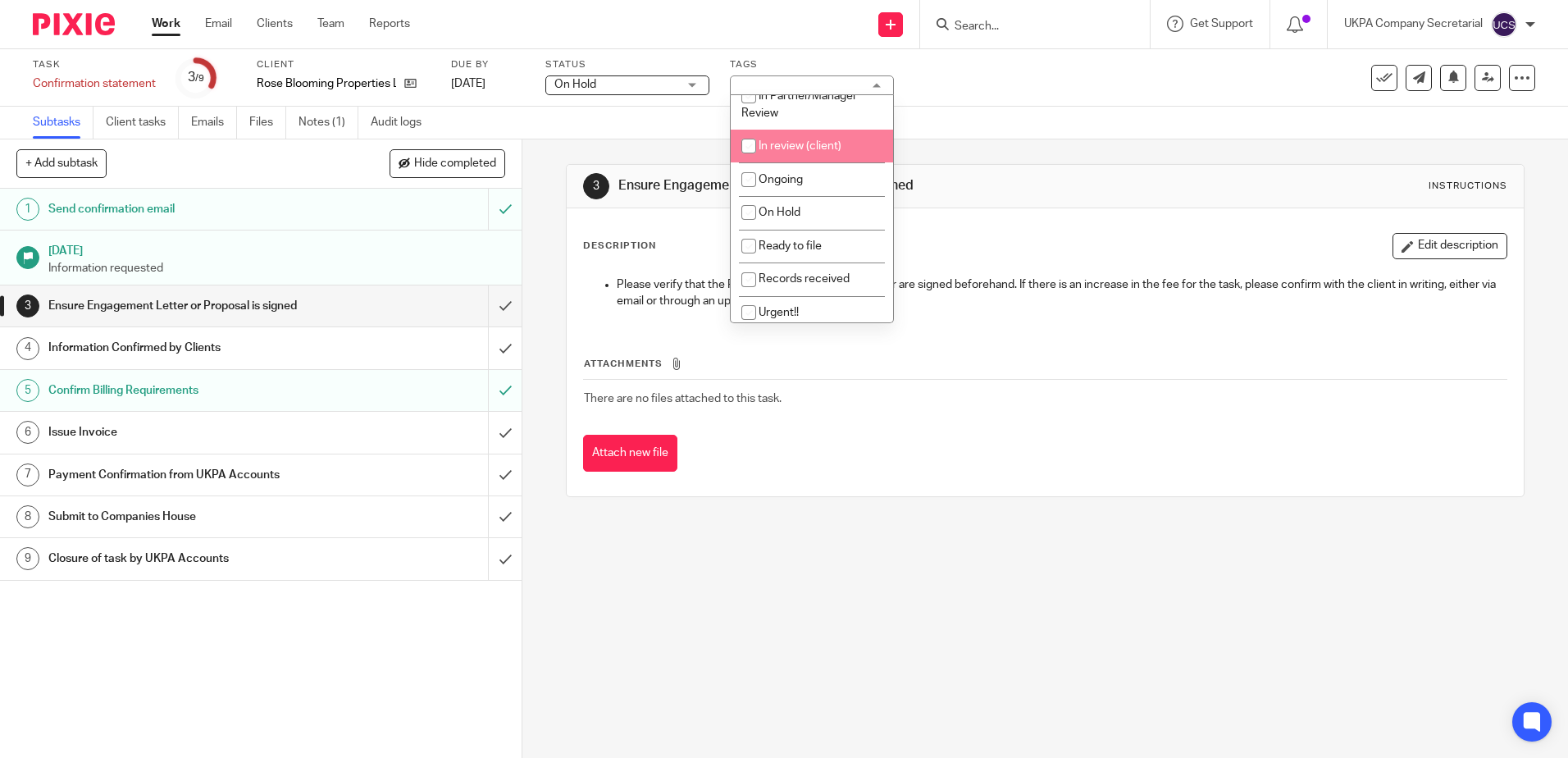
scroll to position [164, 0]
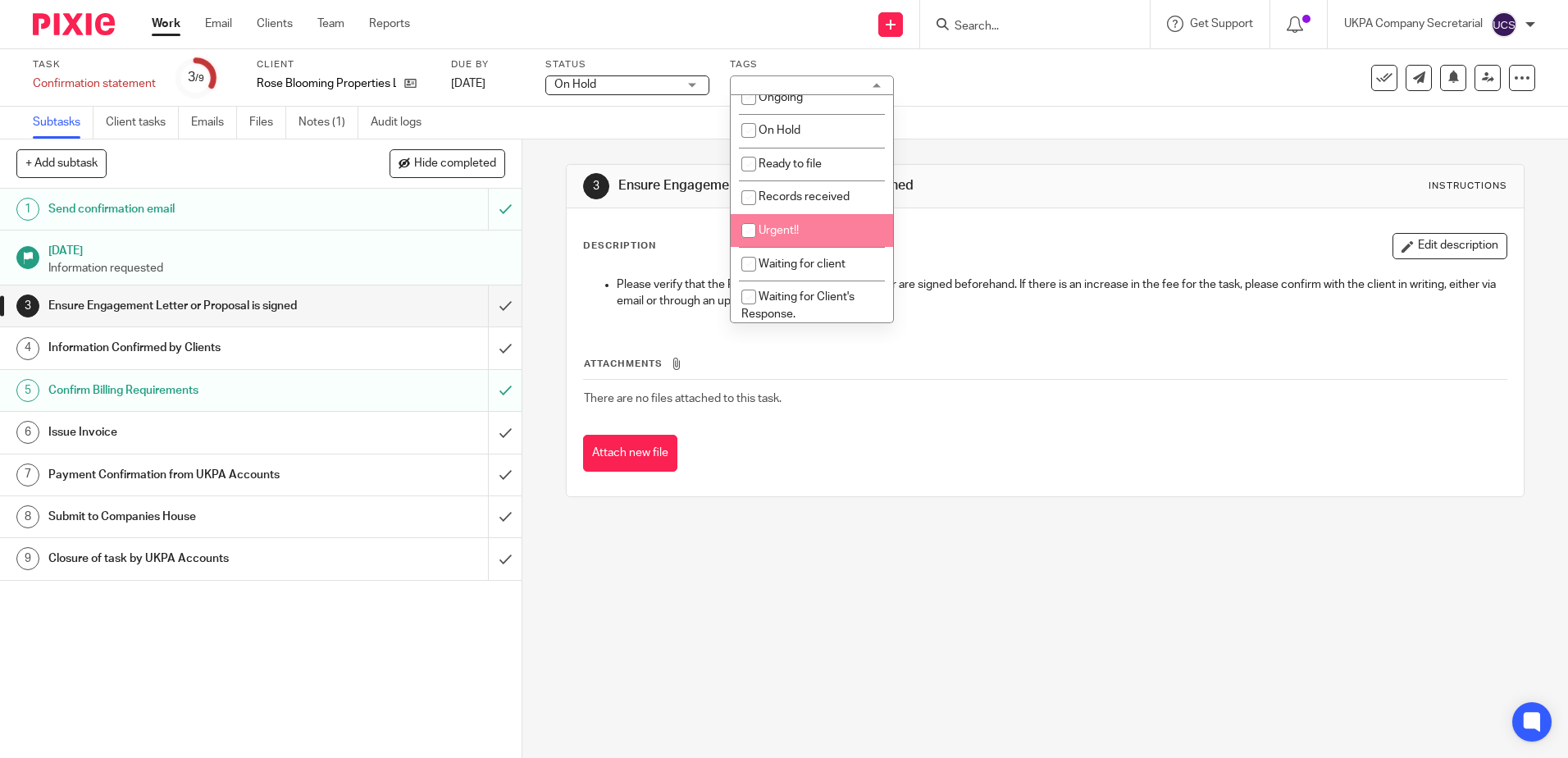
click at [791, 222] on li "Urgent!!" at bounding box center [811, 230] width 162 height 33
checkbox input "true"
click at [879, 552] on div "3 Ensure Engagement Letter or Proposal is signed Instructions Description Edit …" at bounding box center [1045, 448] width 1046 height 618
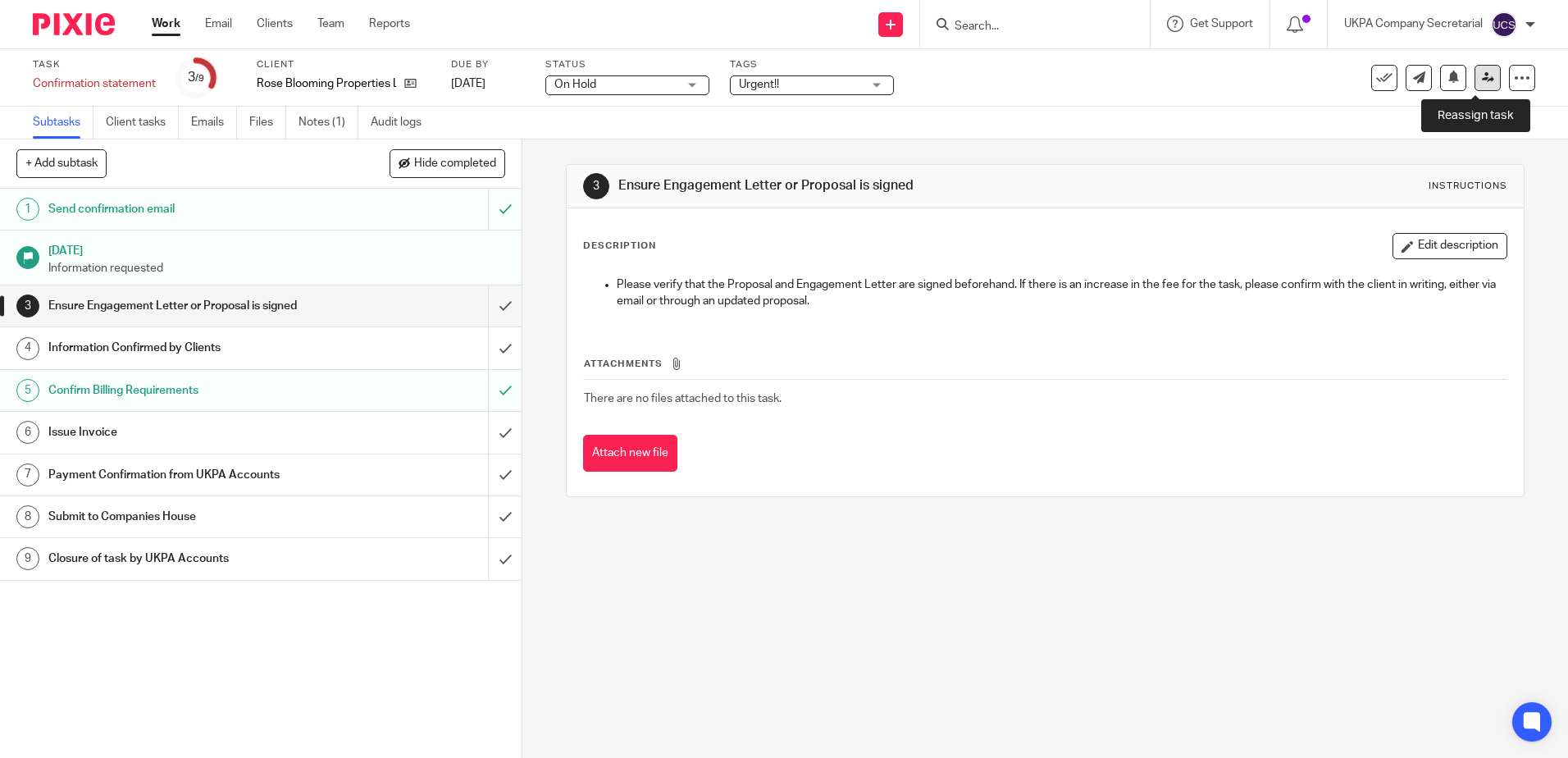
click at [1482, 74] on link at bounding box center [1488, 78] width 27 height 27
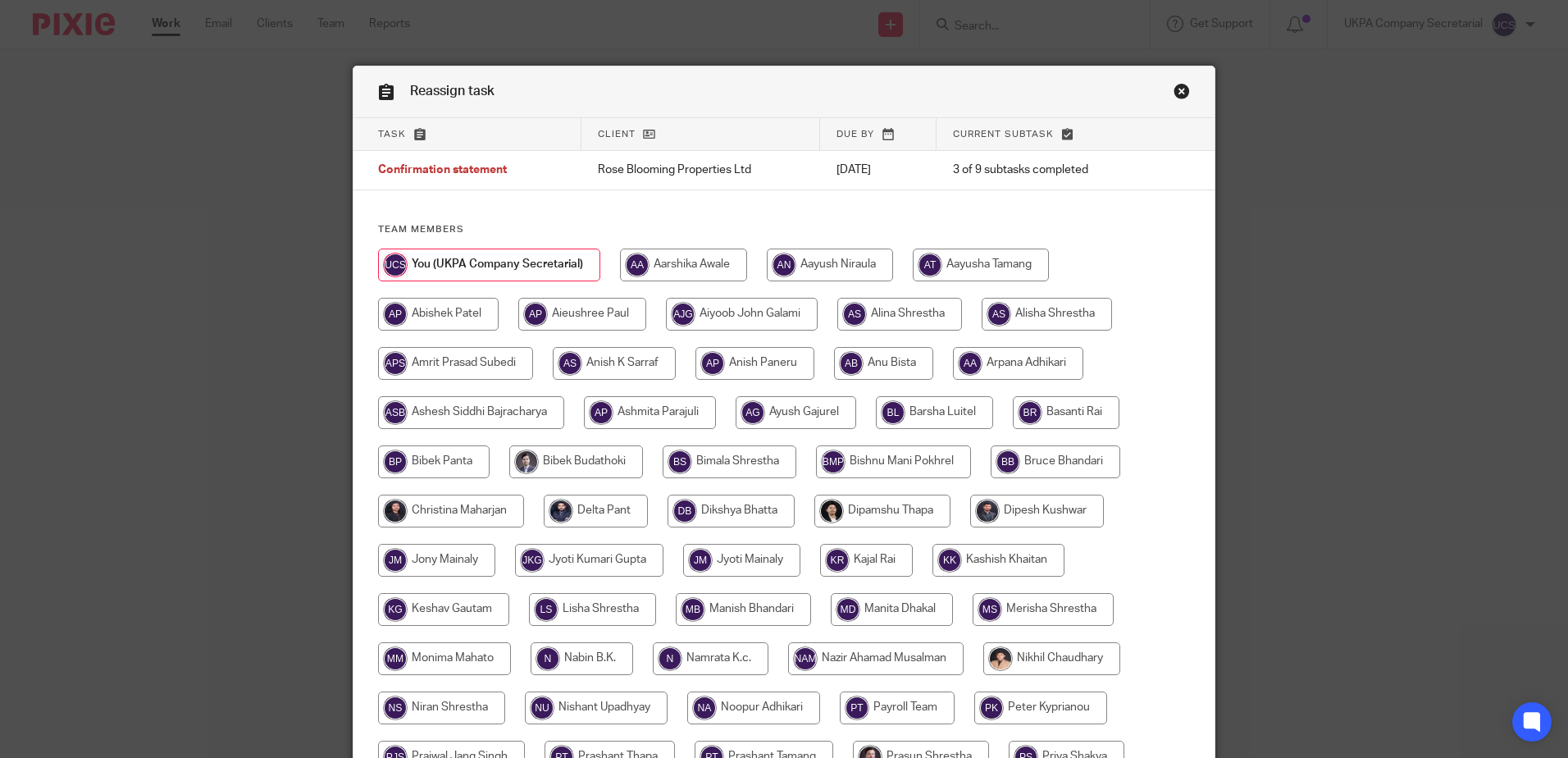
scroll to position [492, 0]
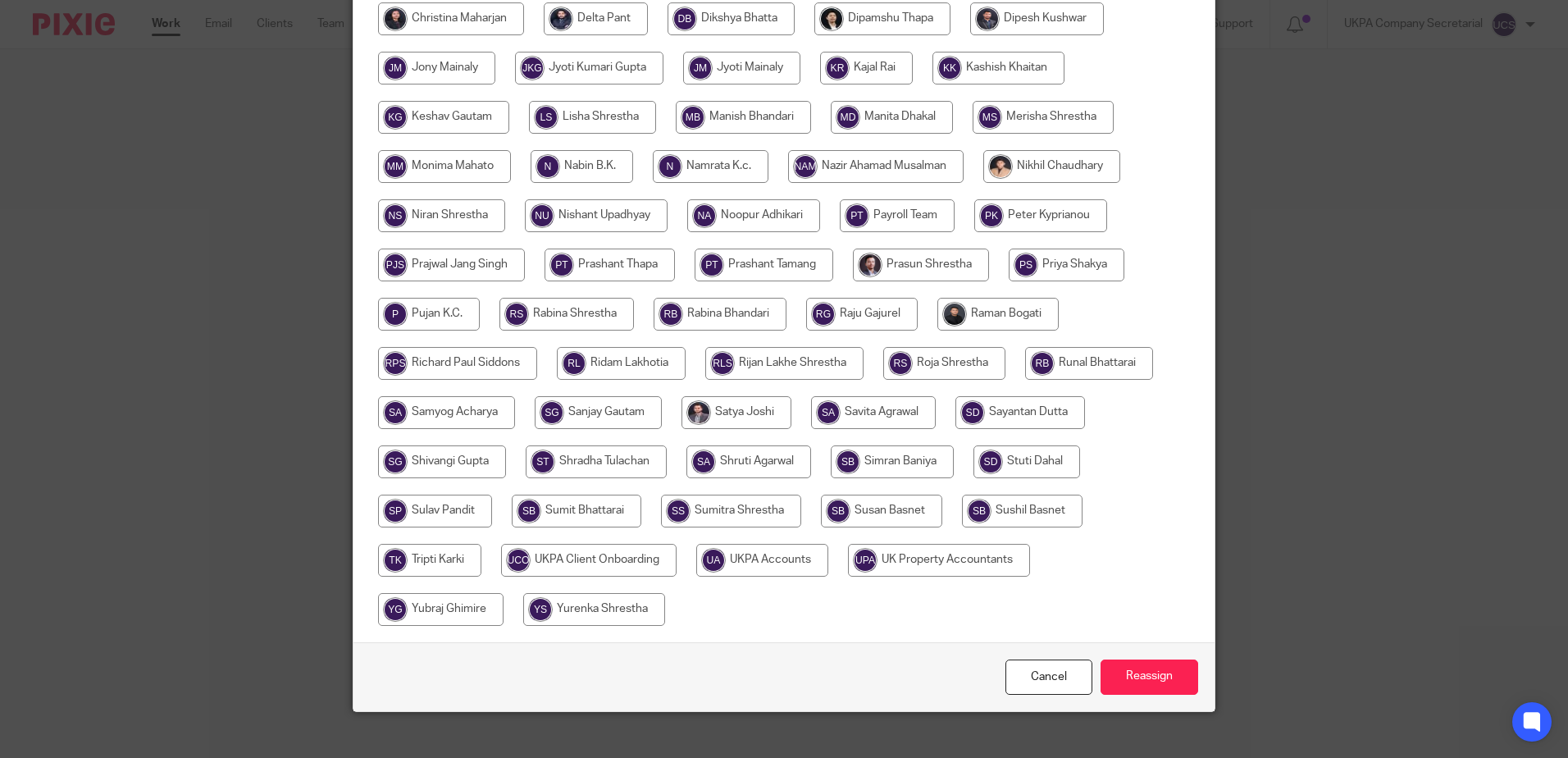
click at [749, 565] on input "radio" at bounding box center [762, 559] width 132 height 32
radio input "true"
click at [1162, 686] on input "Reassign" at bounding box center [1149, 676] width 97 height 35
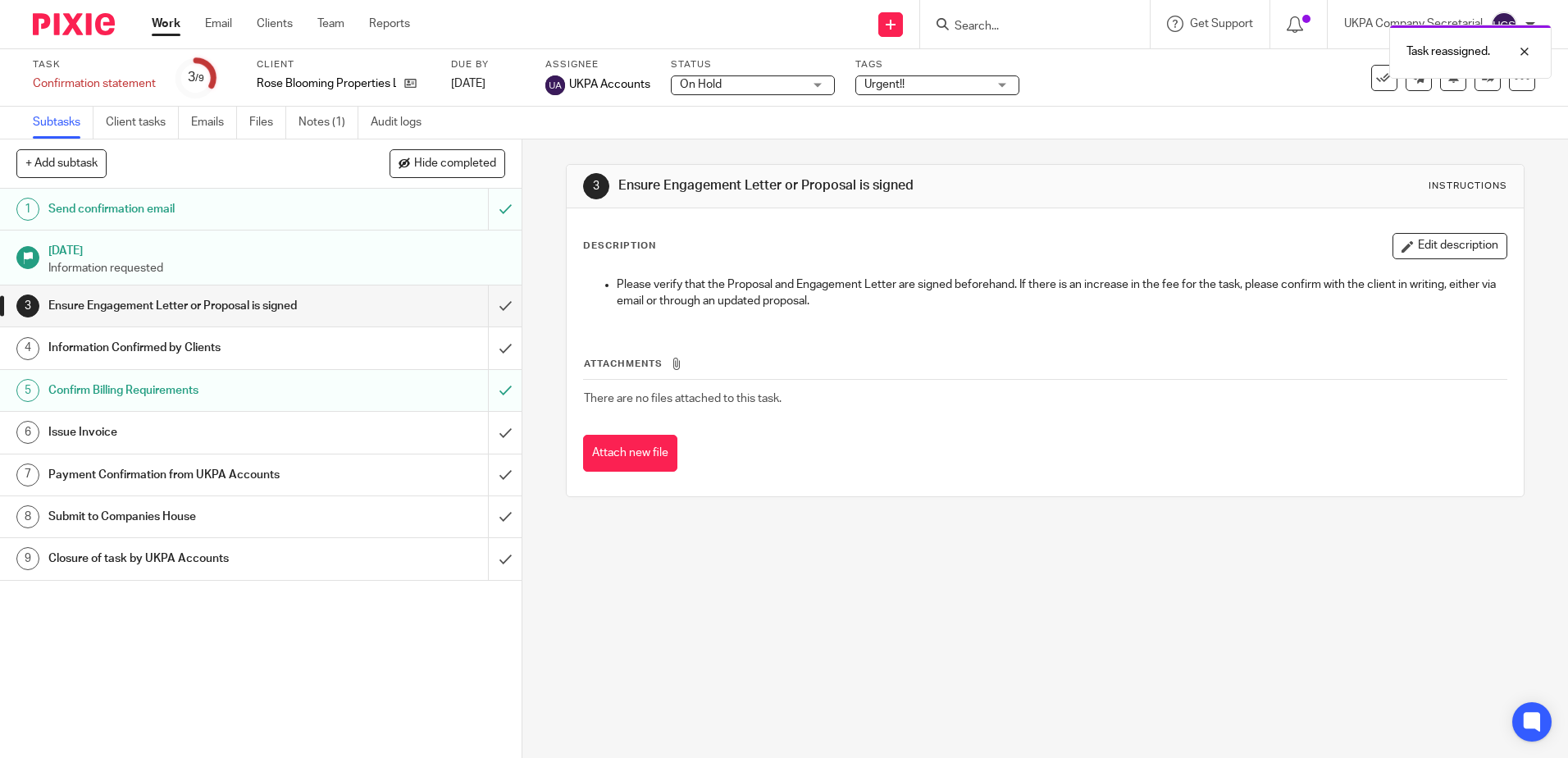
click at [263, 206] on h1 "Send confirmation email" at bounding box center [189, 210] width 282 height 25
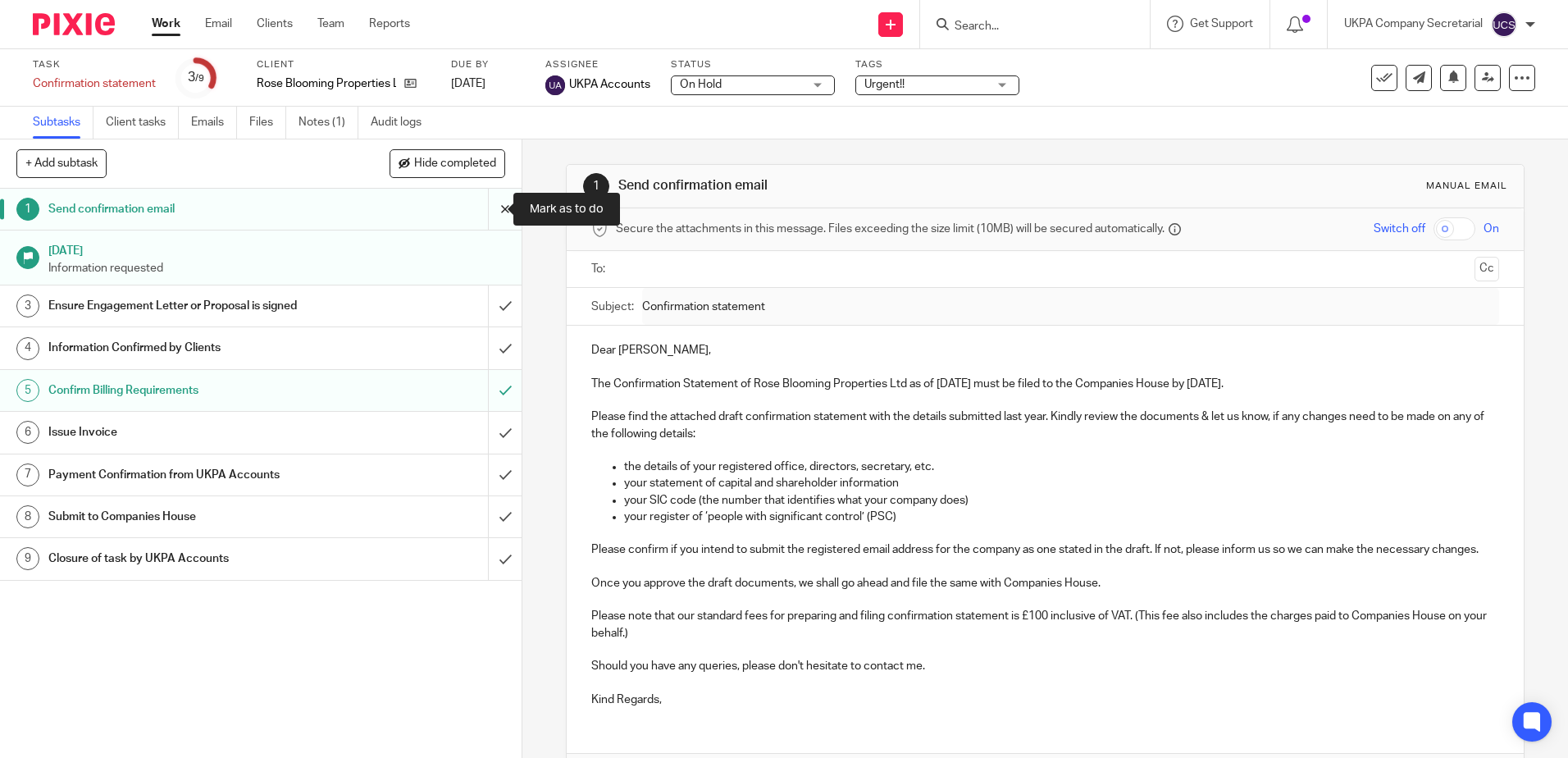
click at [490, 218] on input "submit" at bounding box center [261, 209] width 522 height 41
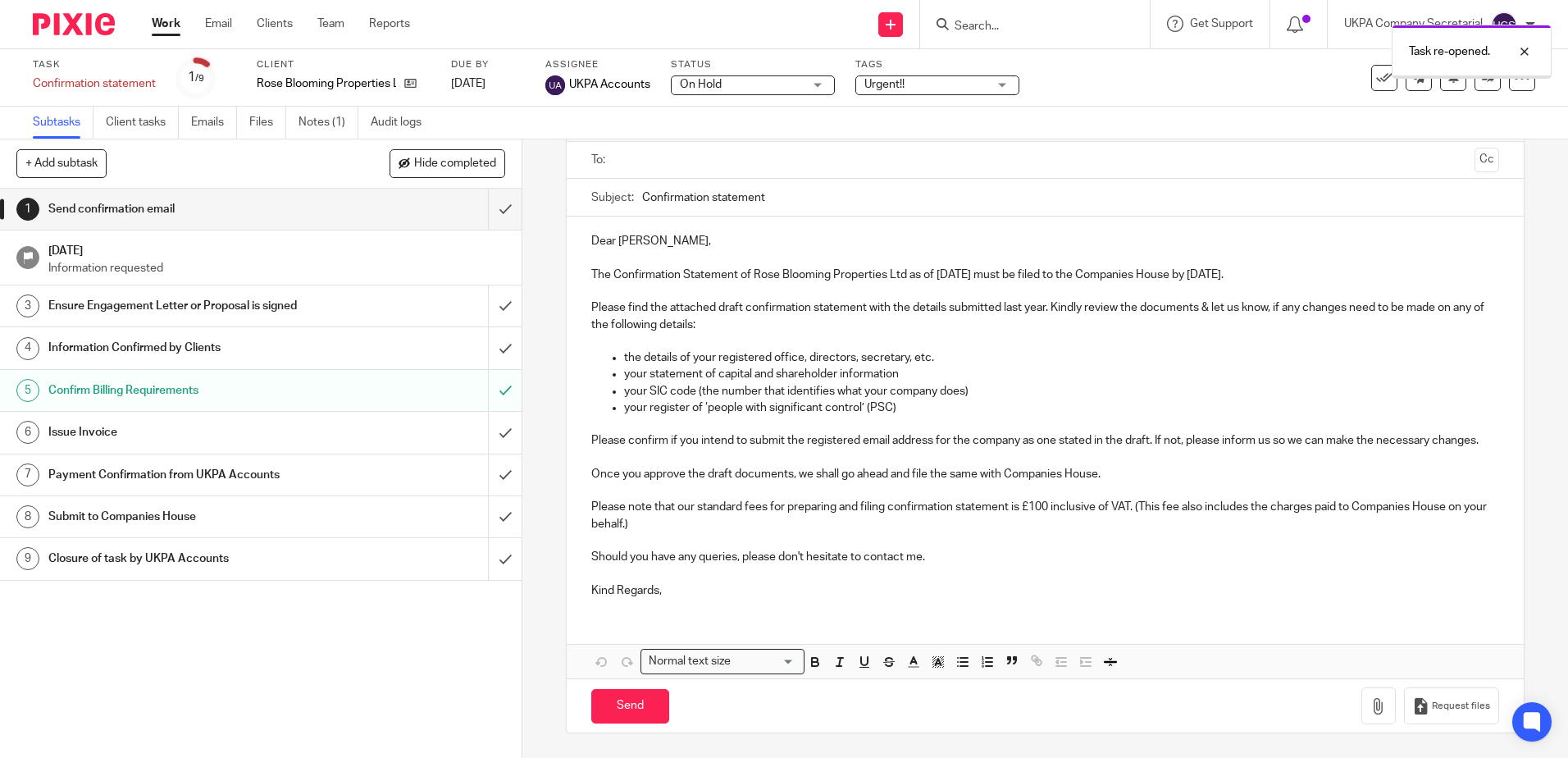
scroll to position [126, 0]
click at [699, 266] on p "The Confirmation Statement of Rose Blooming Properties Ltd as of [DATE] must be…" at bounding box center [1045, 275] width 907 height 17
click at [1226, 266] on p "The Confirmation Statement of Rose Blooming Properties Ltd as of [DATE] must be…" at bounding box center [1045, 275] width 907 height 17
drag, startPoint x: 1274, startPoint y: 259, endPoint x: 587, endPoint y: 258, distance: 687.0
click at [592, 266] on p "The Confirmation Statement of Rose Blooming Properties Ltd as of [DATE] must be…" at bounding box center [1045, 275] width 907 height 17
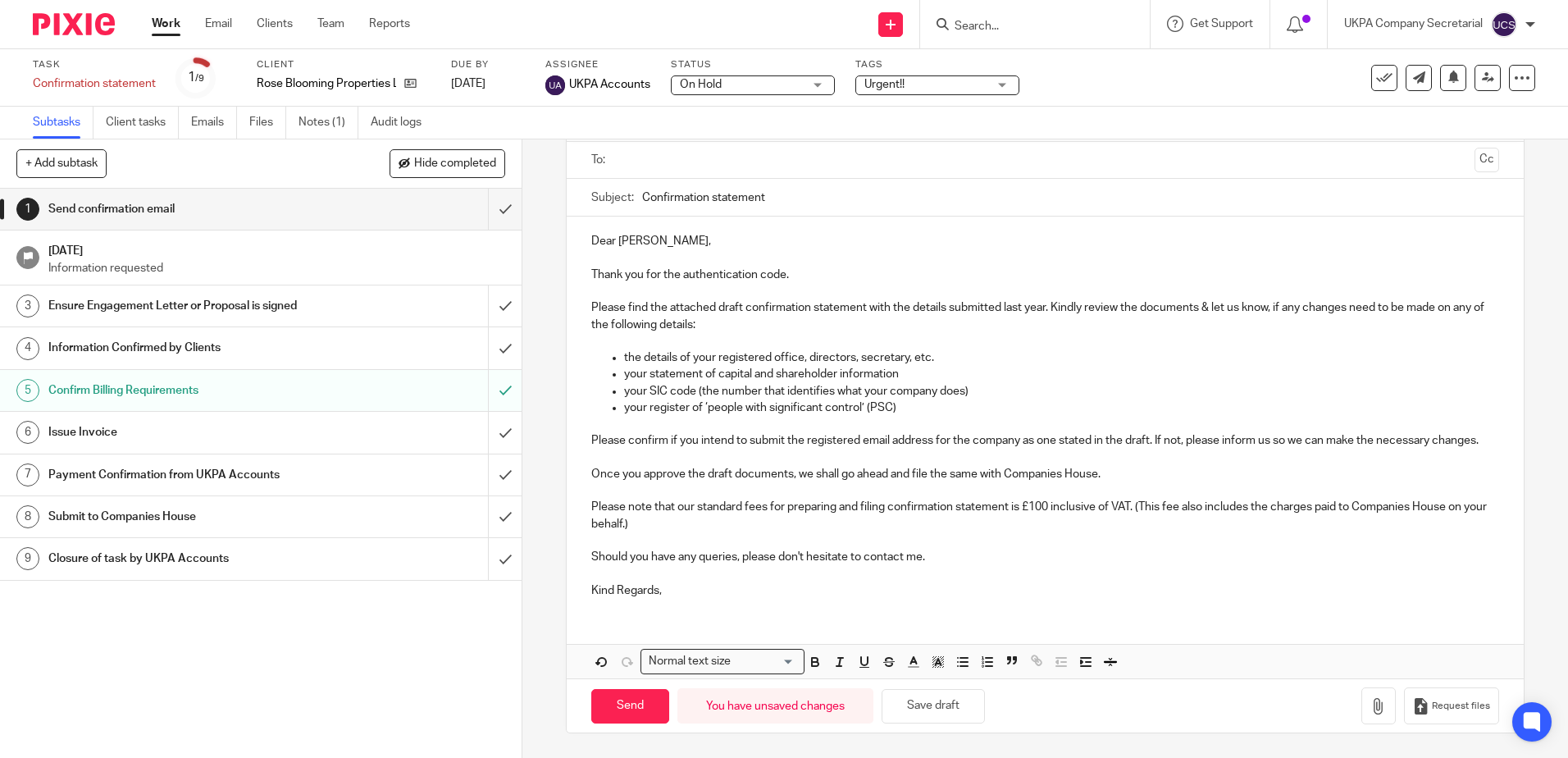
click at [726, 333] on p at bounding box center [1045, 341] width 907 height 17
click at [1193, 300] on p "Please find the attached draft confirmation statement with the details submitte…" at bounding box center [1045, 316] width 907 height 33
click at [784, 479] on p "Once you approve the draft documents, we shall go ahead and file the same with …" at bounding box center [1045, 474] width 907 height 17
click at [786, 477] on p "Once you approve the draft documents, we shall go ahead and file the same with …" at bounding box center [1045, 474] width 907 height 17
click at [698, 518] on p "Please note that our standard fees for preparing and filing confirmation statem…" at bounding box center [1045, 515] width 907 height 33
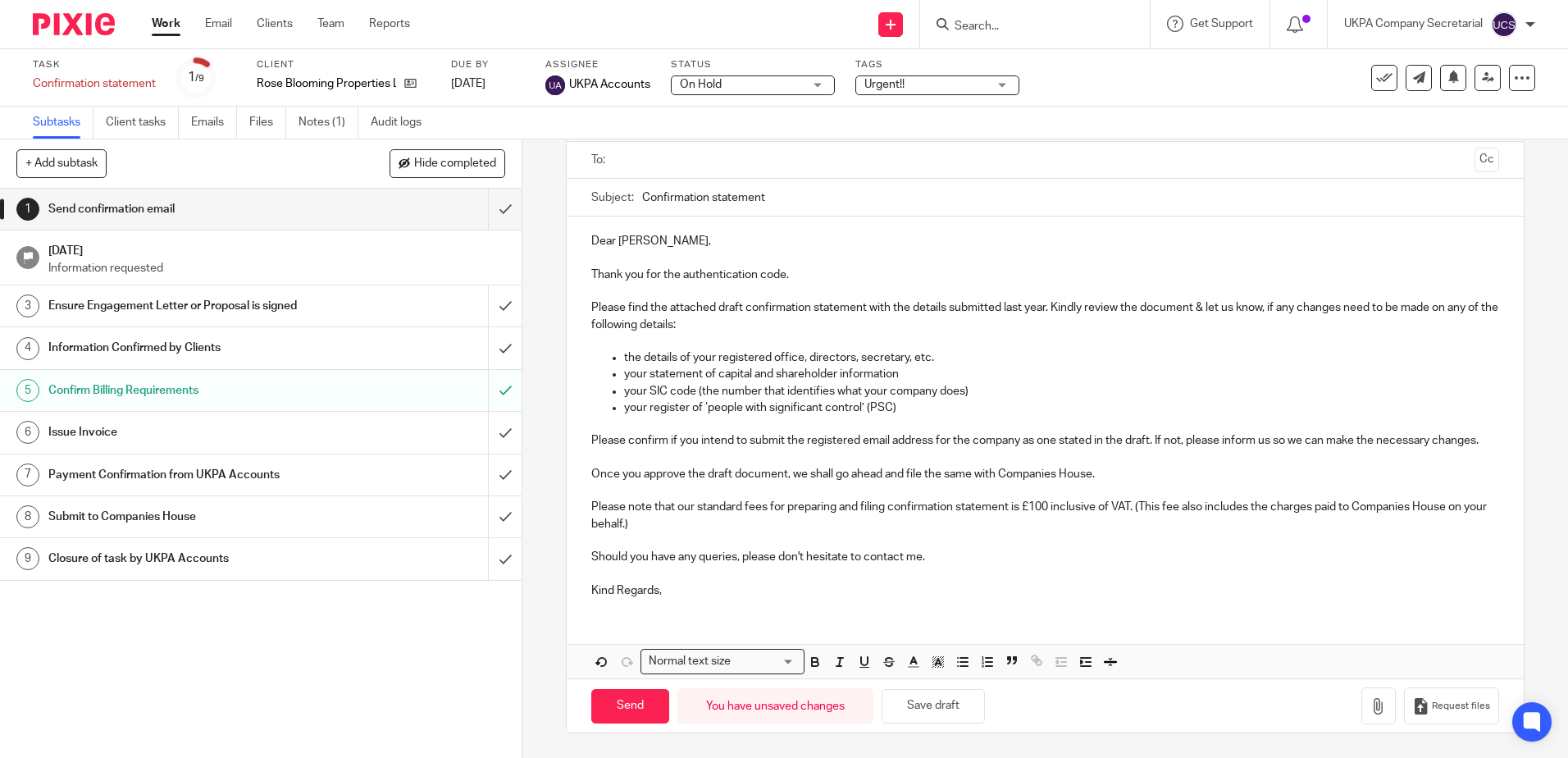
click at [1138, 479] on p "Once you approve the draft document, we shall go ahead and file the same with C…" at bounding box center [1045, 474] width 907 height 17
click at [688, 542] on p at bounding box center [1045, 541] width 907 height 17
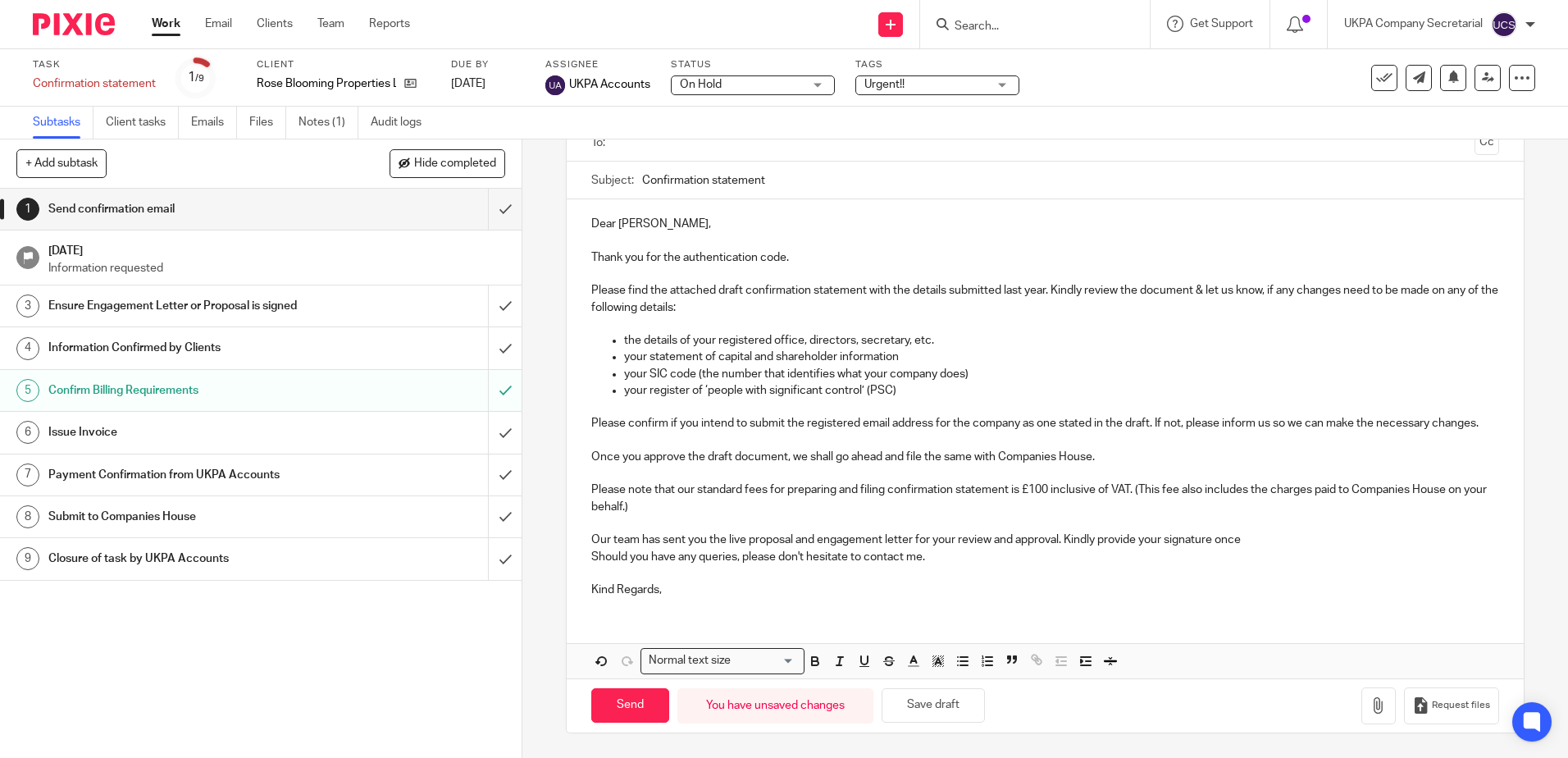
click at [964, 532] on p at bounding box center [1045, 523] width 907 height 17
click at [1254, 547] on p "Our team has sent you the live proposal and engagement letter for your review a…" at bounding box center [1045, 540] width 907 height 17
drag, startPoint x: 1253, startPoint y: 556, endPoint x: 1065, endPoint y: 558, distance: 188.0
click at [1065, 547] on p "Our team has sent you the live proposal and engagement letter for your review a…" at bounding box center [1045, 540] width 907 height 17
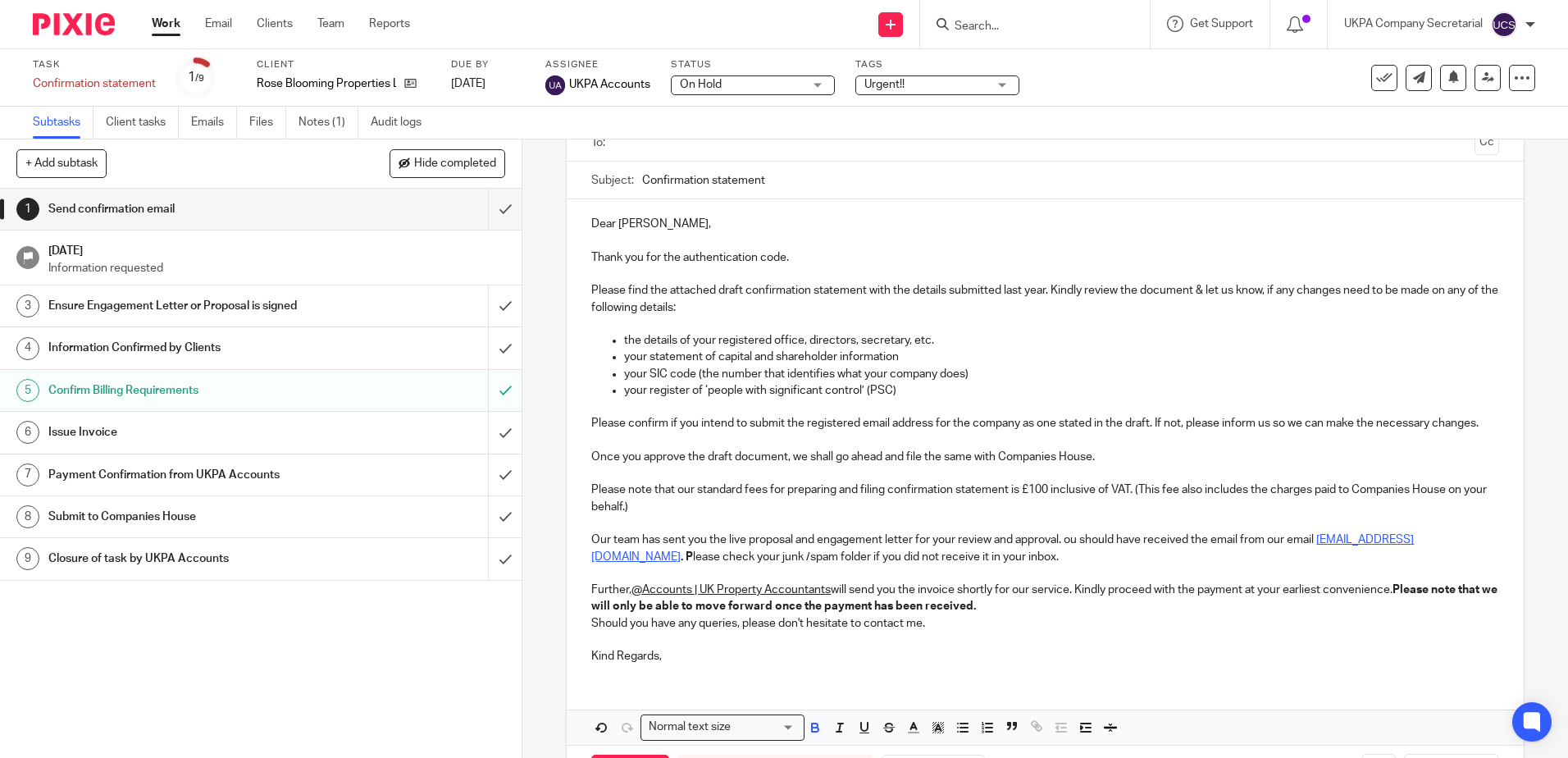
click at [1067, 556] on p "Our team has sent you the live proposal and engagement letter for your review a…" at bounding box center [1045, 548] width 907 height 33
drag, startPoint x: 593, startPoint y: 572, endPoint x: 583, endPoint y: 576, distance: 10.8
click at [583, 576] on div "Dear Fathiya, Thank you for the authentication code. Please find the attached d…" at bounding box center [1045, 438] width 956 height 478
click at [738, 565] on p "Our team has sent you the live proposal and engagement letter for your review a…" at bounding box center [1045, 548] width 907 height 33
drag, startPoint x: 1398, startPoint y: 606, endPoint x: 1407, endPoint y: 620, distance: 16.6
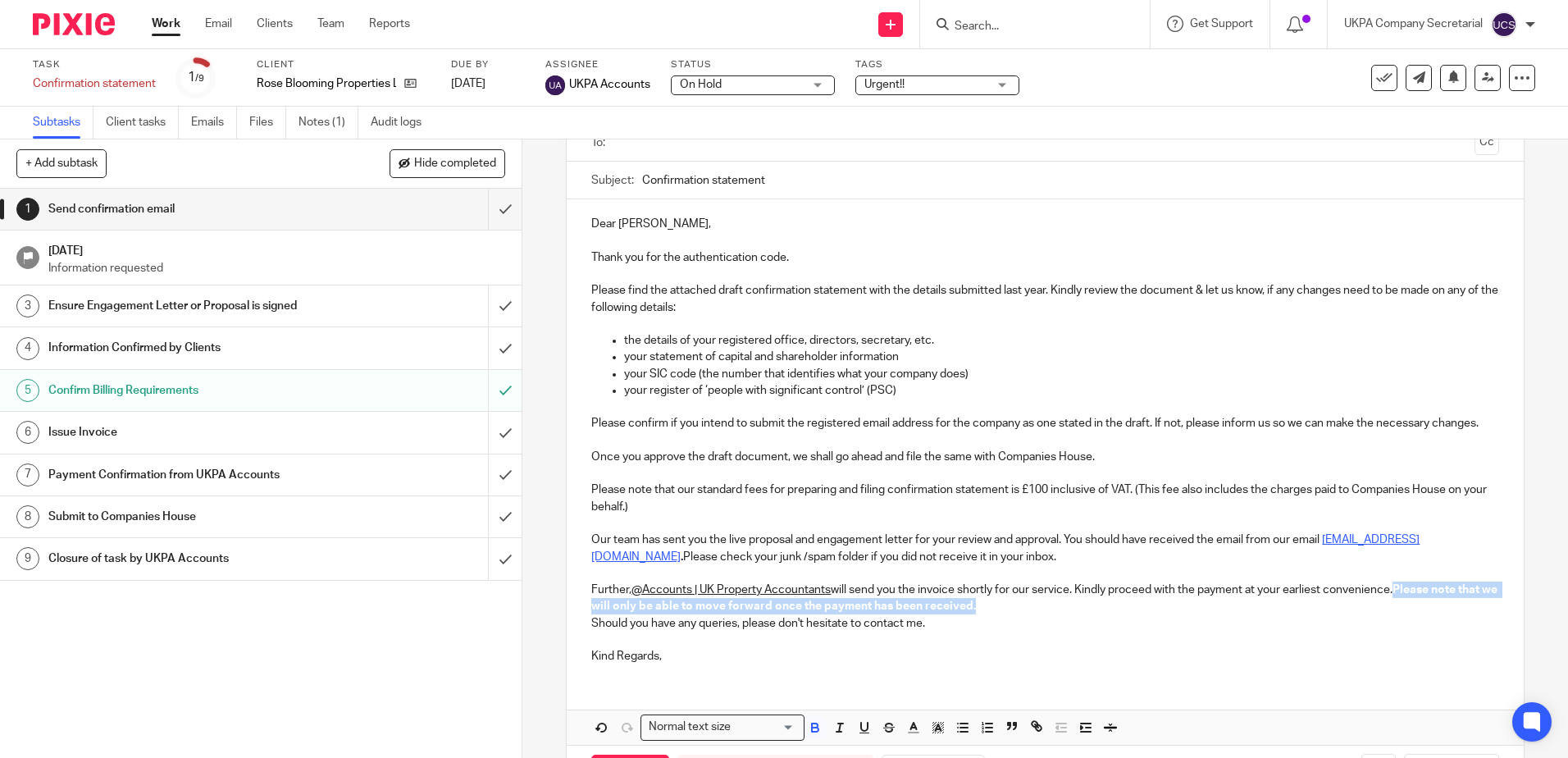
click at [1407, 615] on p "Further, @Accounts | UK Property Accountants will send you the invoice shortly …" at bounding box center [1045, 598] width 907 height 33
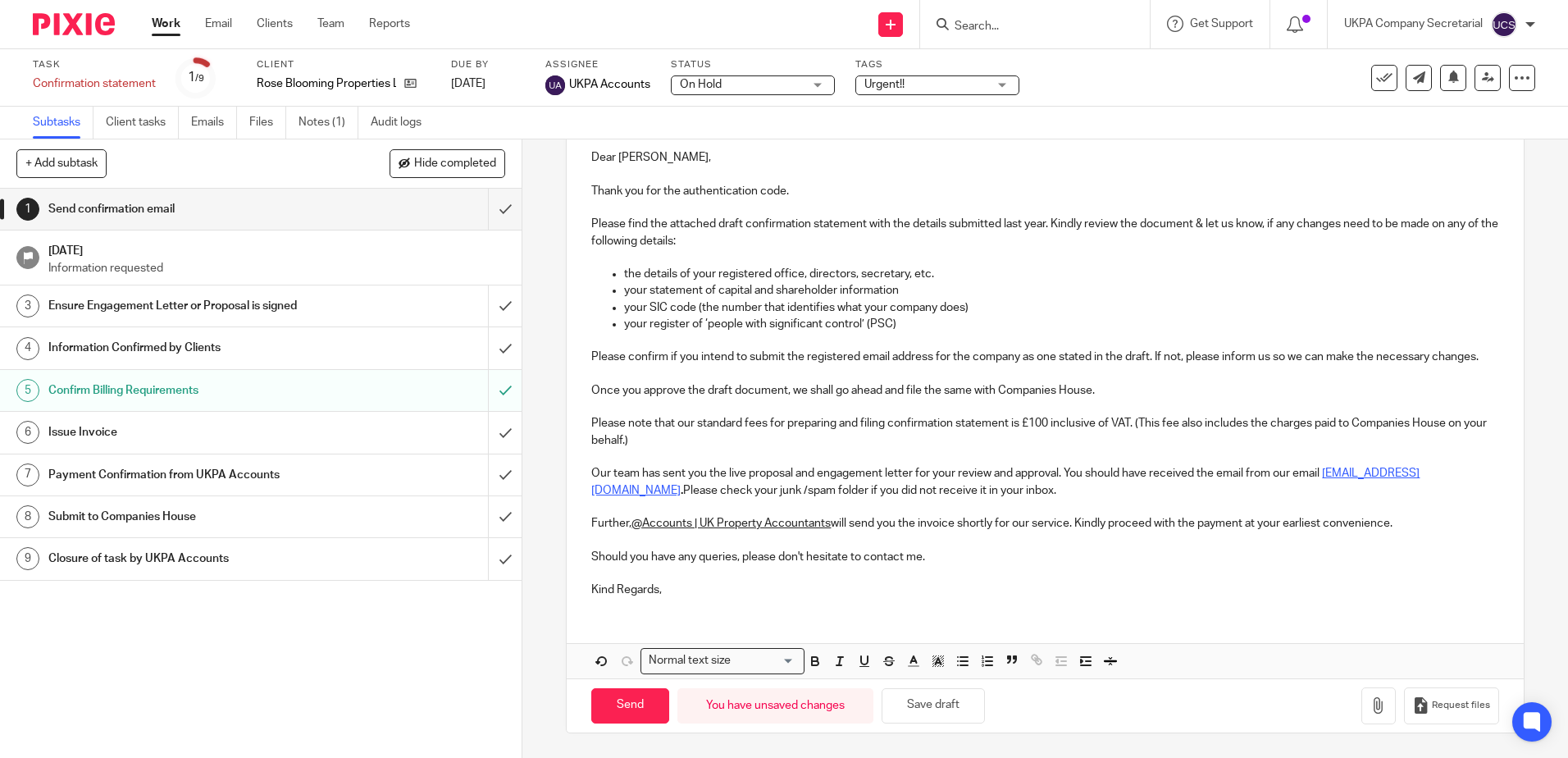
scroll to position [209, 0]
click at [680, 583] on p "Kind Regards," at bounding box center [1045, 590] width 907 height 17
click at [910, 554] on p "Should you have any queries, please don't hesitate to contact me." at bounding box center [1045, 557] width 907 height 17
click at [657, 599] on div "Dear Fathiya, Thank you for the authentication code. Please find the attached d…" at bounding box center [1045, 372] width 956 height 478
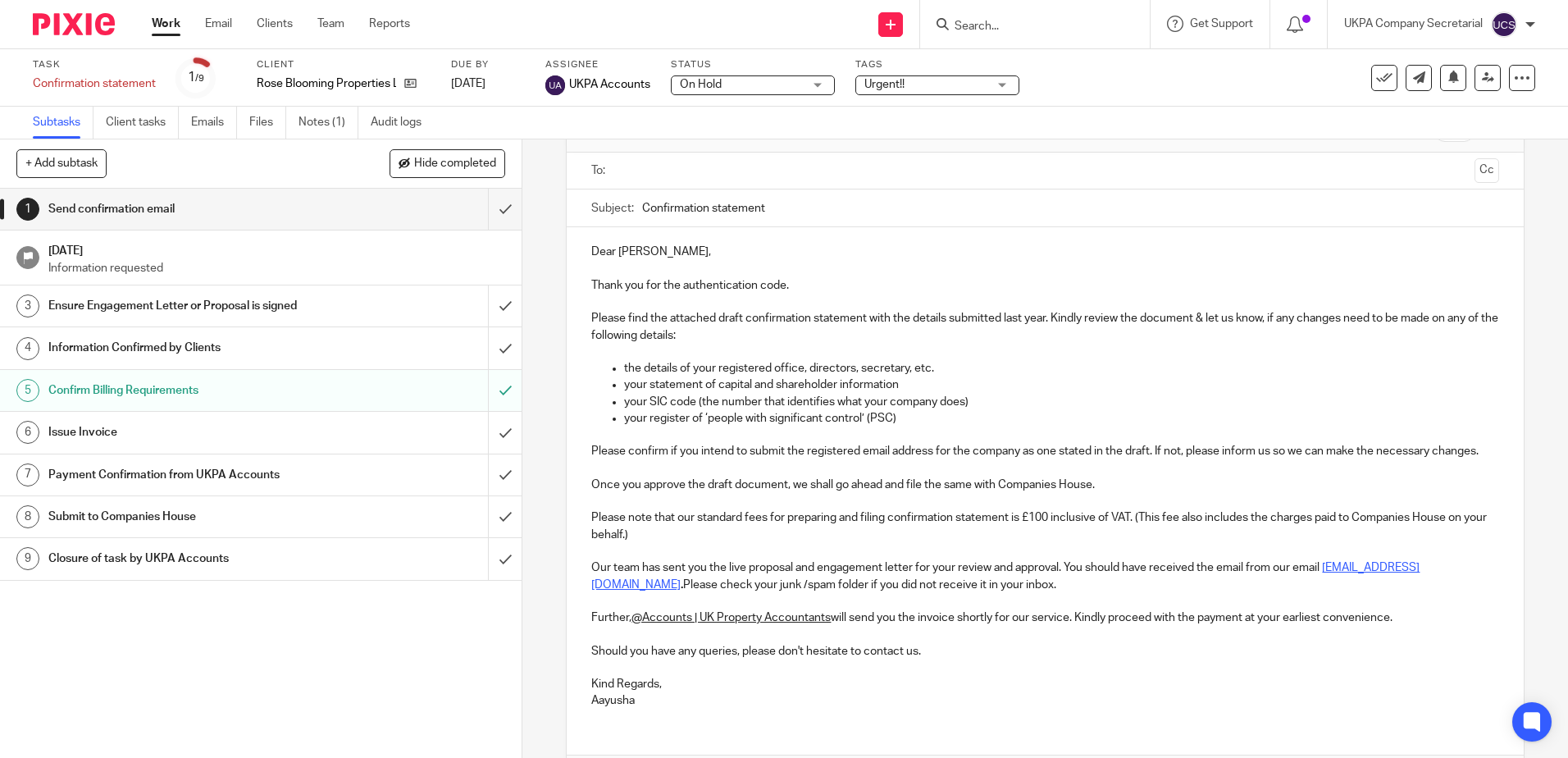
scroll to position [0, 0]
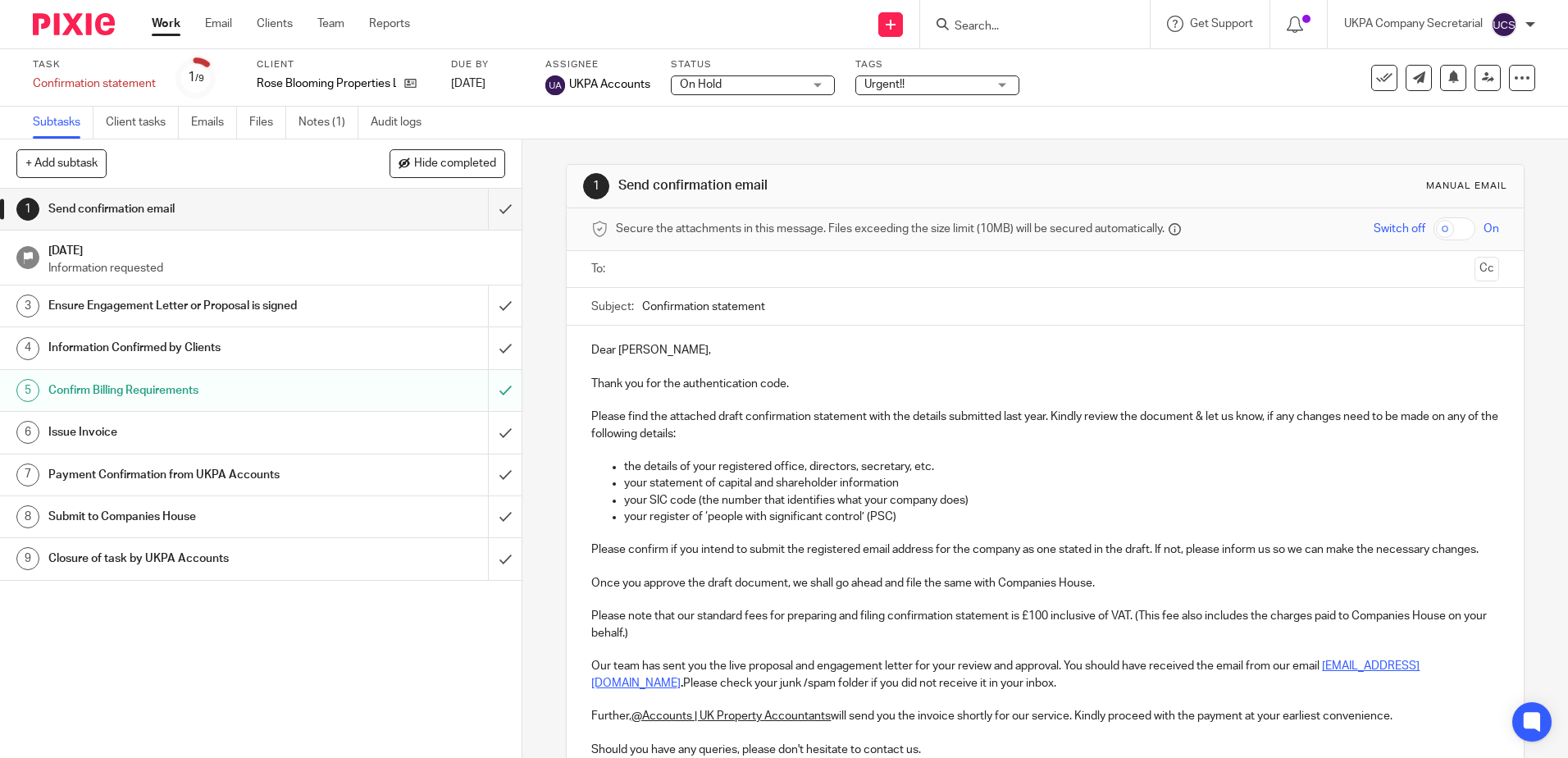
click at [831, 305] on input "Confirmation statement" at bounding box center [1070, 306] width 856 height 37
click at [938, 312] on input "Confirmation statement of Rose Blooming Properties L" at bounding box center [1070, 306] width 856 height 37
type input "Confirmation statement of Rose Blooming Properties Ltd"
click at [1475, 278] on button "Cc" at bounding box center [1487, 269] width 25 height 25
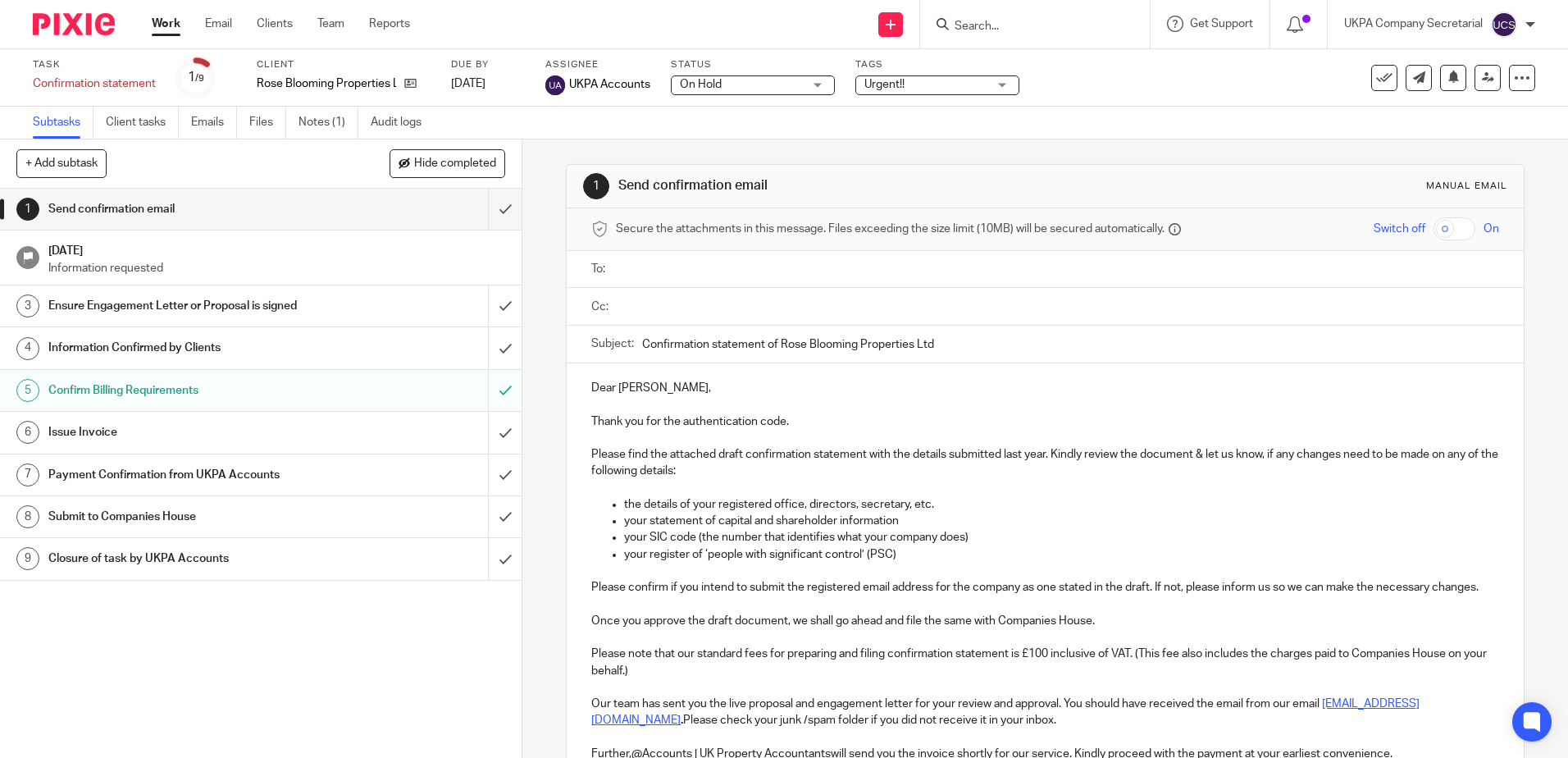
click at [732, 315] on input "text" at bounding box center [1057, 306] width 871 height 19
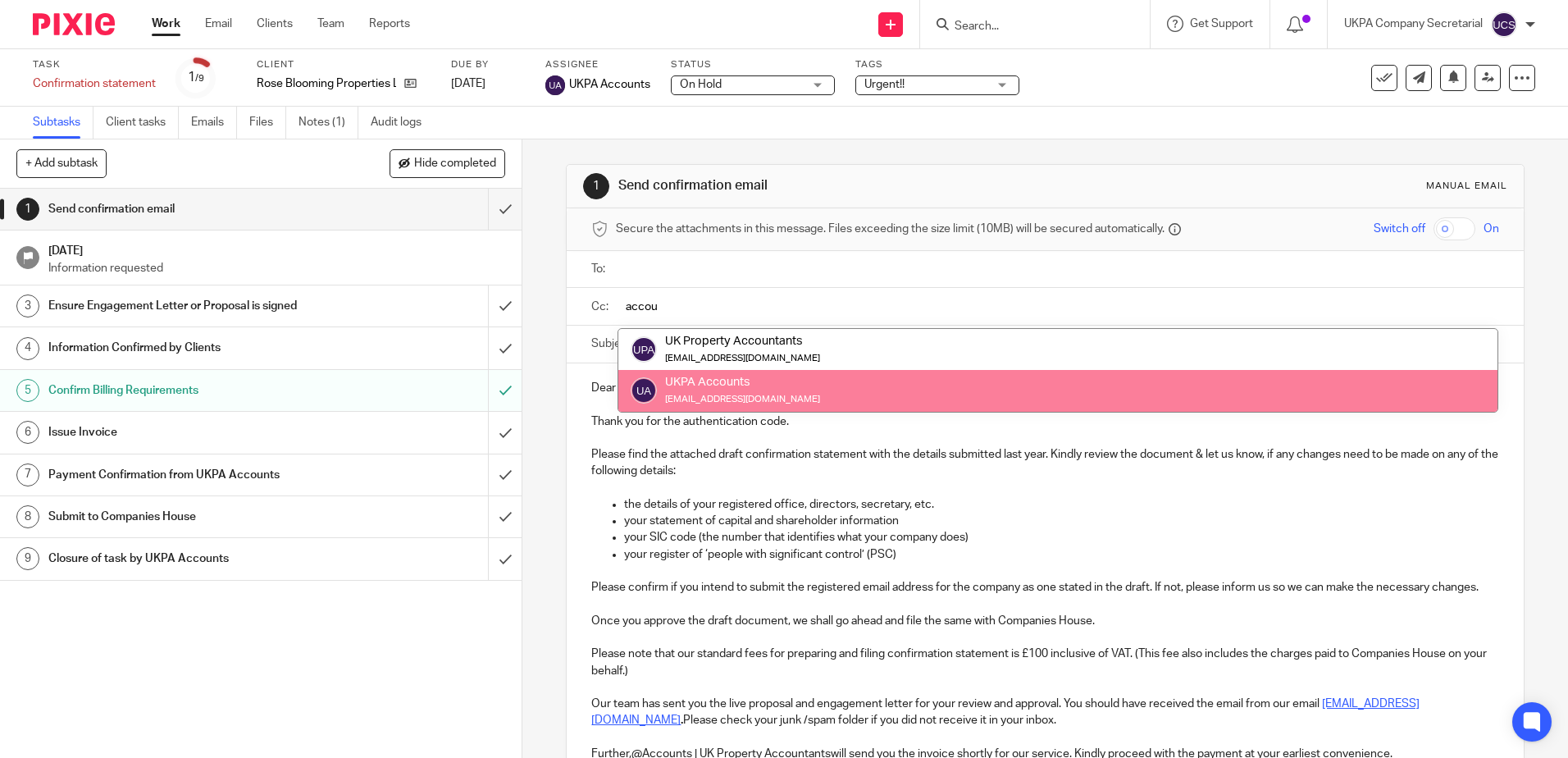
type input "accou"
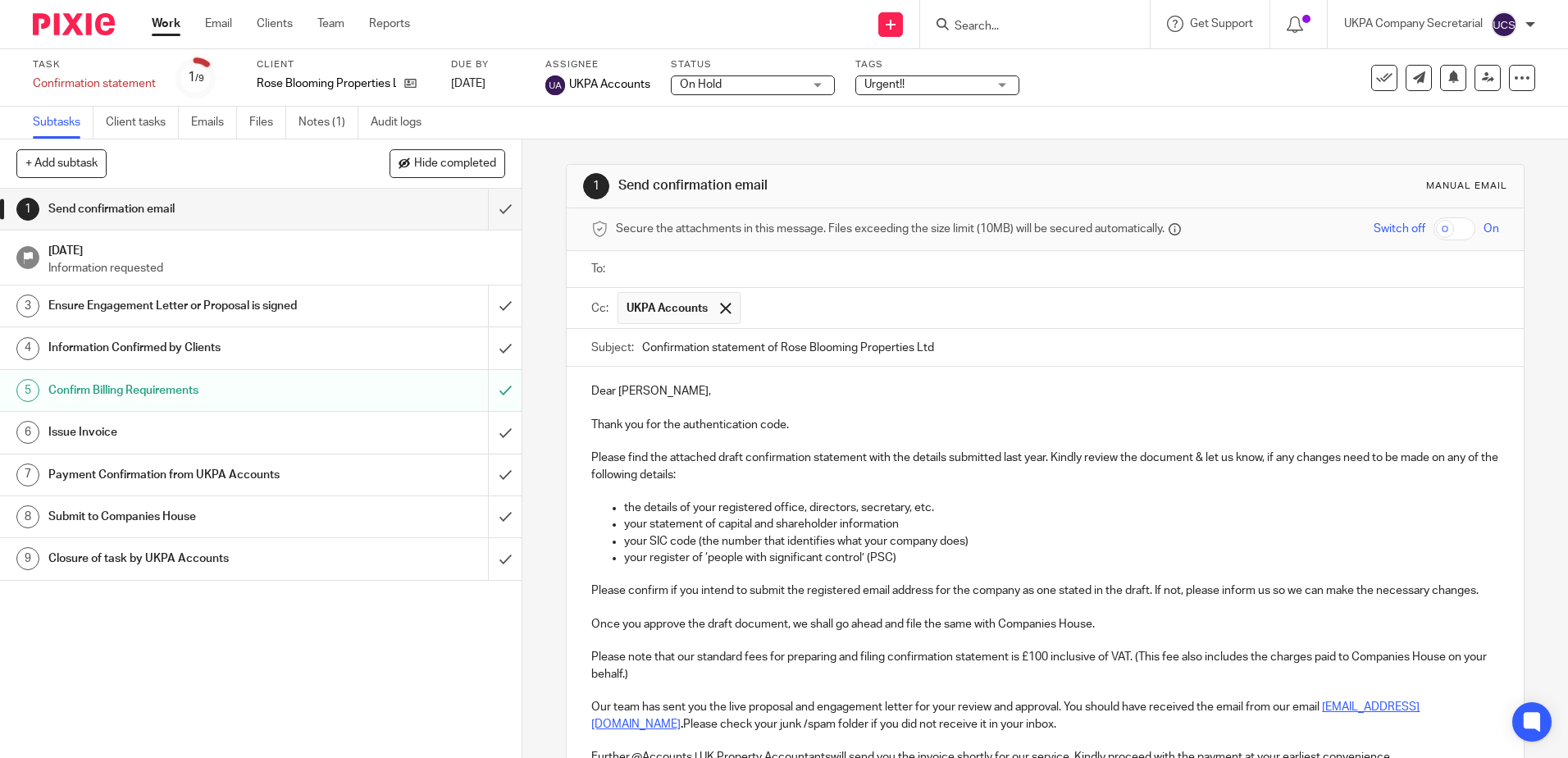
click at [771, 282] on ul at bounding box center [1058, 269] width 881 height 27
click at [786, 273] on input "text" at bounding box center [1057, 269] width 871 height 19
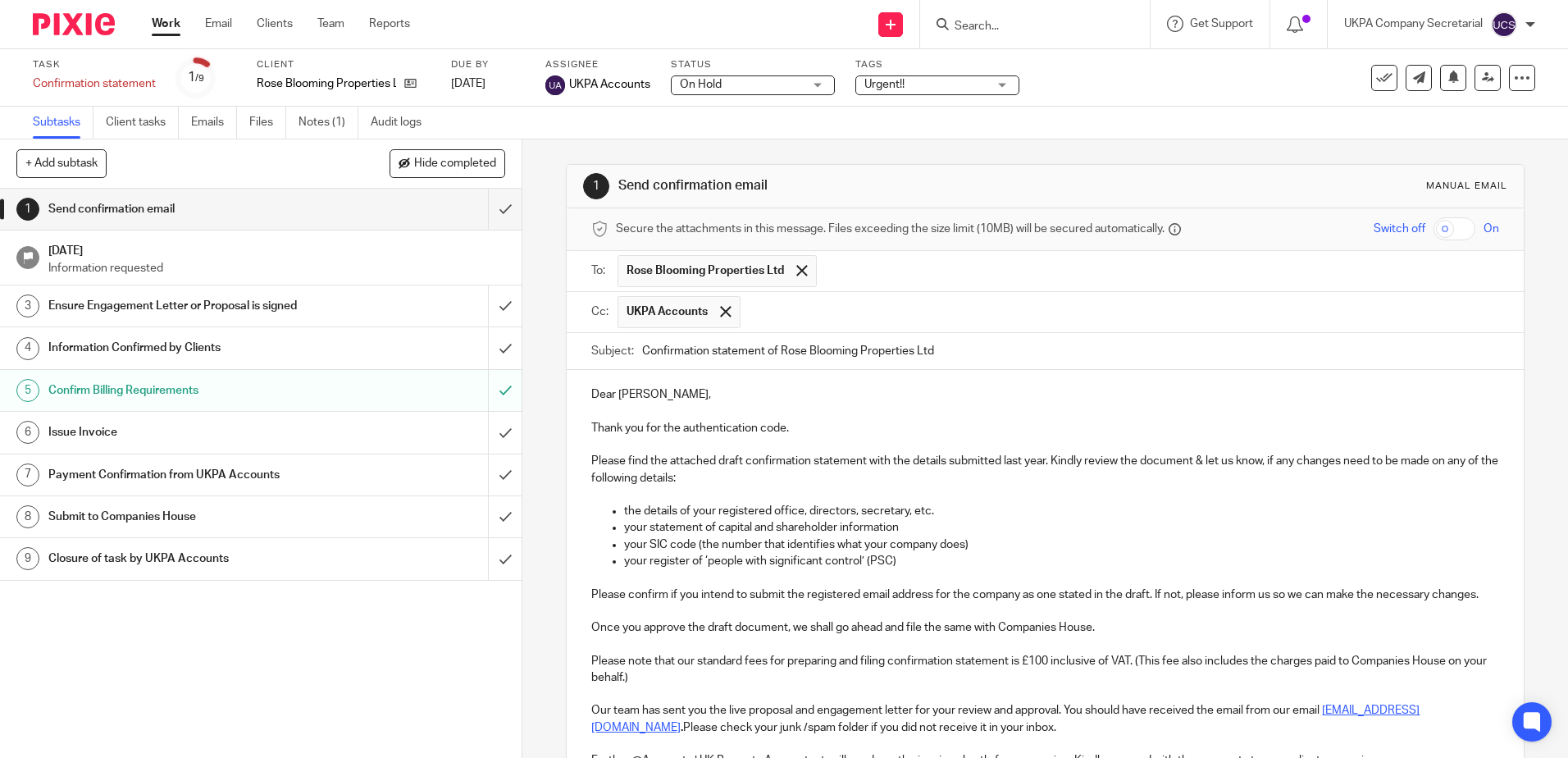
click at [943, 513] on p "the details of your registered office, directors, secretary, etc." at bounding box center [1061, 511] width 875 height 17
click at [930, 594] on p "Please confirm if you intend to submit the registered email address for the com…" at bounding box center [1045, 595] width 907 height 17
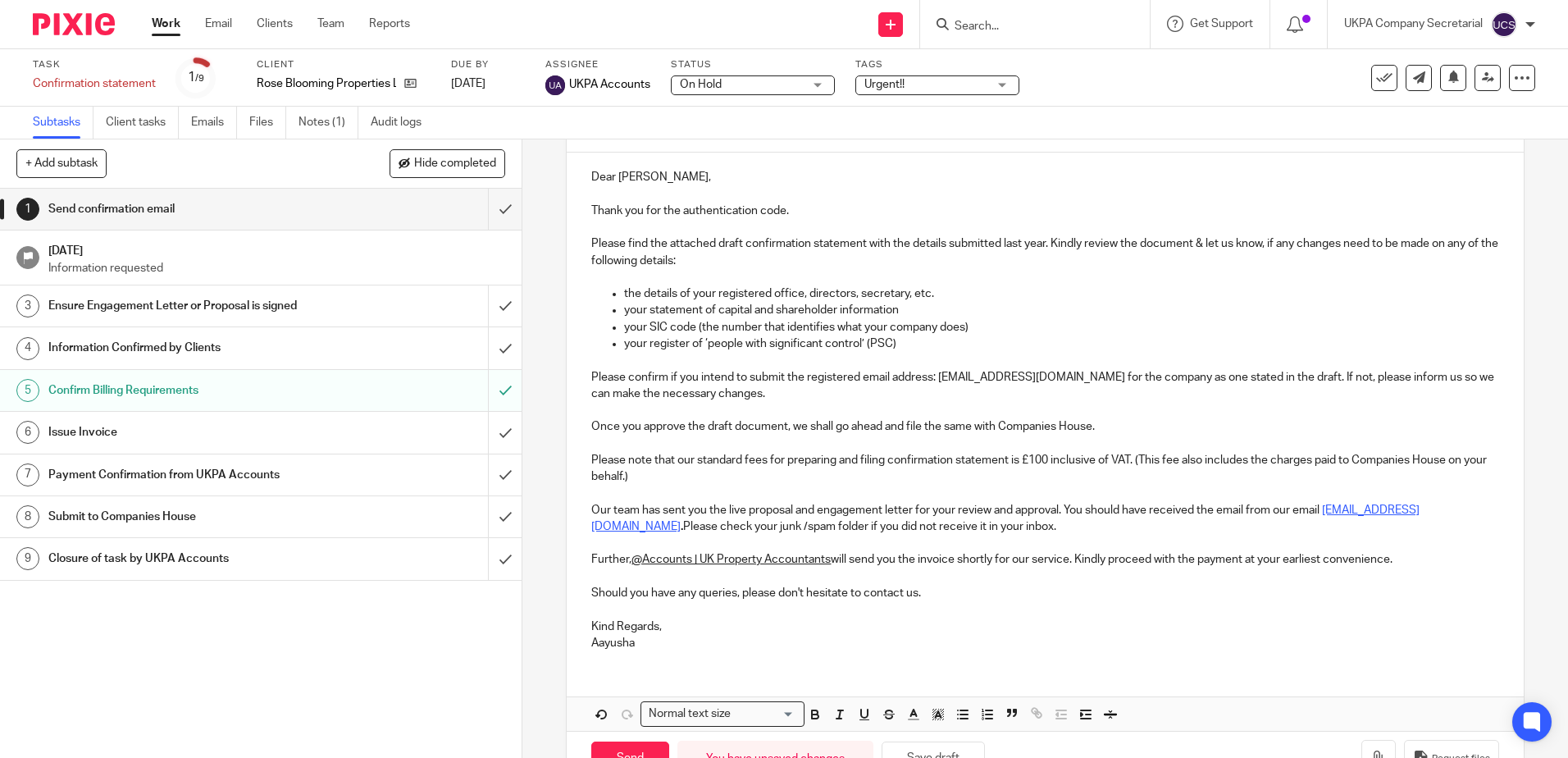
scroll to position [270, 0]
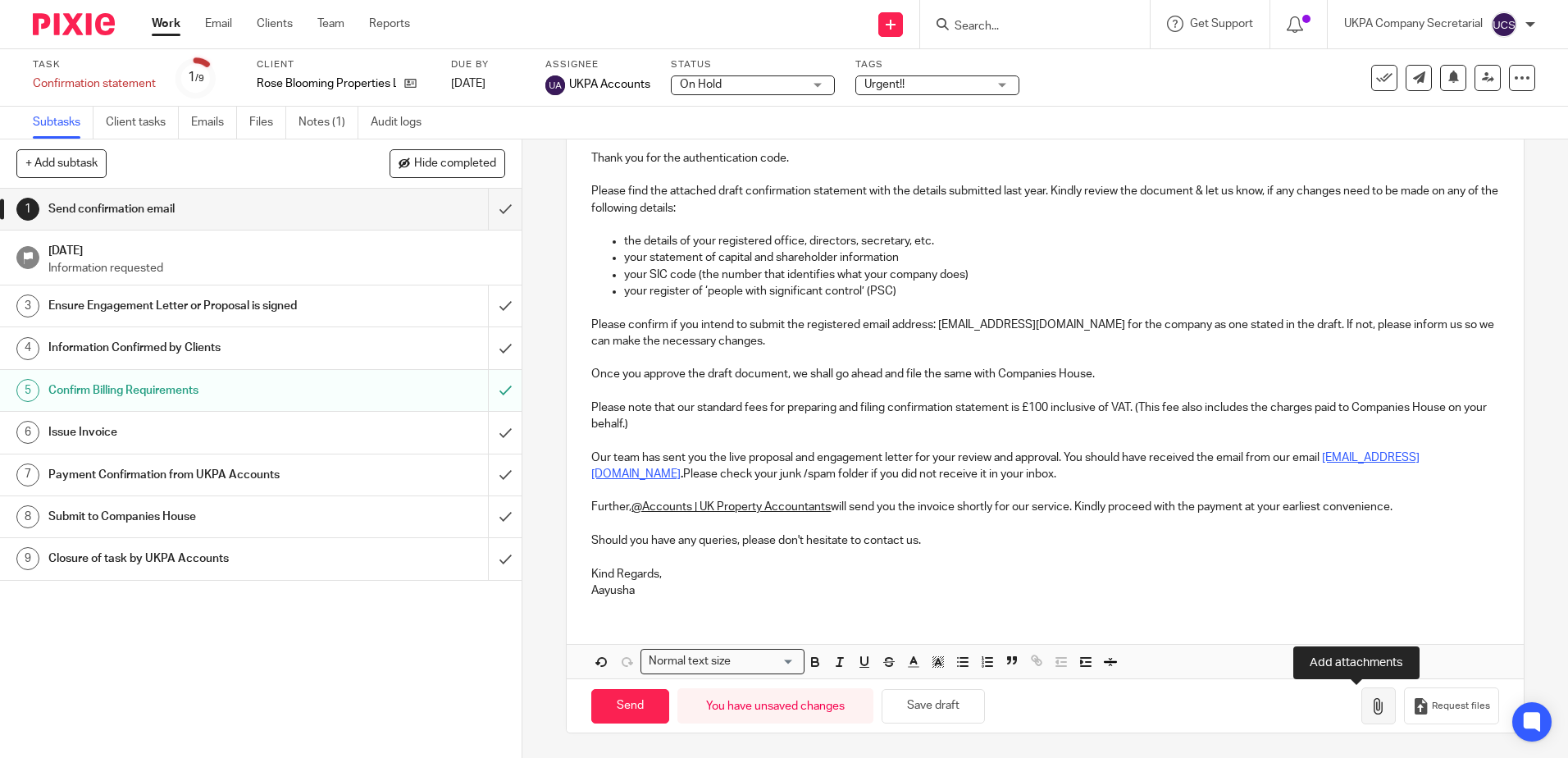
click at [1365, 705] on button "button" at bounding box center [1378, 706] width 34 height 37
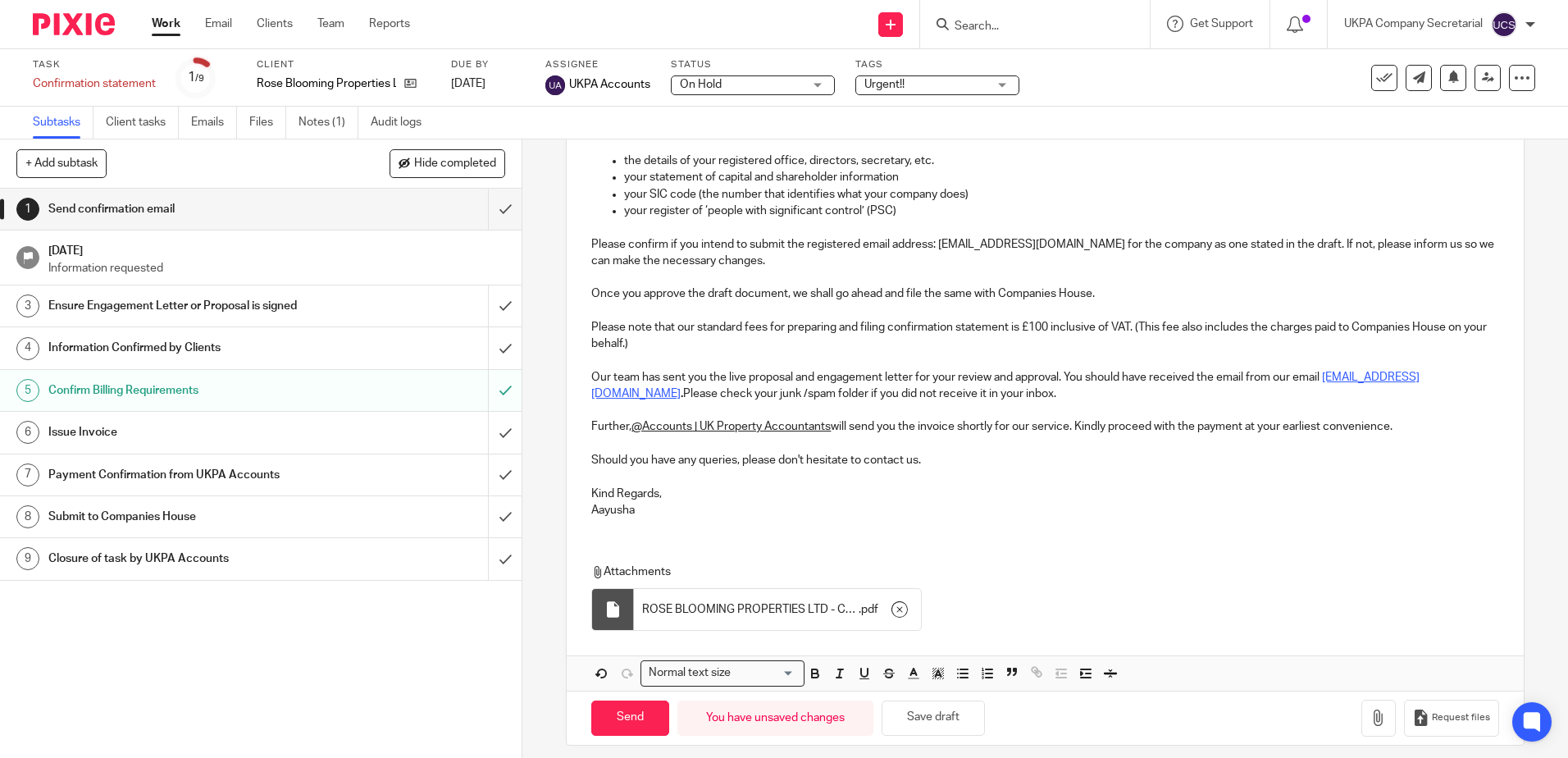
scroll to position [363, 0]
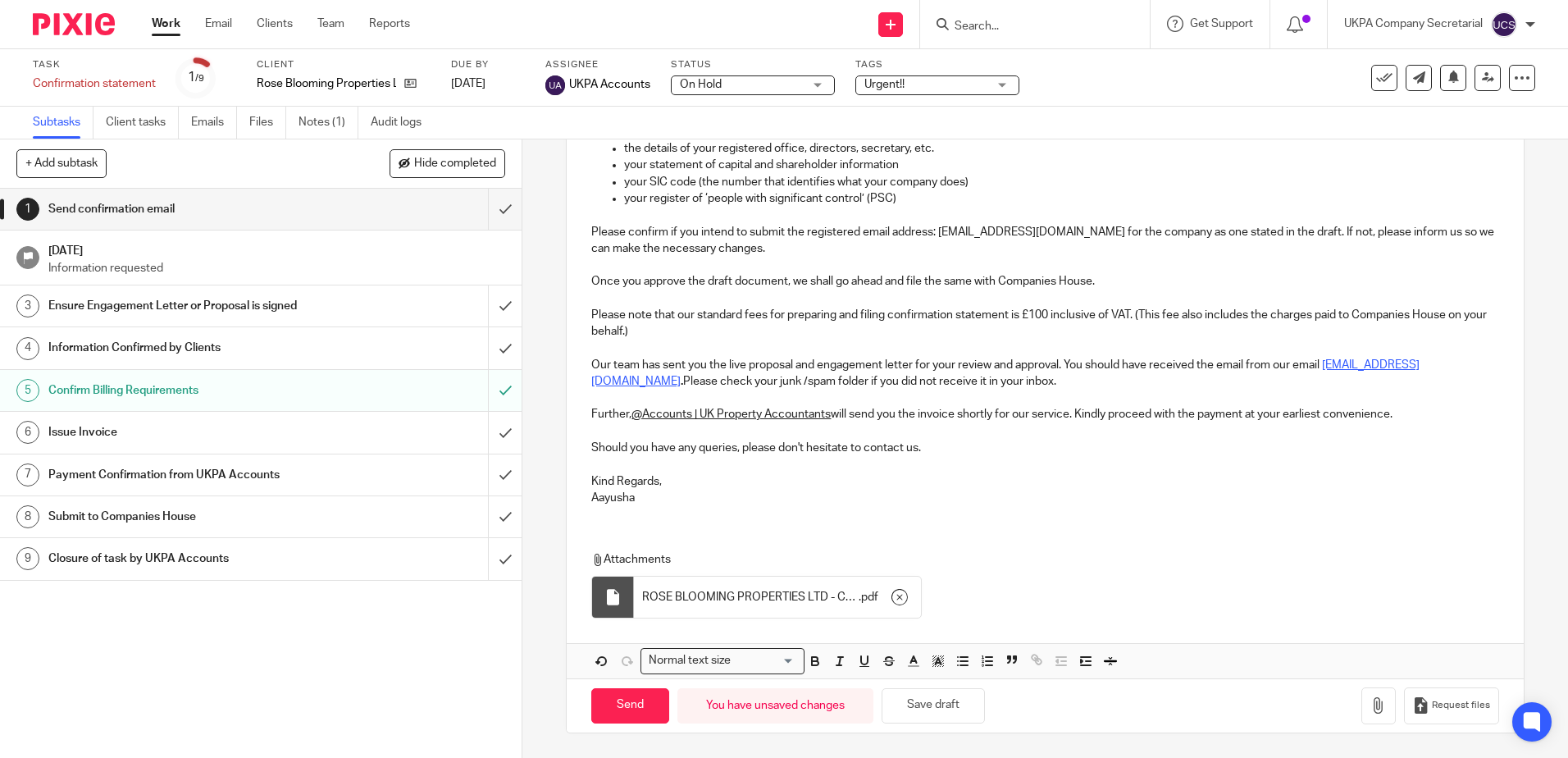
click at [628, 364] on p "Our team has sent you the live proposal and engagement letter for your review a…" at bounding box center [1045, 374] width 907 height 33
click at [633, 706] on input "Send" at bounding box center [631, 706] width 78 height 35
type input "Sent"
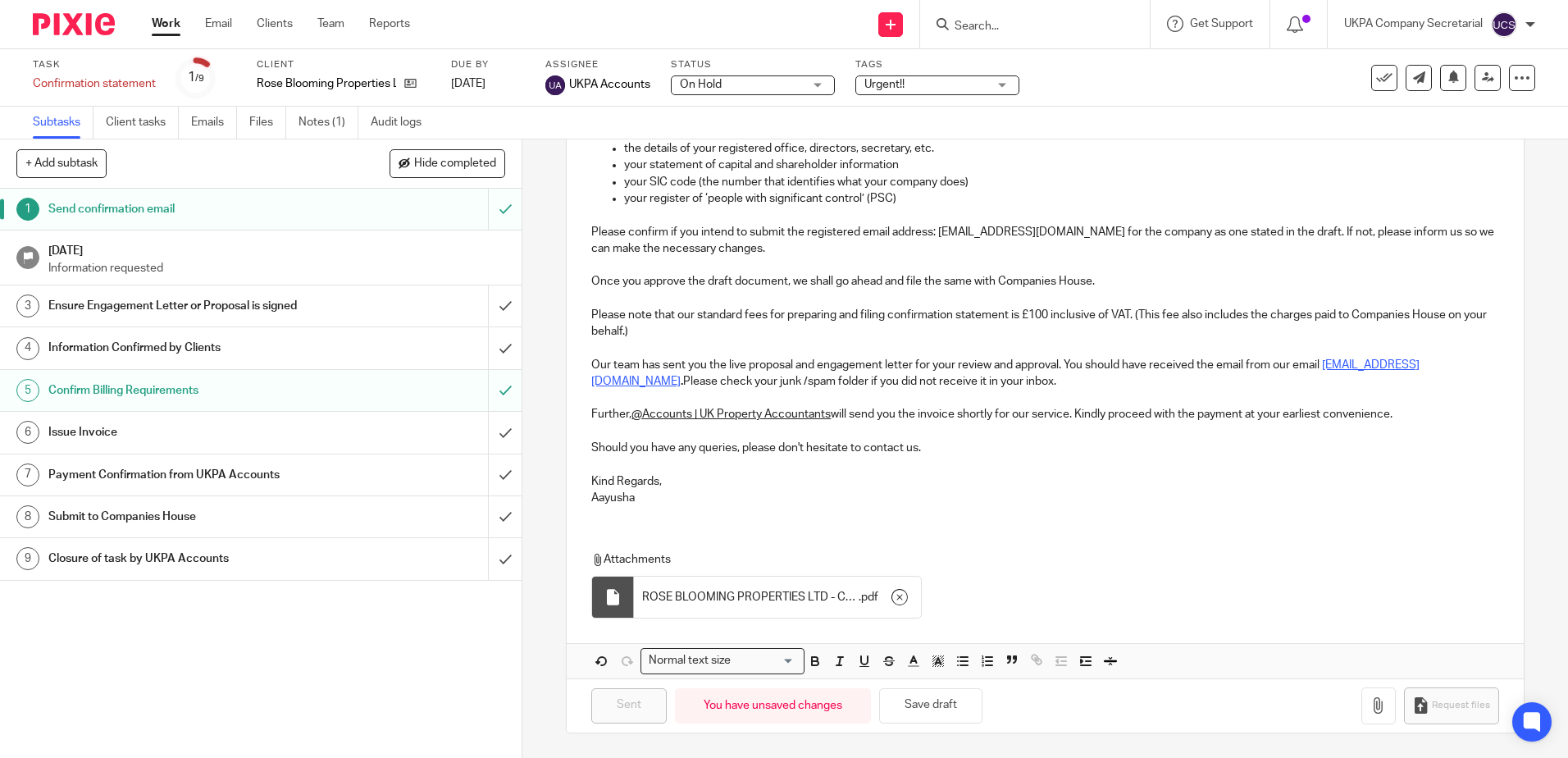
click at [311, 253] on h1 "[DATE]" at bounding box center [277, 249] width 458 height 21
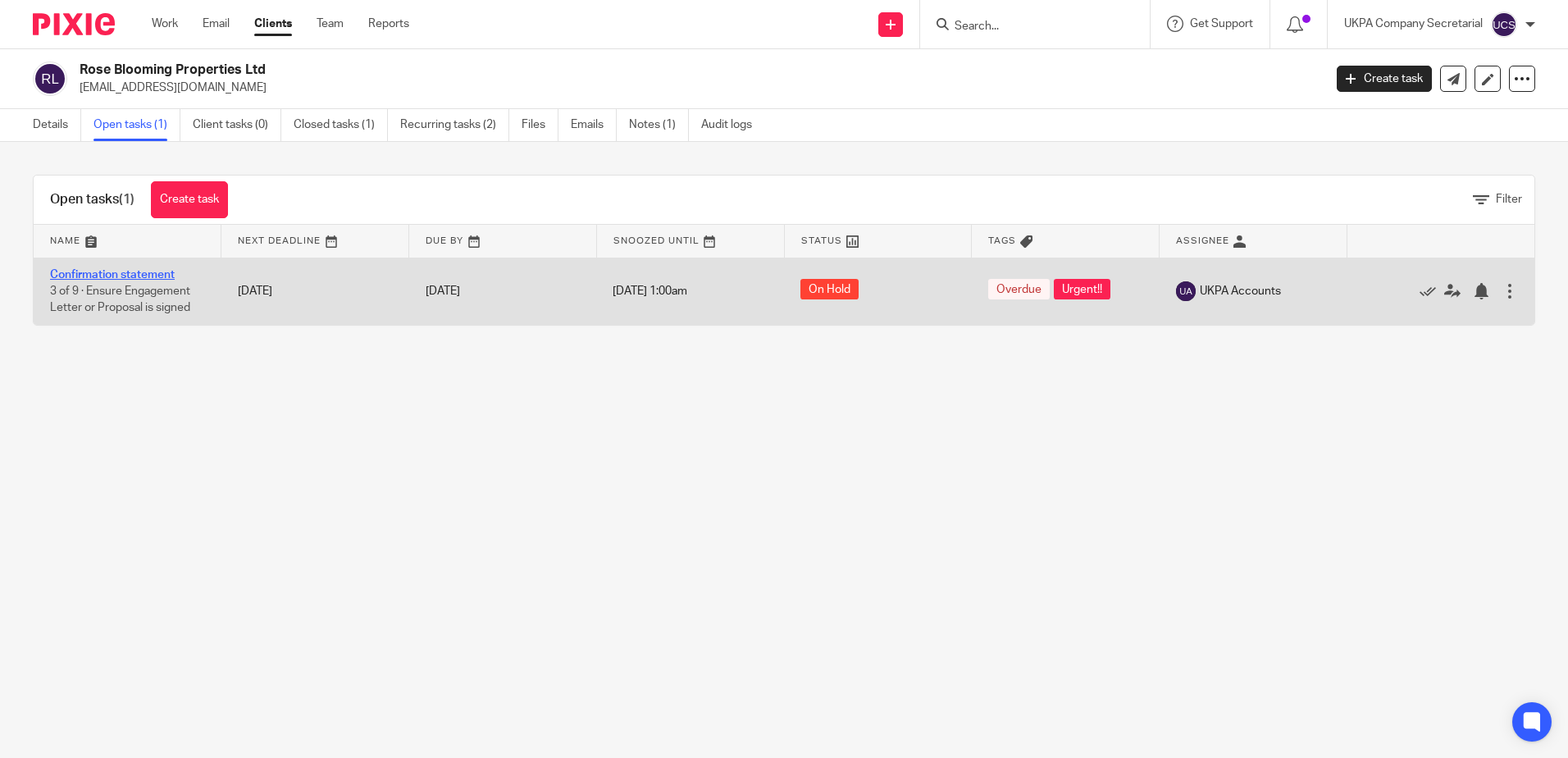
click at [117, 271] on link "Confirmation statement" at bounding box center [112, 275] width 125 height 12
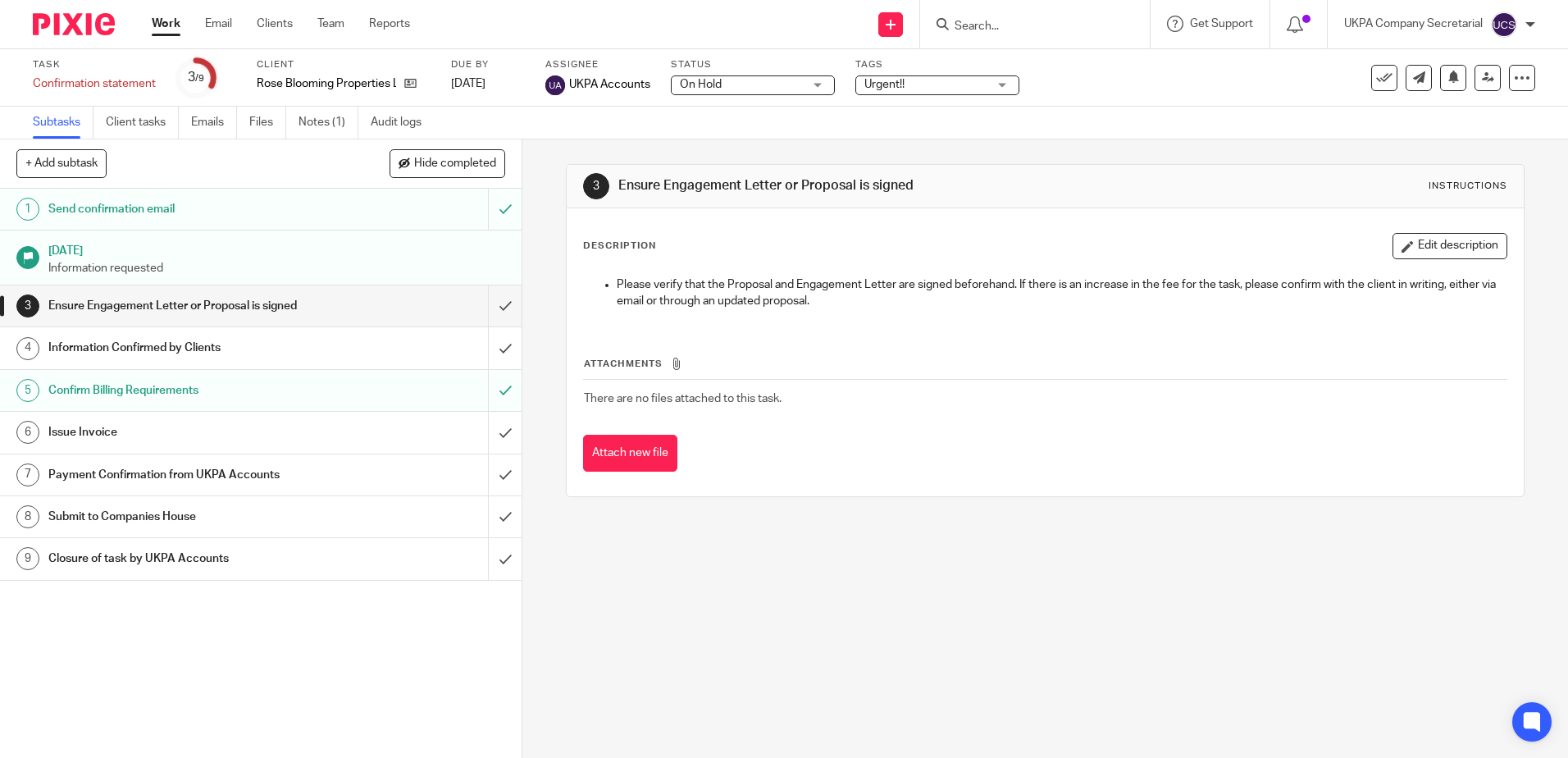
click at [763, 86] on span "On Hold" at bounding box center [742, 85] width 123 height 17
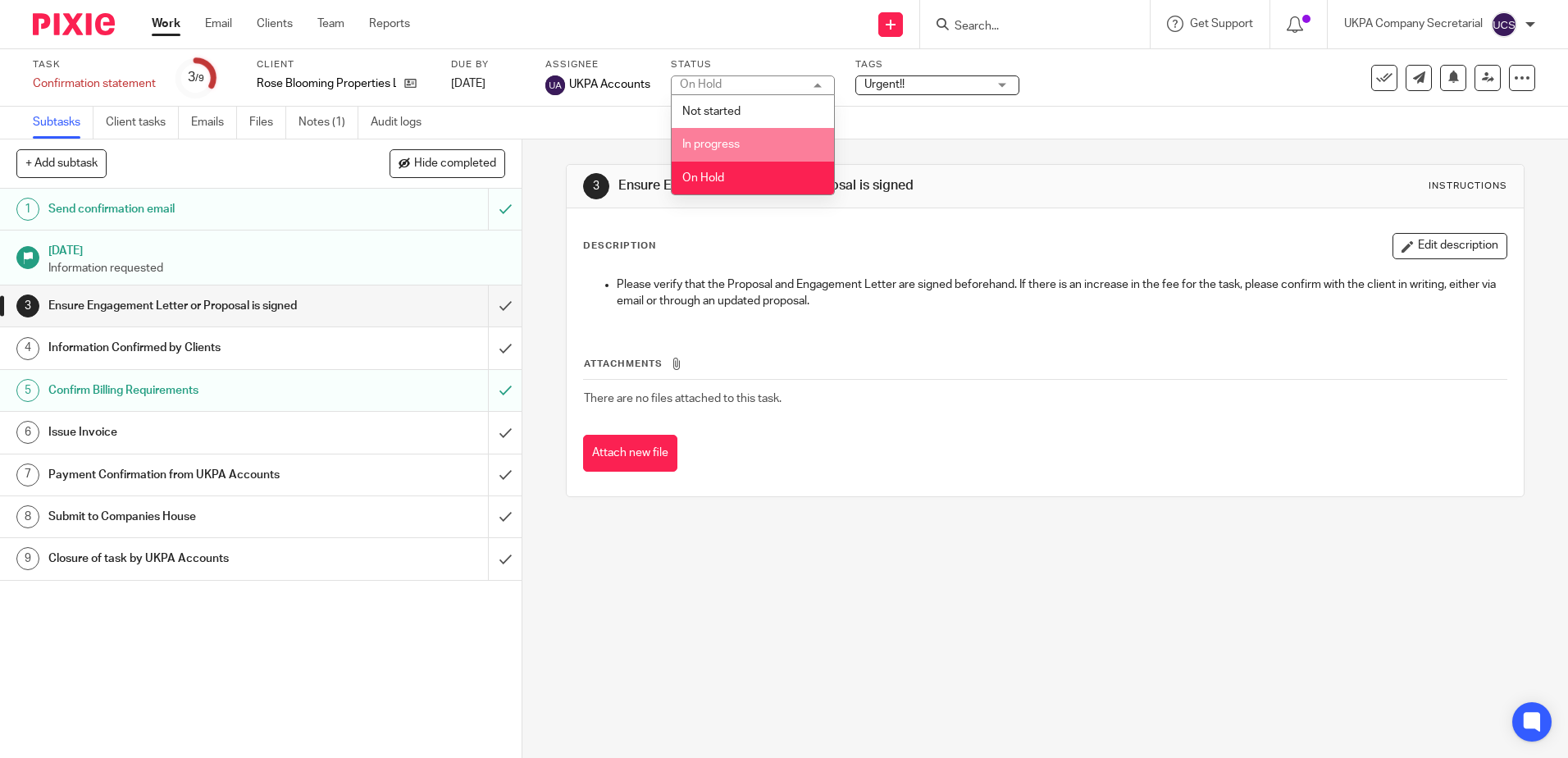
click at [733, 141] on span "In progress" at bounding box center [711, 145] width 57 height 12
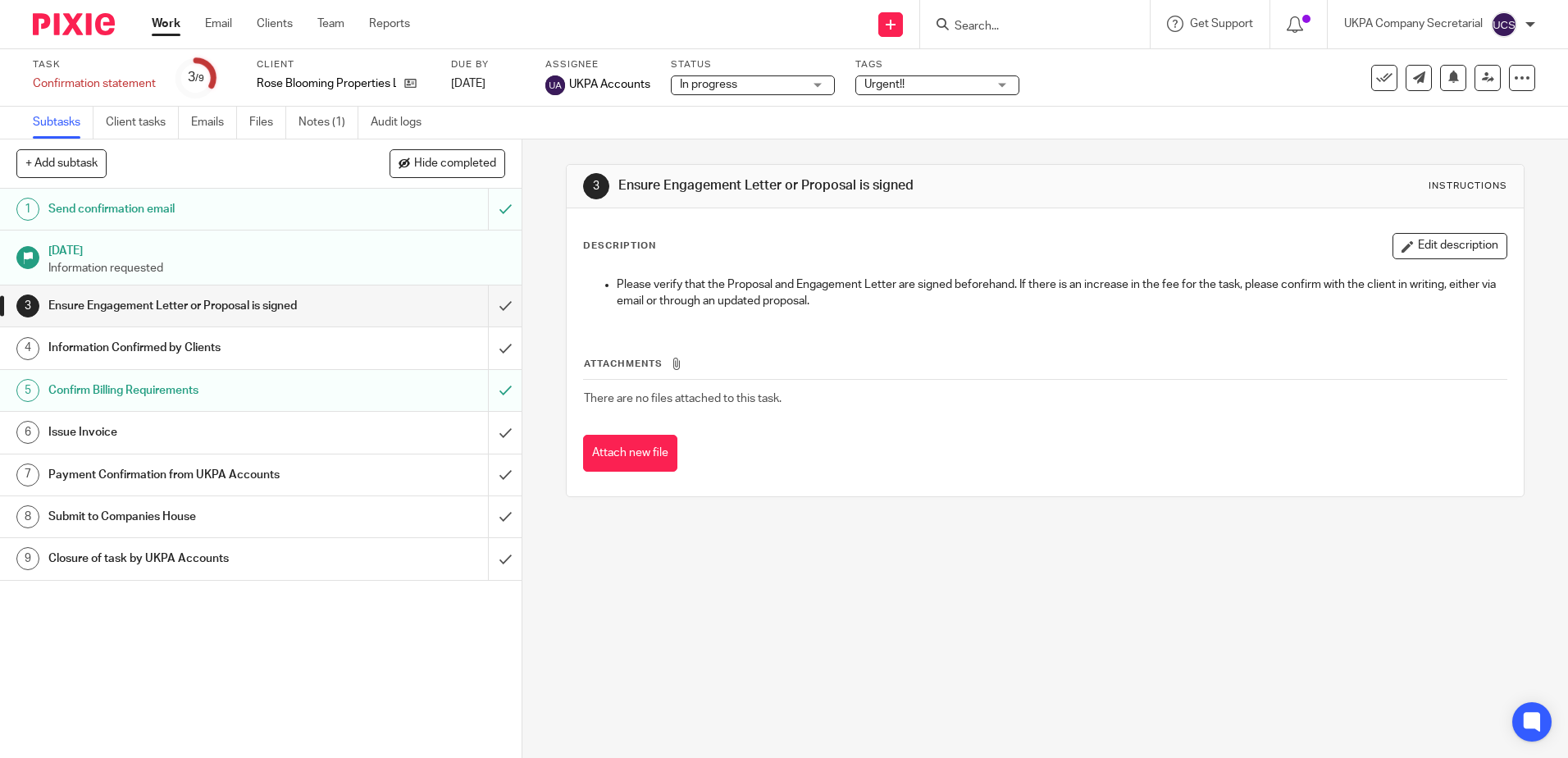
click at [1030, 538] on div "3 Ensure Engagement Letter or Proposal is signed Instructions Description Edit …" at bounding box center [1045, 448] width 1046 height 618
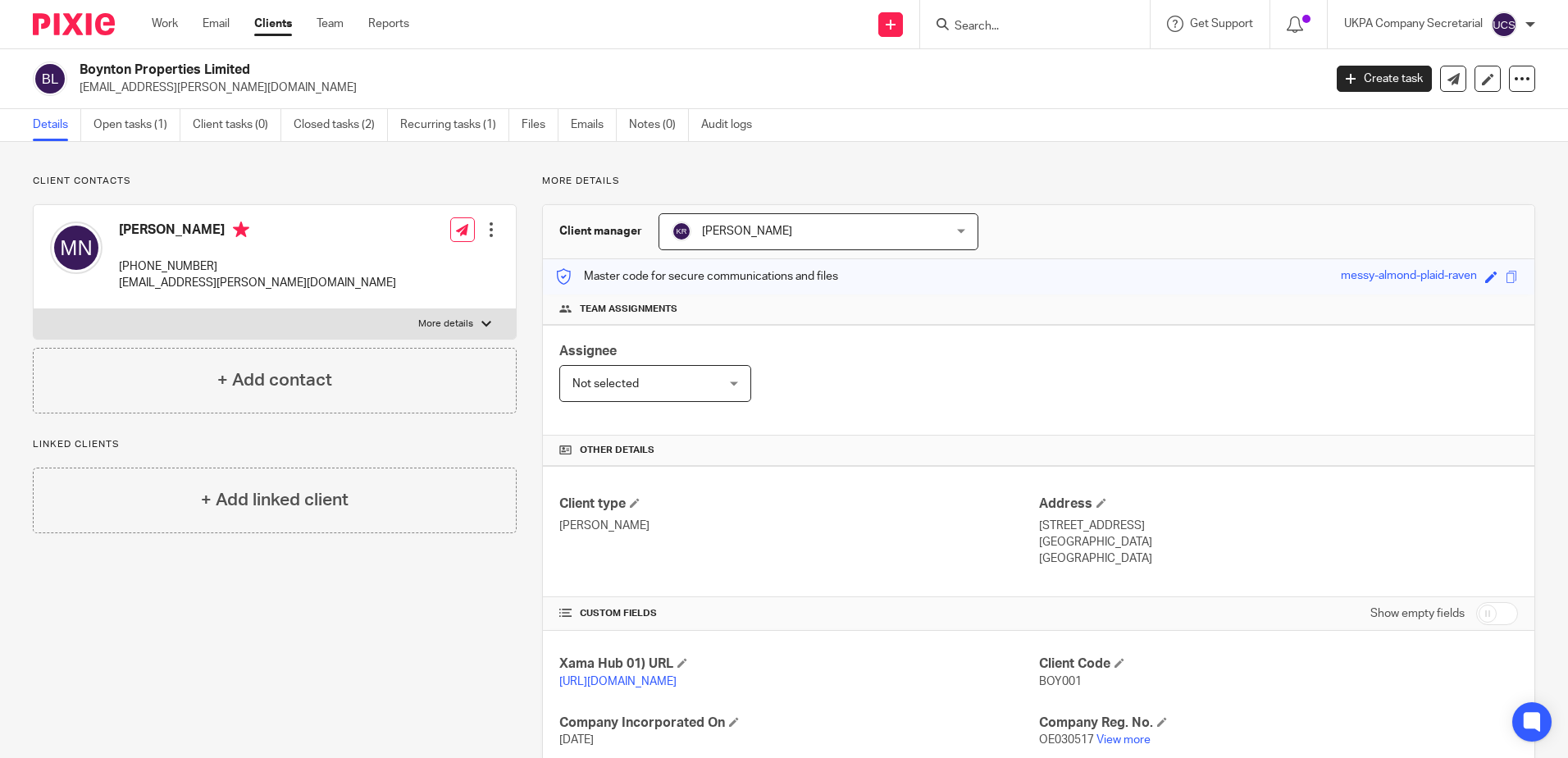
click at [1332, 354] on div "Assignee Not selected Not selected Not selected [PERSON_NAME] [PERSON_NAME] [PE…" at bounding box center [1039, 379] width 992 height 111
click at [1178, 245] on div "Client manager [PERSON_NAME] [PERSON_NAME] [PERSON_NAME] [PERSON_NAME] [PERSON_…" at bounding box center [1039, 231] width 992 height 54
click at [1228, 389] on div "Assignee Not selected Not selected Not selected [PERSON_NAME] [PERSON_NAME] [PE…" at bounding box center [1039, 379] width 992 height 111
click at [1025, 385] on div "Assignee Not selected Not selected Not selected [PERSON_NAME] [PERSON_NAME] [PE…" at bounding box center [1039, 379] width 992 height 111
click at [885, 404] on div "Assignee Not selected Not selected Not selected [PERSON_NAME] [PERSON_NAME] [PE…" at bounding box center [1039, 379] width 992 height 111
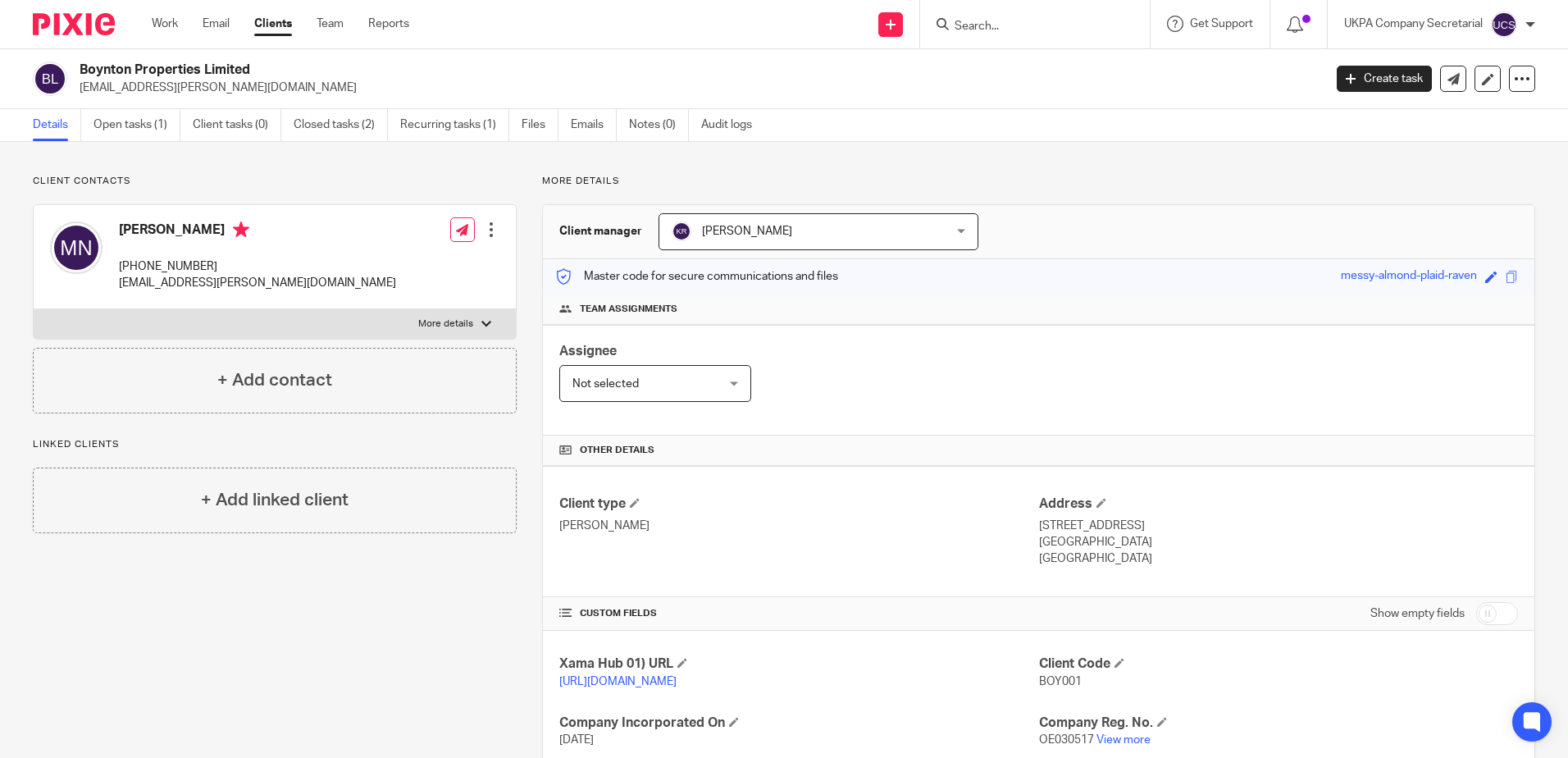
click at [939, 547] on div "Client type ROE" at bounding box center [799, 531] width 479 height 72
click at [916, 416] on div "Assignee Not selected Not selected Not selected Aarshika Awale Aayush Niraula A…" at bounding box center [1039, 379] width 992 height 111
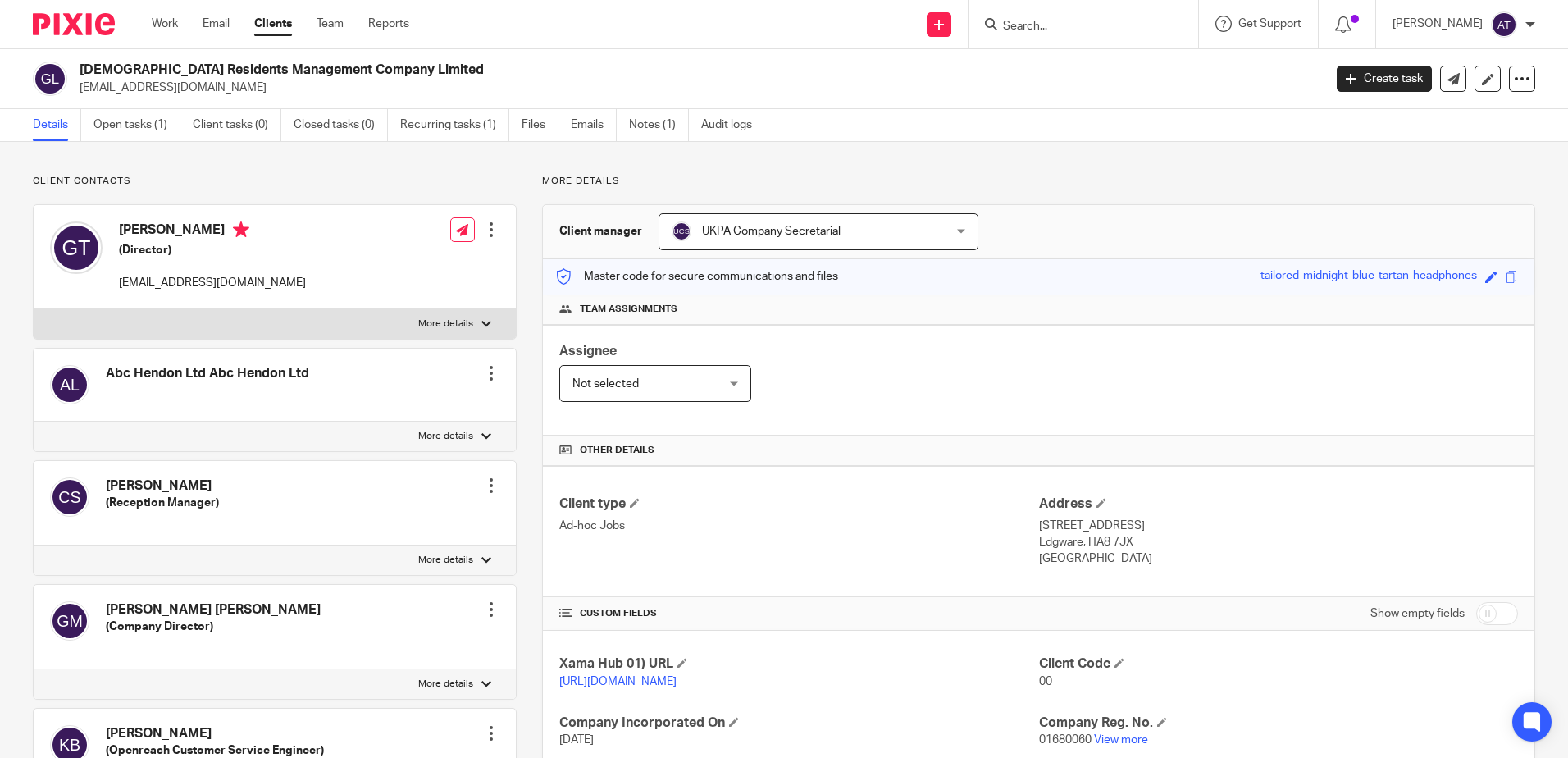
click at [1059, 41] on div at bounding box center [1084, 24] width 230 height 48
click at [1082, 28] on input "Search" at bounding box center [1074, 27] width 147 height 15
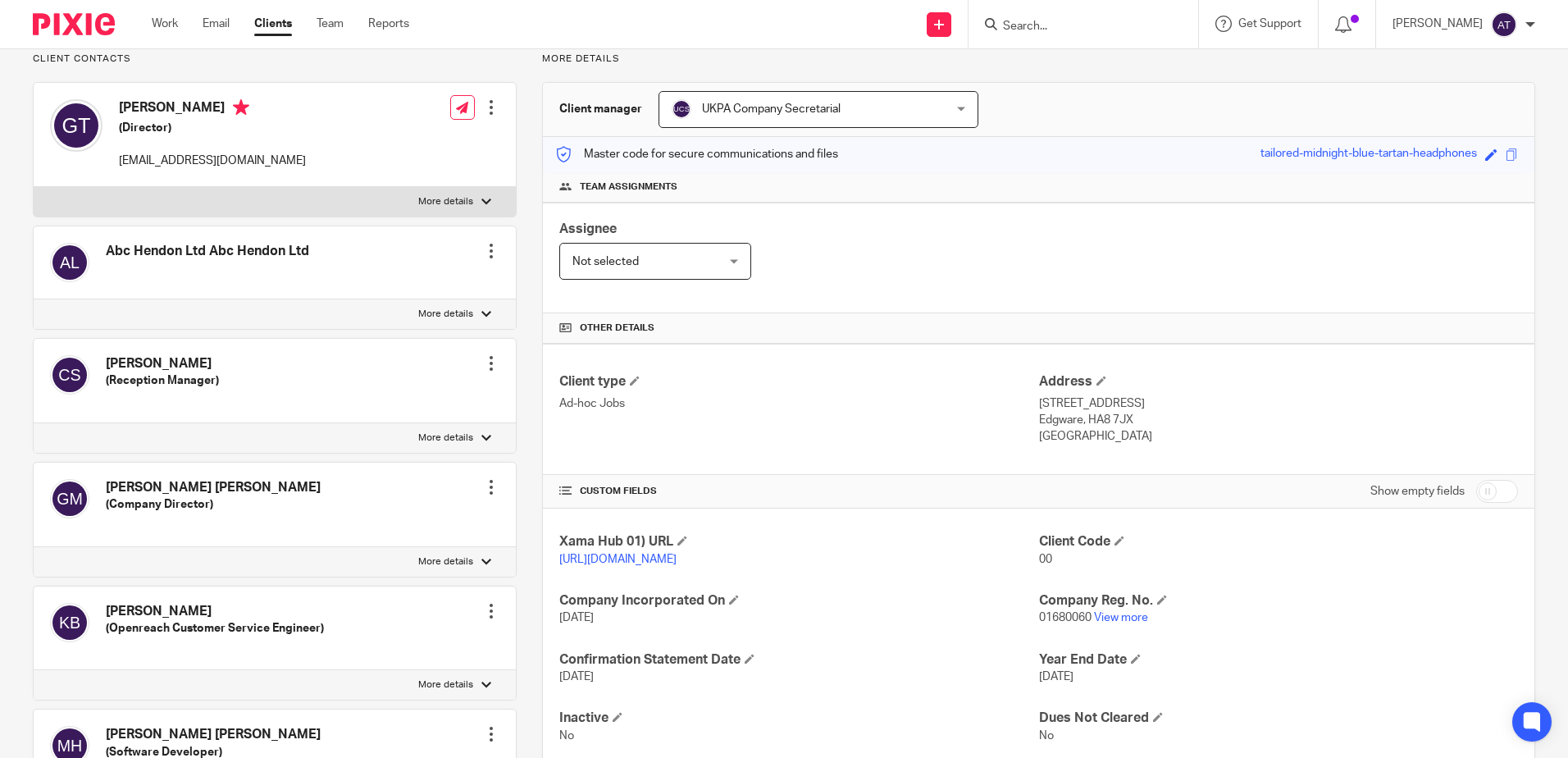
scroll to position [164, 0]
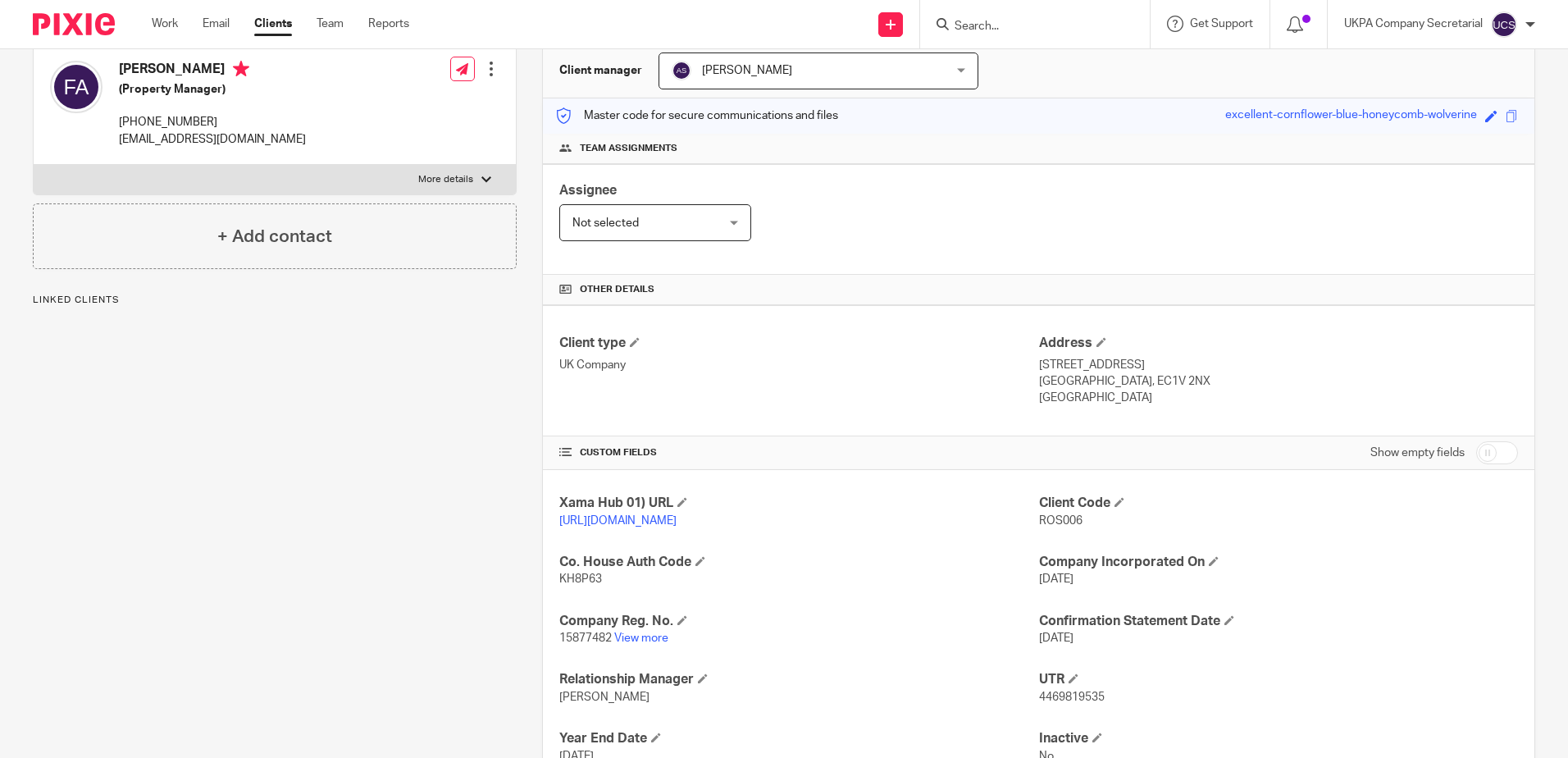
scroll to position [246, 0]
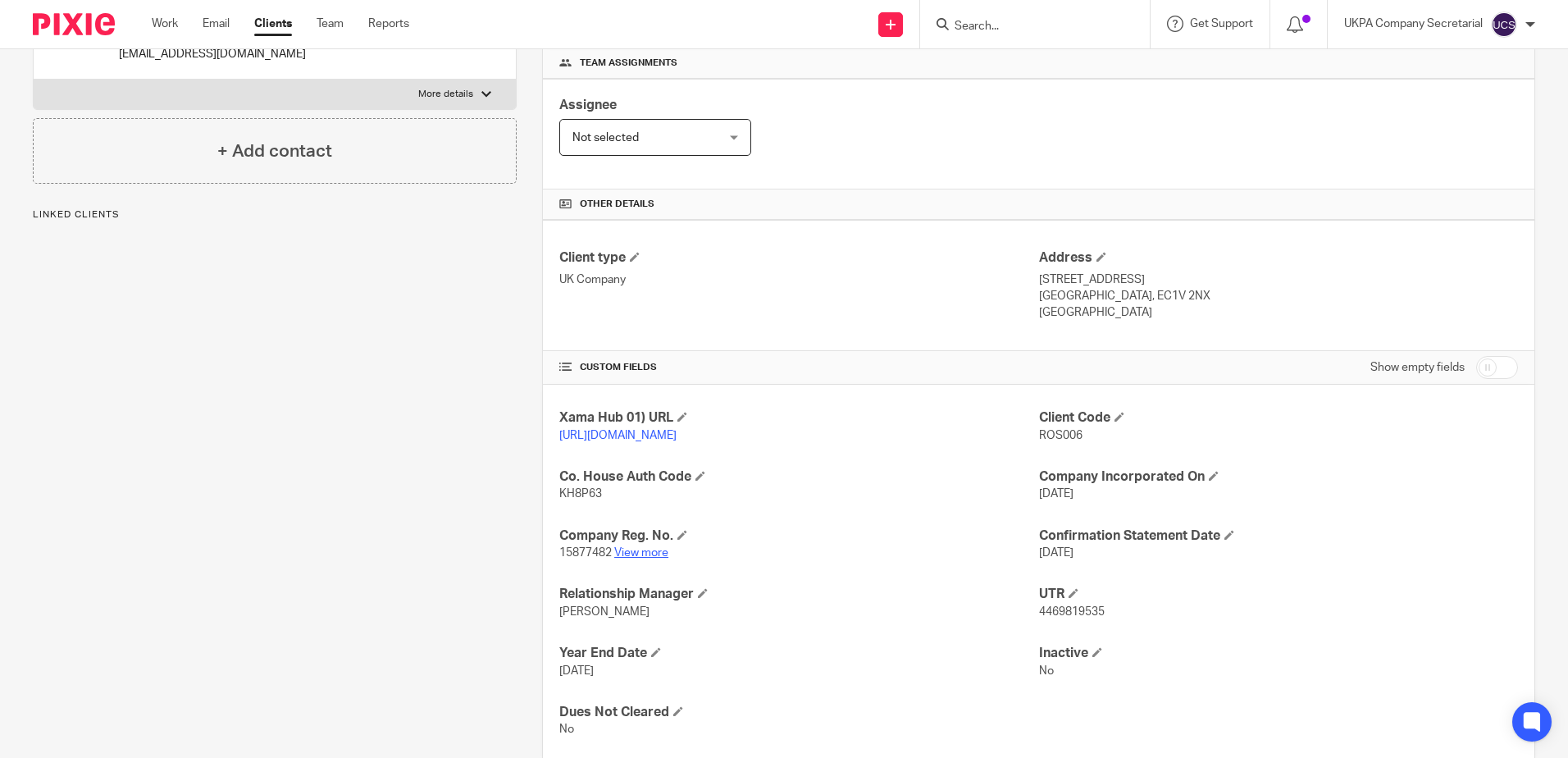
click at [662, 558] on link "View more" at bounding box center [641, 552] width 54 height 12
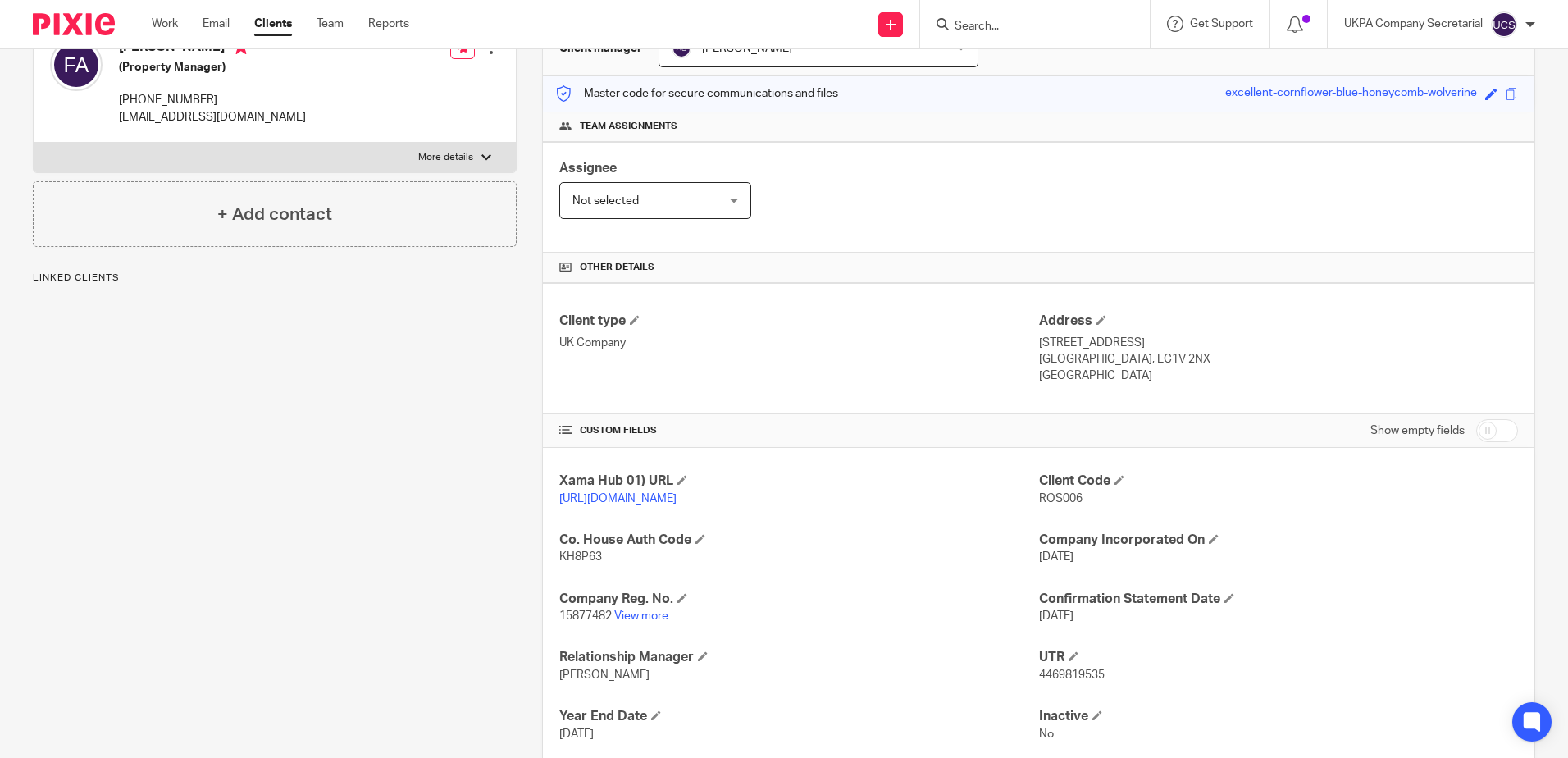
scroll to position [0, 0]
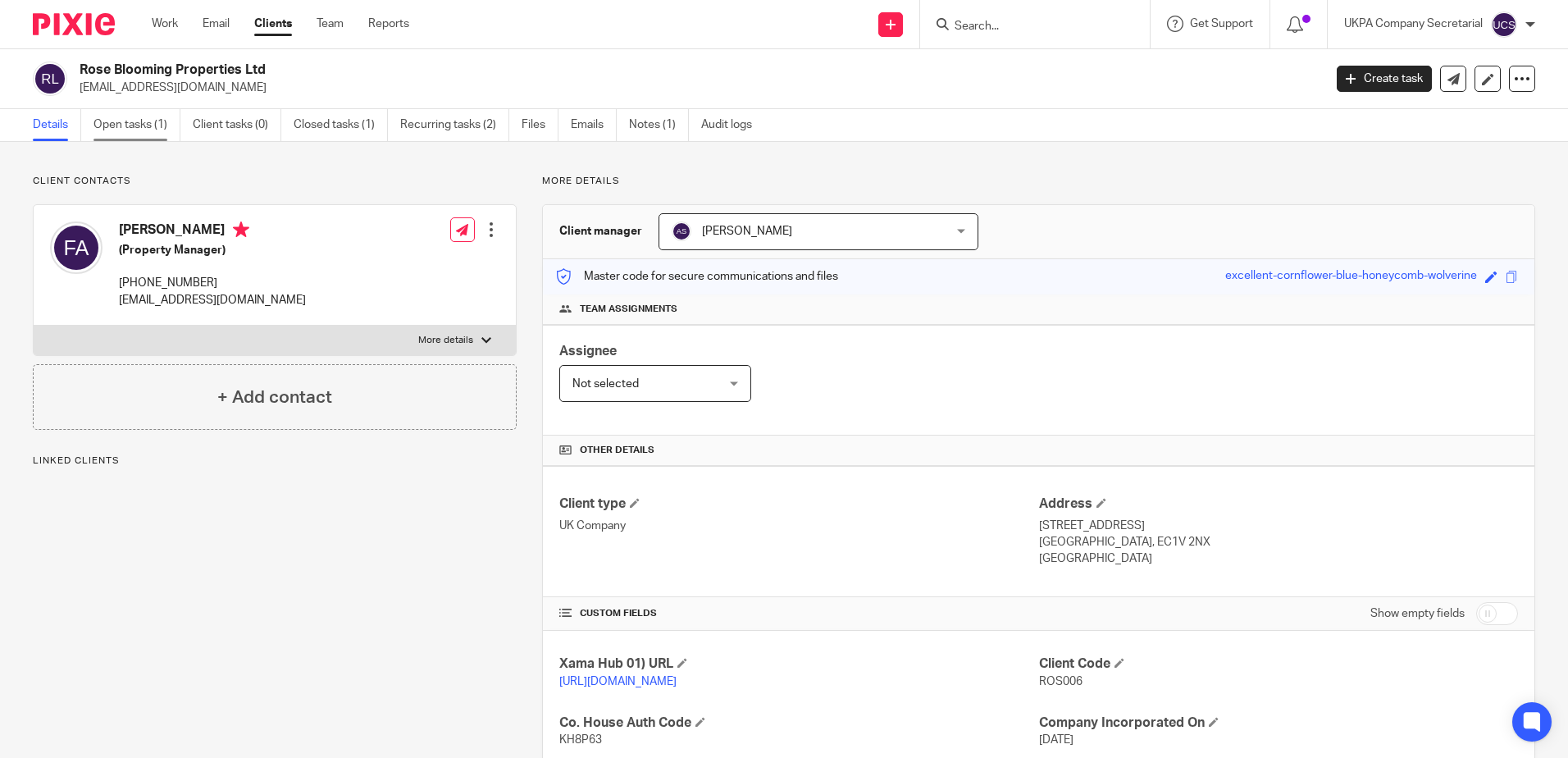
click at [140, 123] on link "Open tasks (1)" at bounding box center [136, 125] width 87 height 32
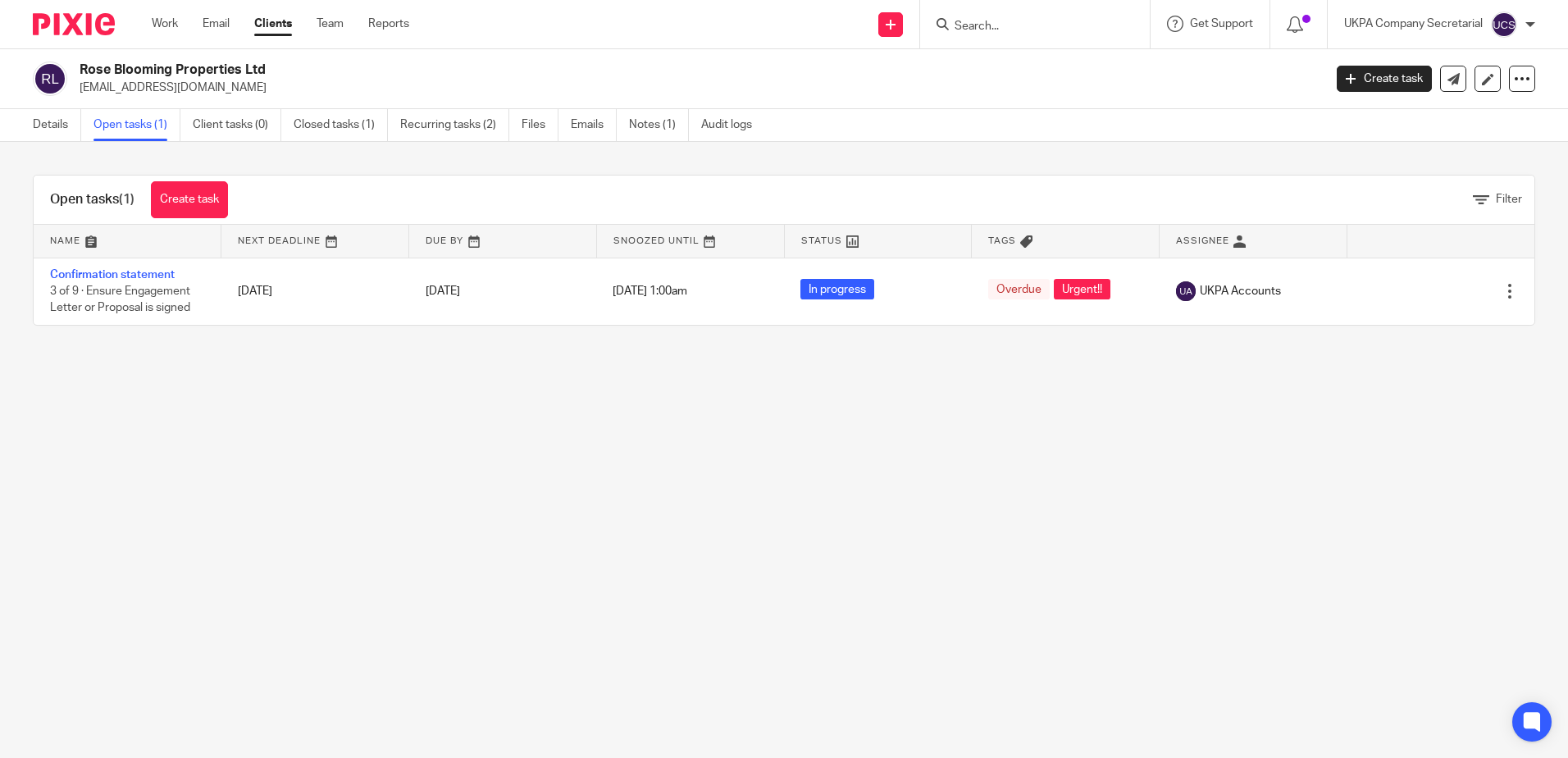
click at [1049, 24] on input "Search" at bounding box center [1026, 27] width 147 height 15
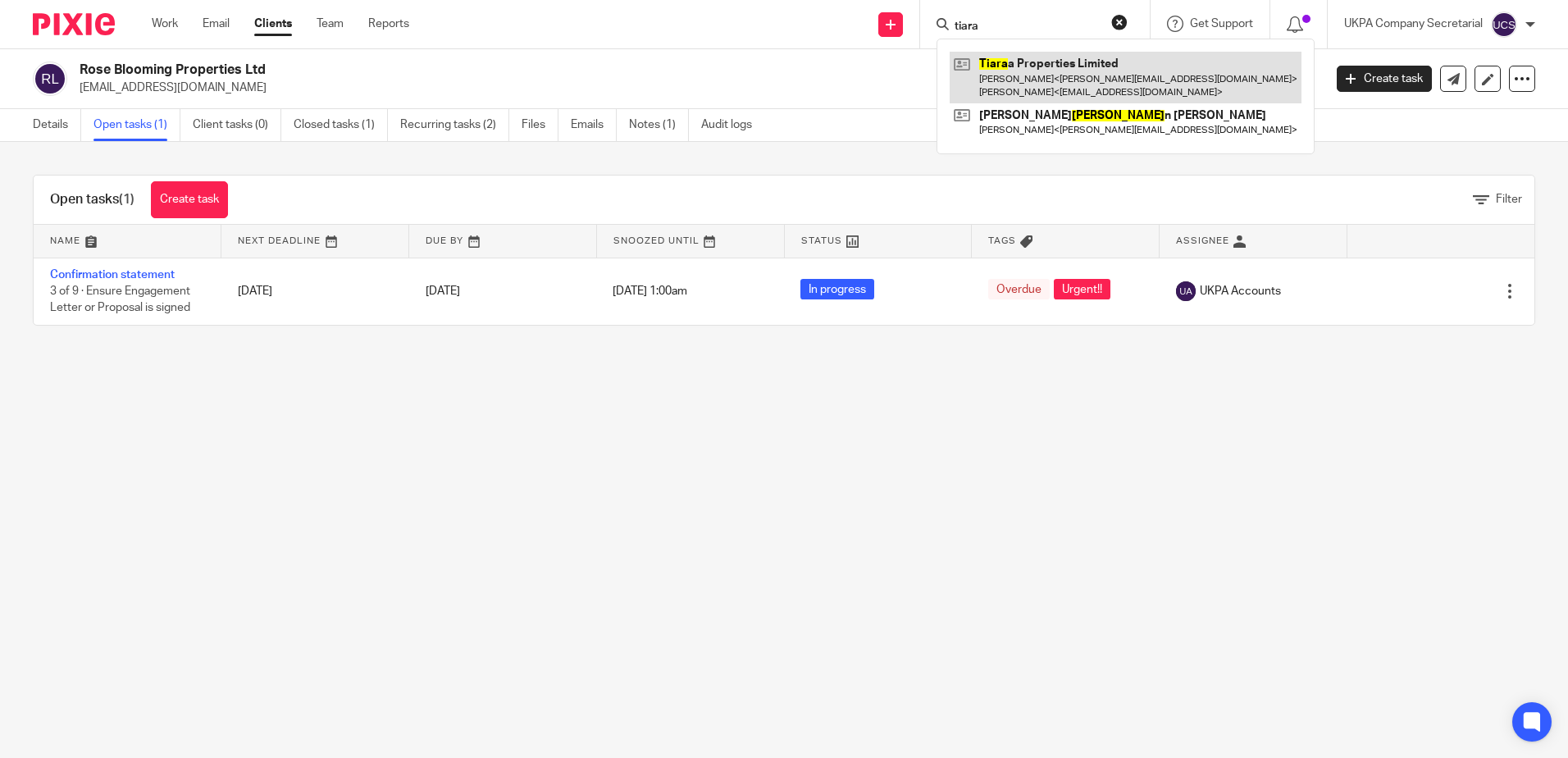
type input "tiara"
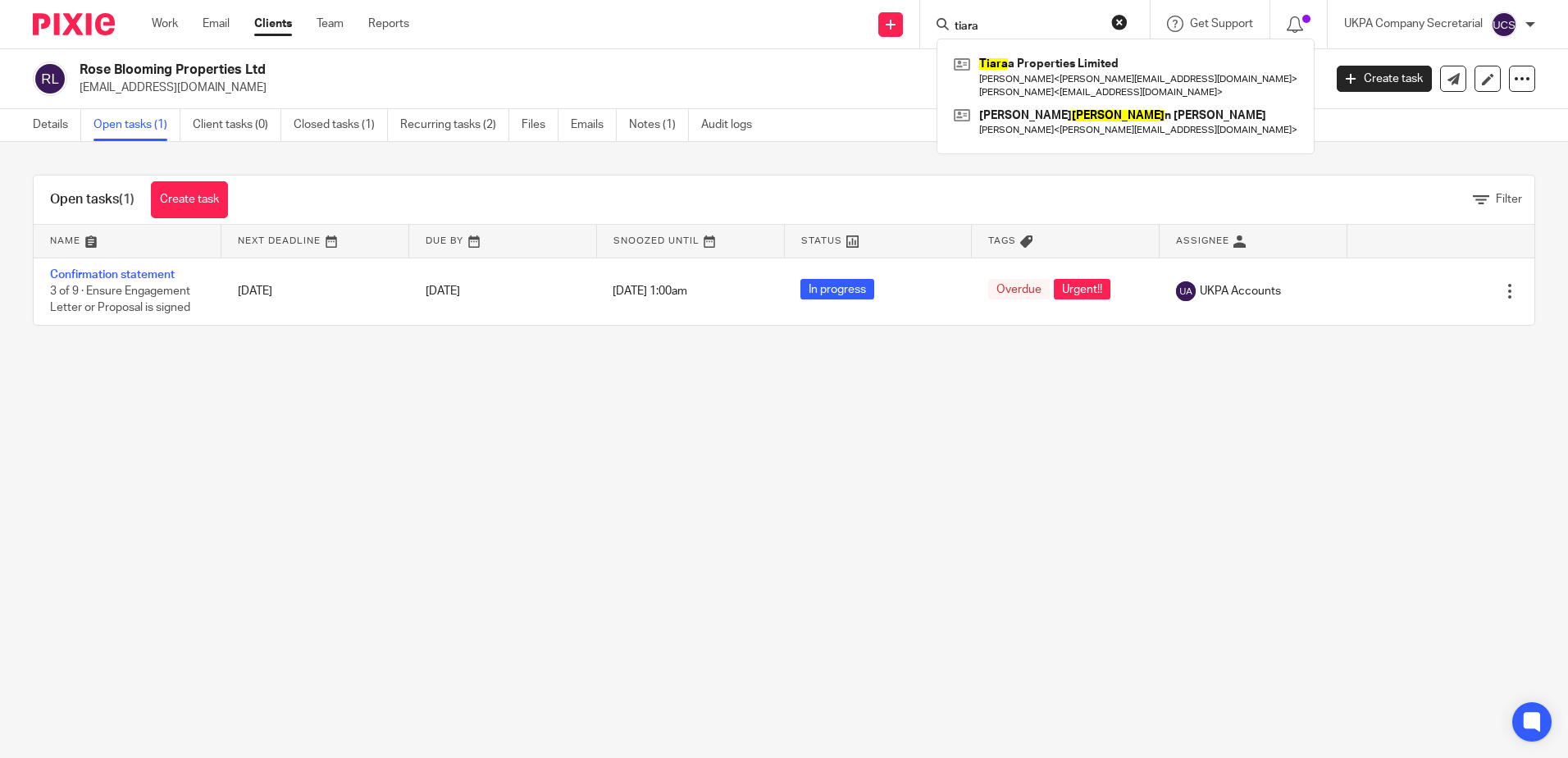
click at [395, 487] on main "Rose Blooming Properties Ltd info@rosebloomingproperties.co.uk Create task Upda…" at bounding box center [784, 379] width 1568 height 758
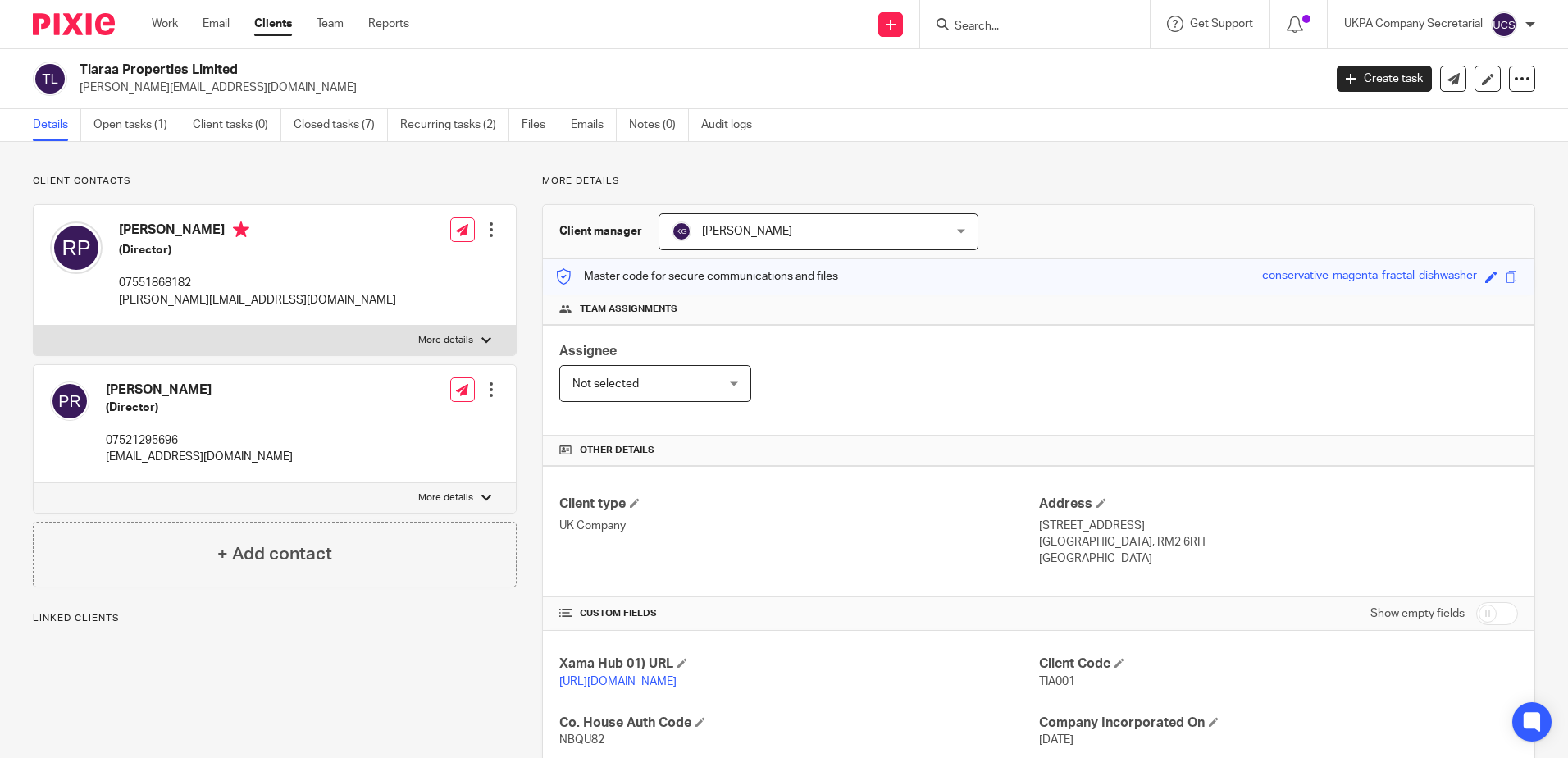
scroll to position [328, 0]
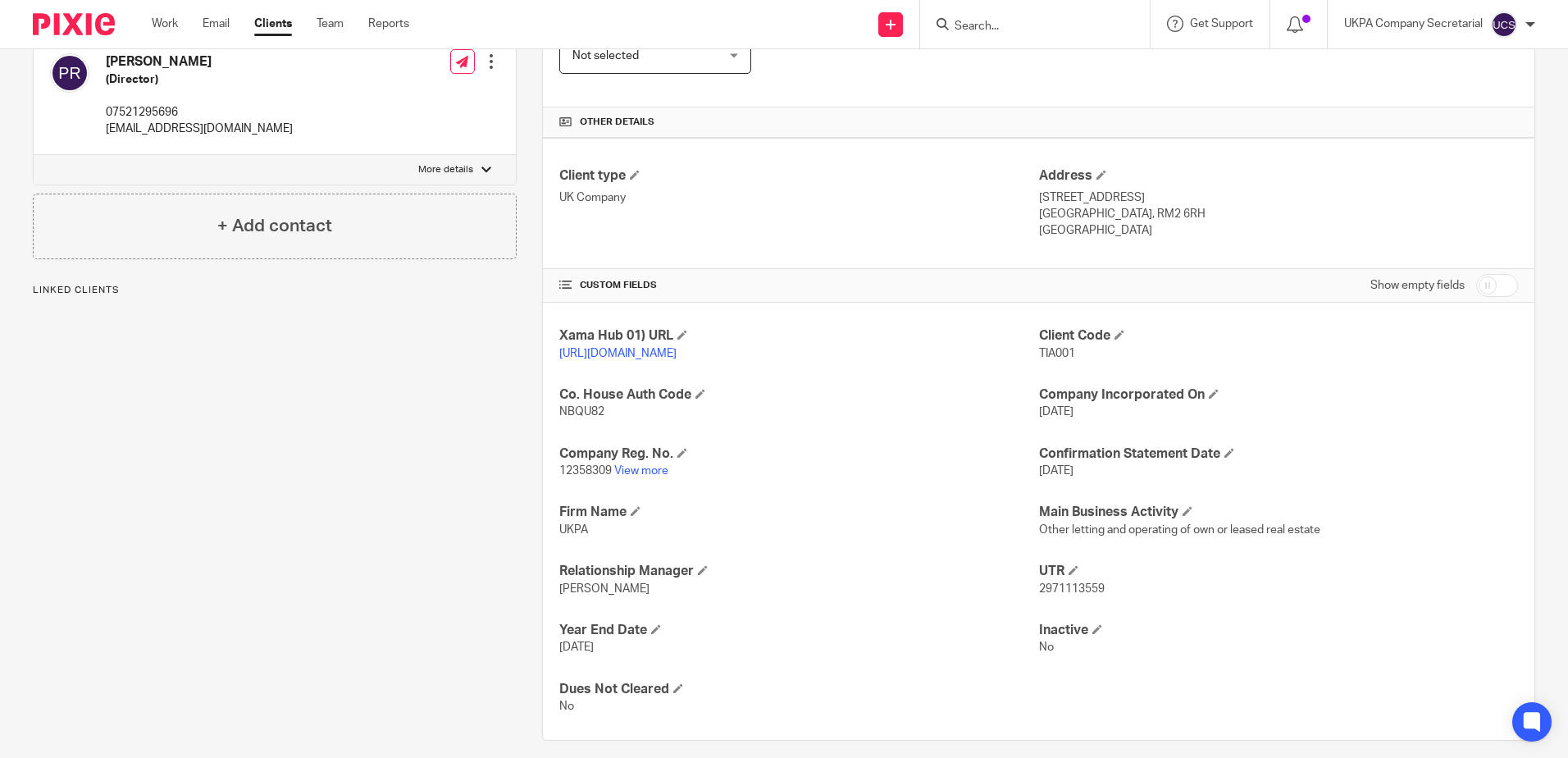
click at [653, 479] on p "12358309 View more" at bounding box center [799, 471] width 479 height 17
click at [657, 477] on link "View more" at bounding box center [641, 471] width 54 height 12
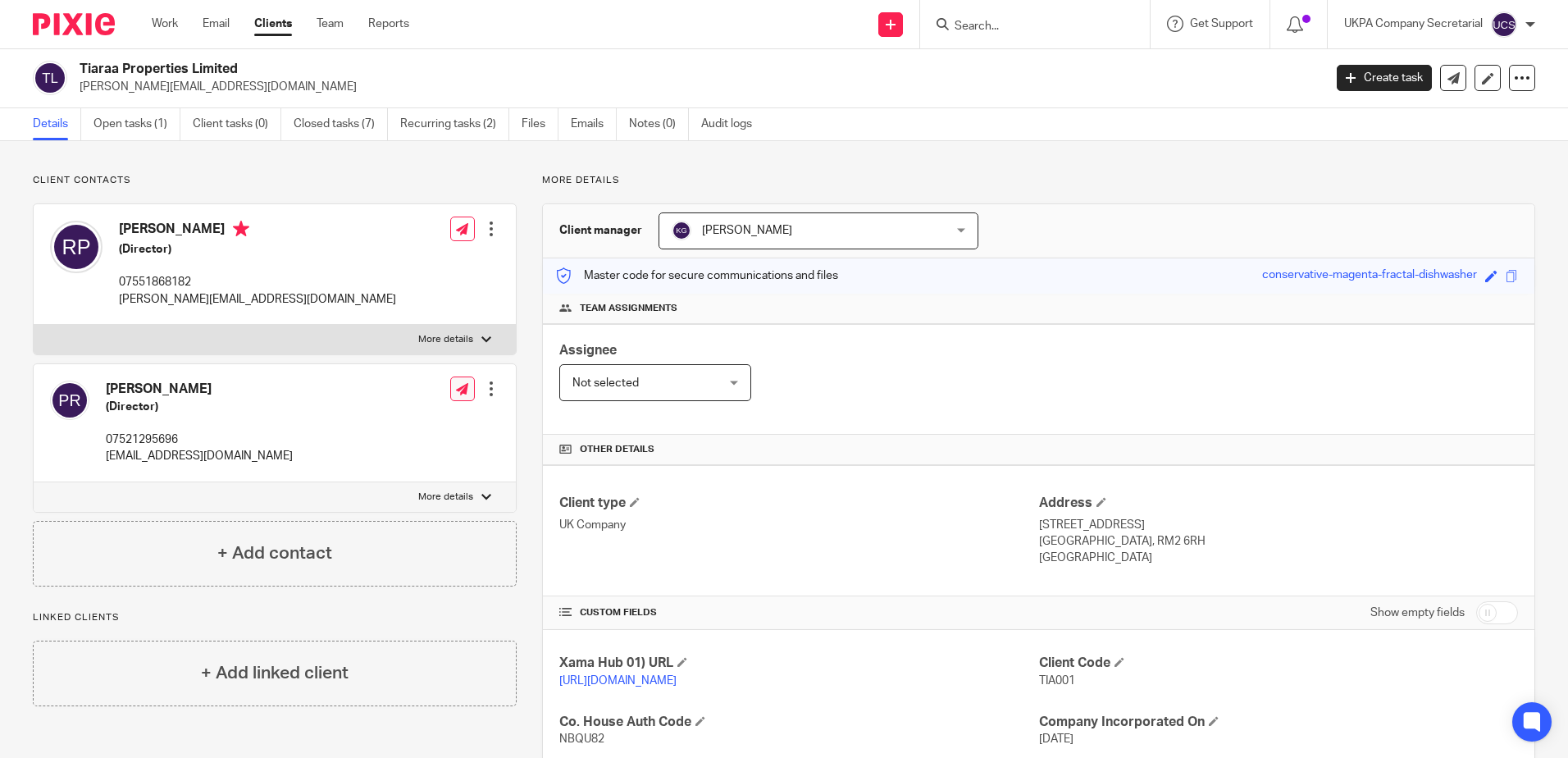
scroll to position [0, 0]
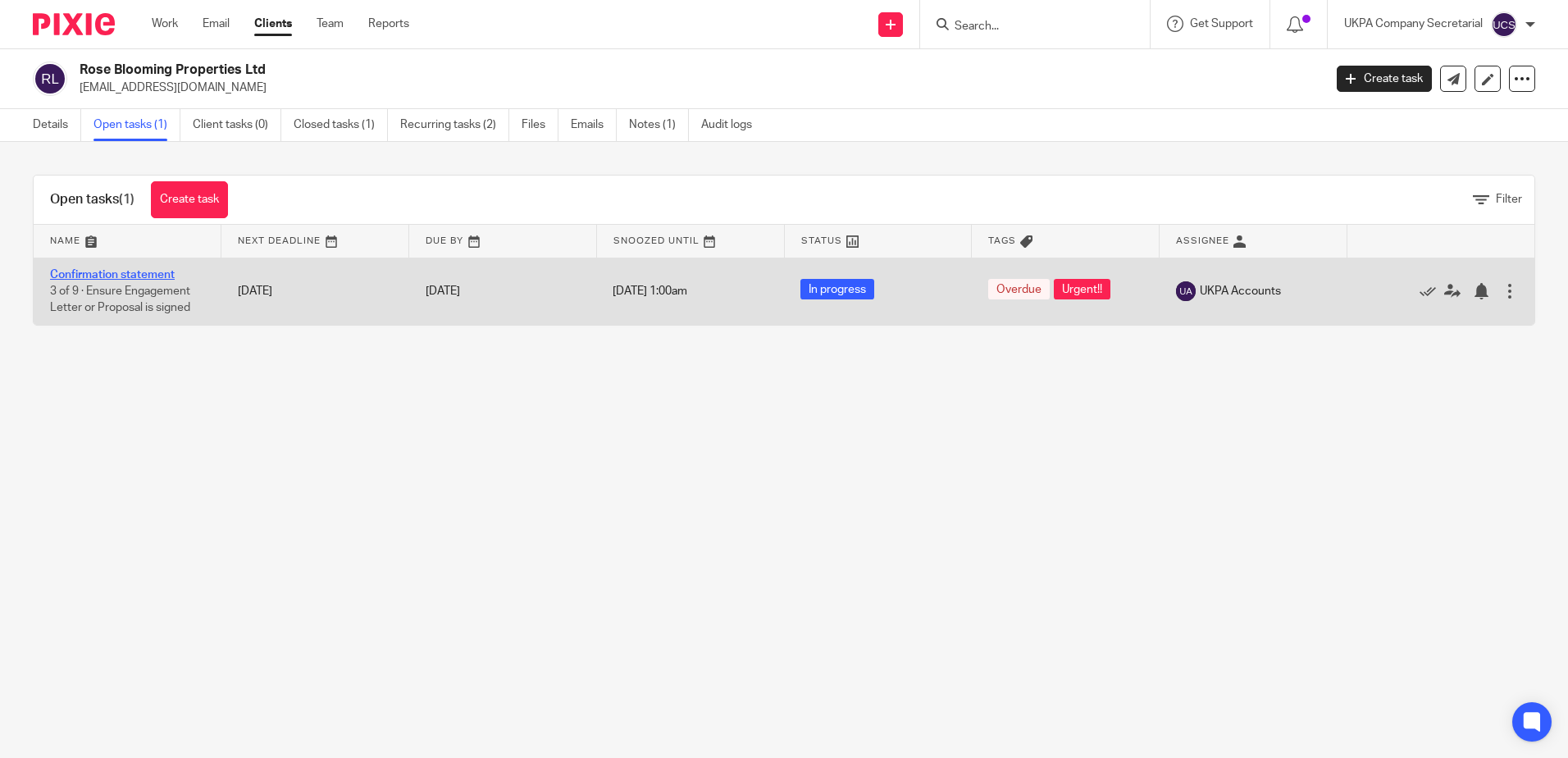
drag, startPoint x: 0, startPoint y: 0, endPoint x: 131, endPoint y: 270, distance: 300.1
click at [131, 270] on link "Confirmation statement" at bounding box center [112, 275] width 125 height 12
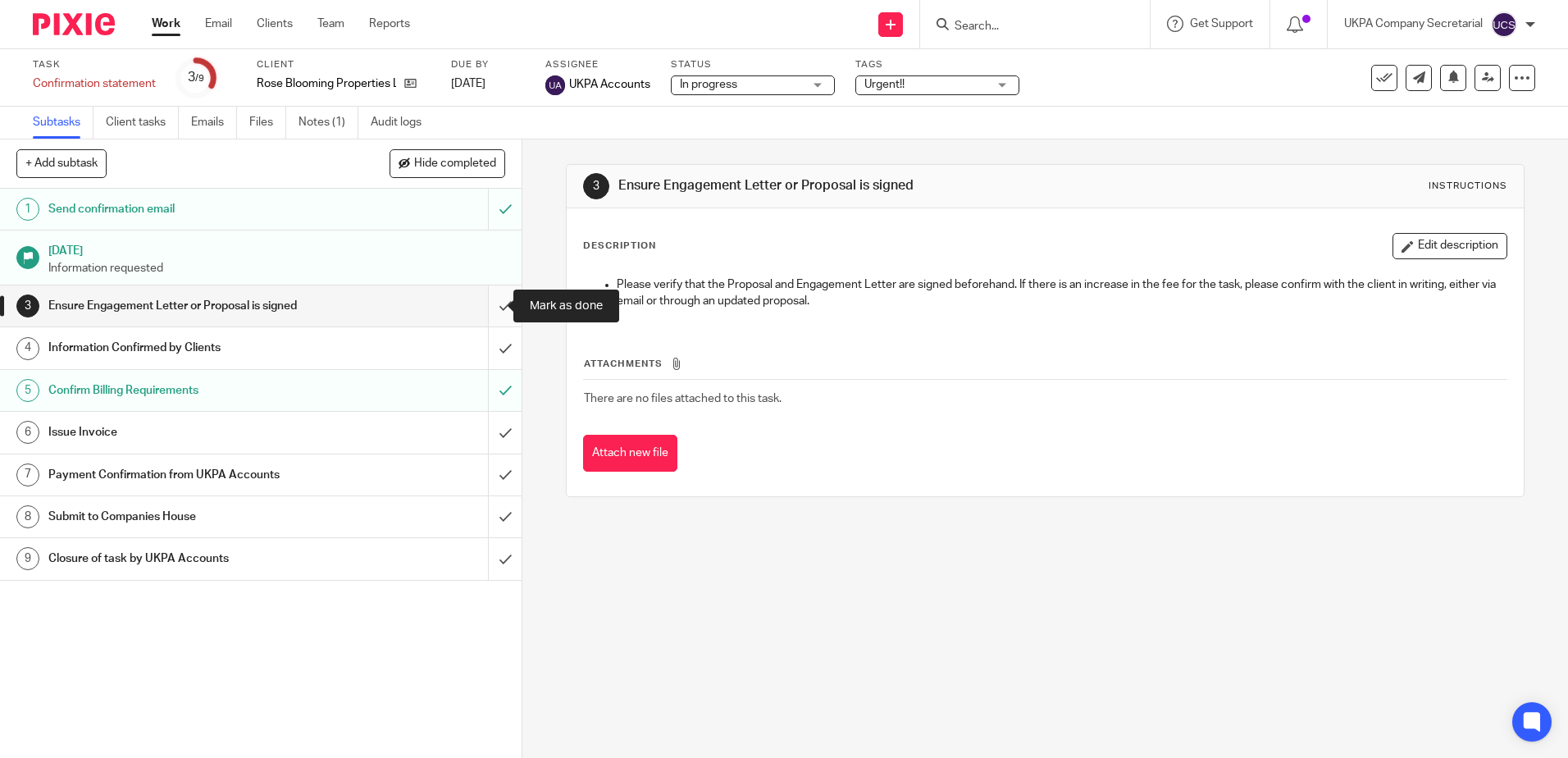
click at [482, 305] on input "submit" at bounding box center [261, 305] width 522 height 41
click at [483, 354] on input "submit" at bounding box center [261, 347] width 522 height 41
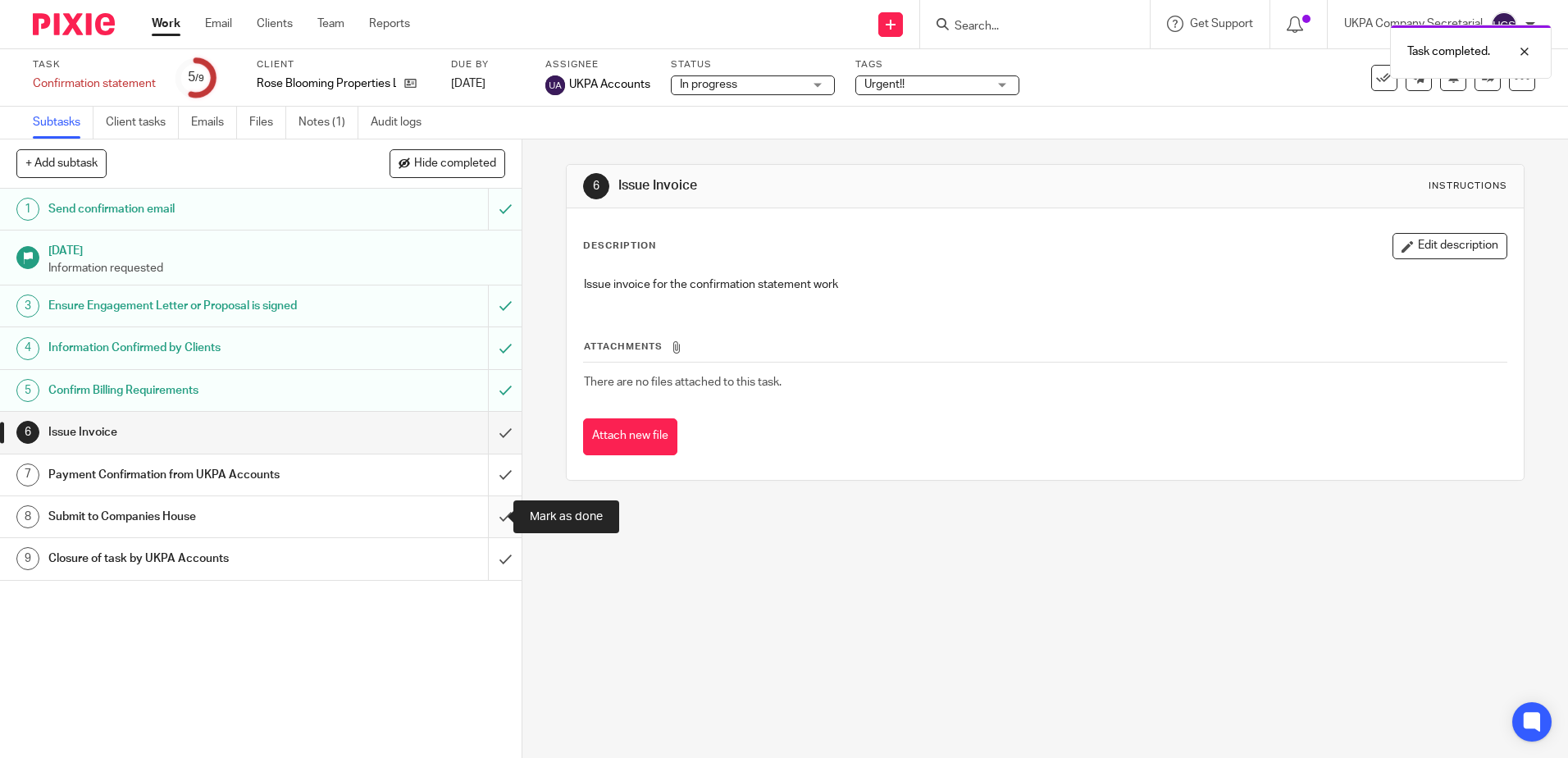
click at [488, 512] on input "submit" at bounding box center [261, 516] width 522 height 41
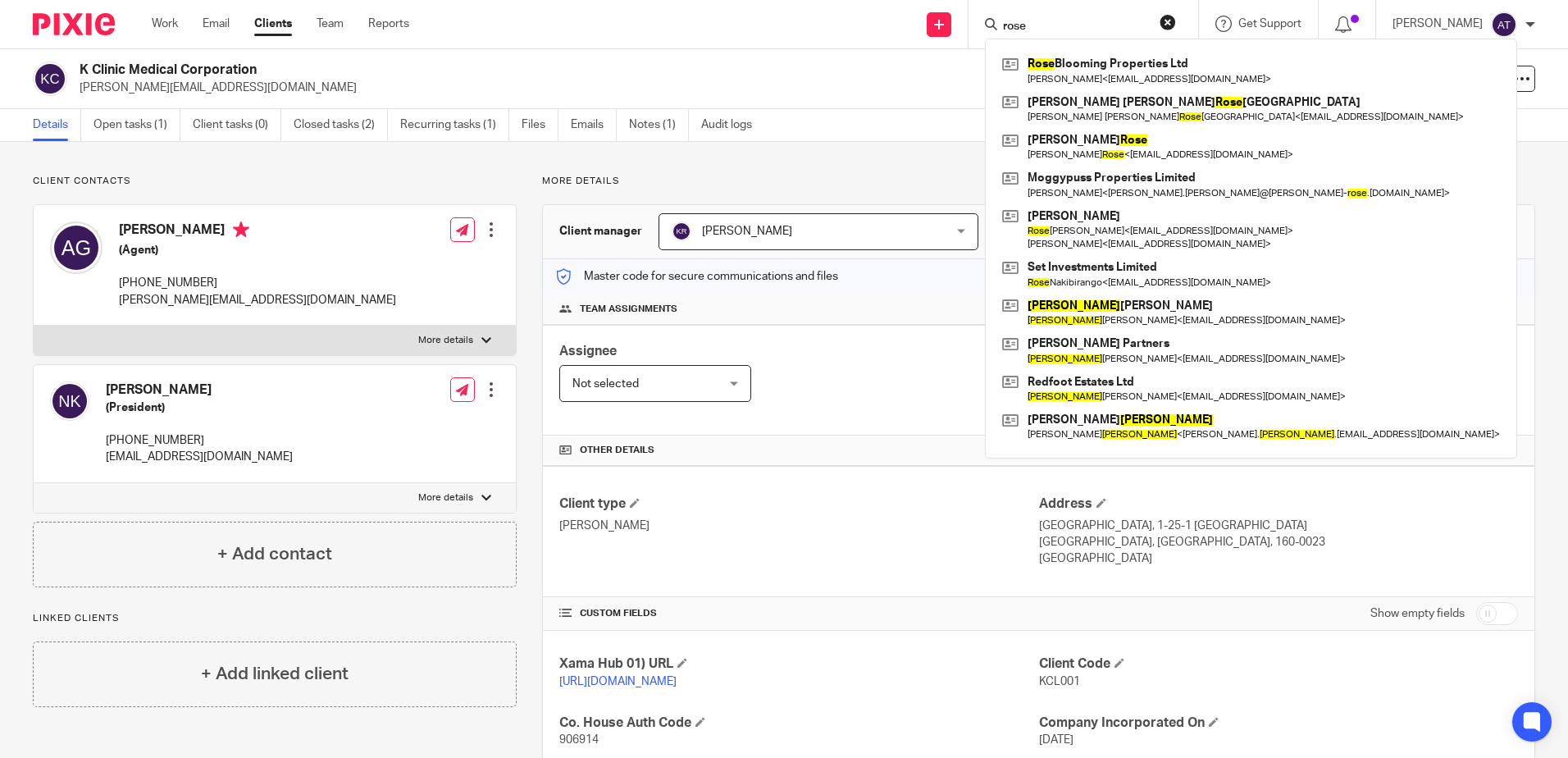
scroll to position [242, 0]
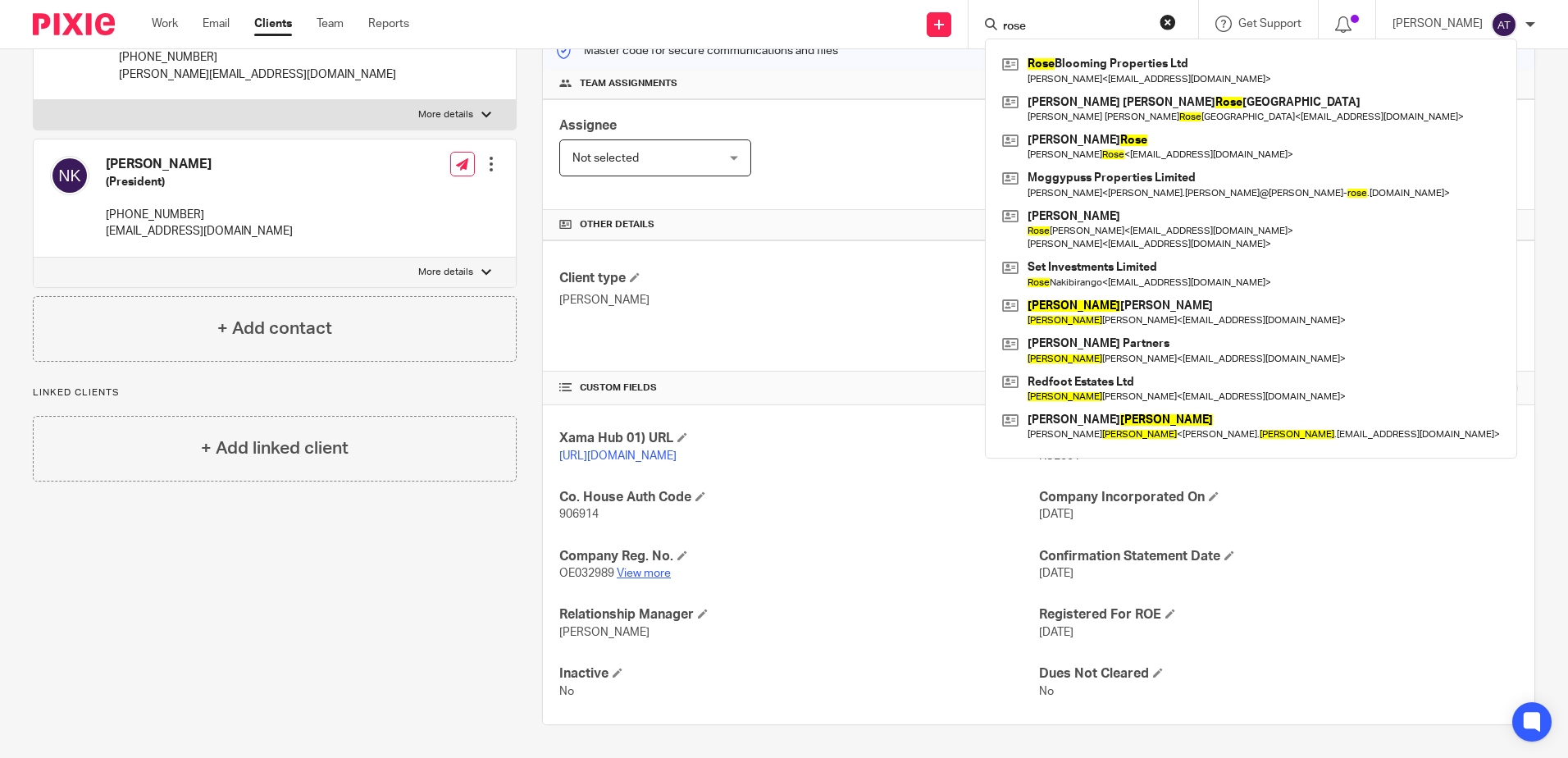
click at [664, 572] on link "View more" at bounding box center [643, 573] width 54 height 12
